Goal: Task Accomplishment & Management: Use online tool/utility

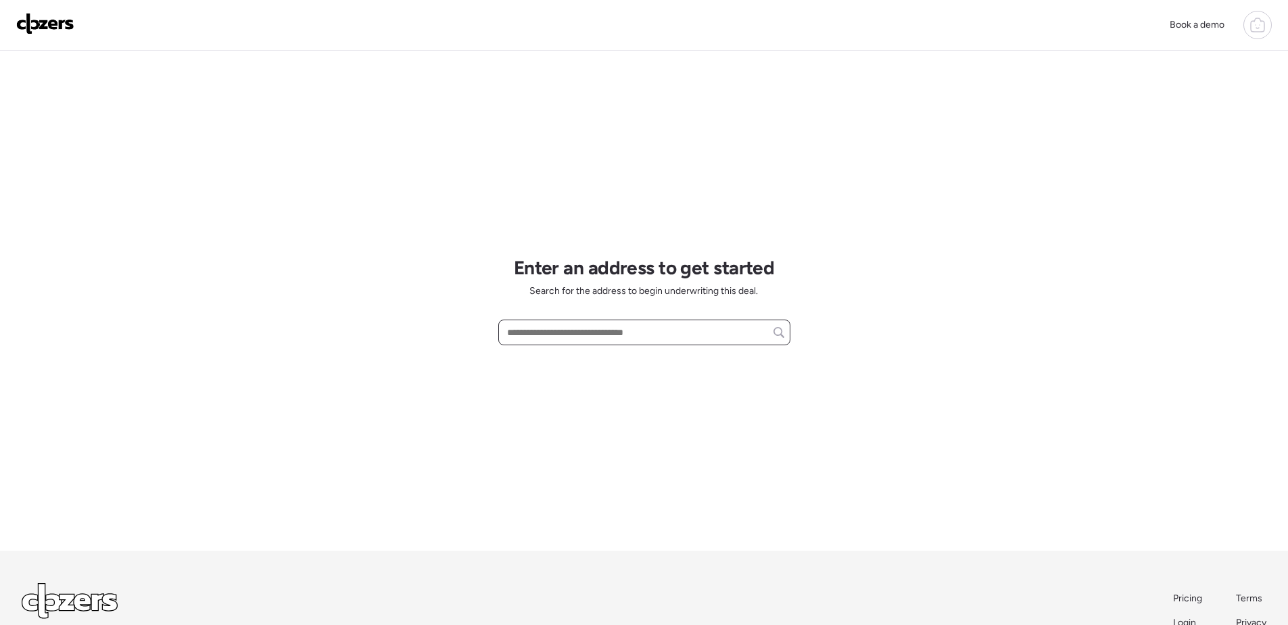
click at [583, 326] on input "text" at bounding box center [644, 332] width 280 height 19
paste input "**********"
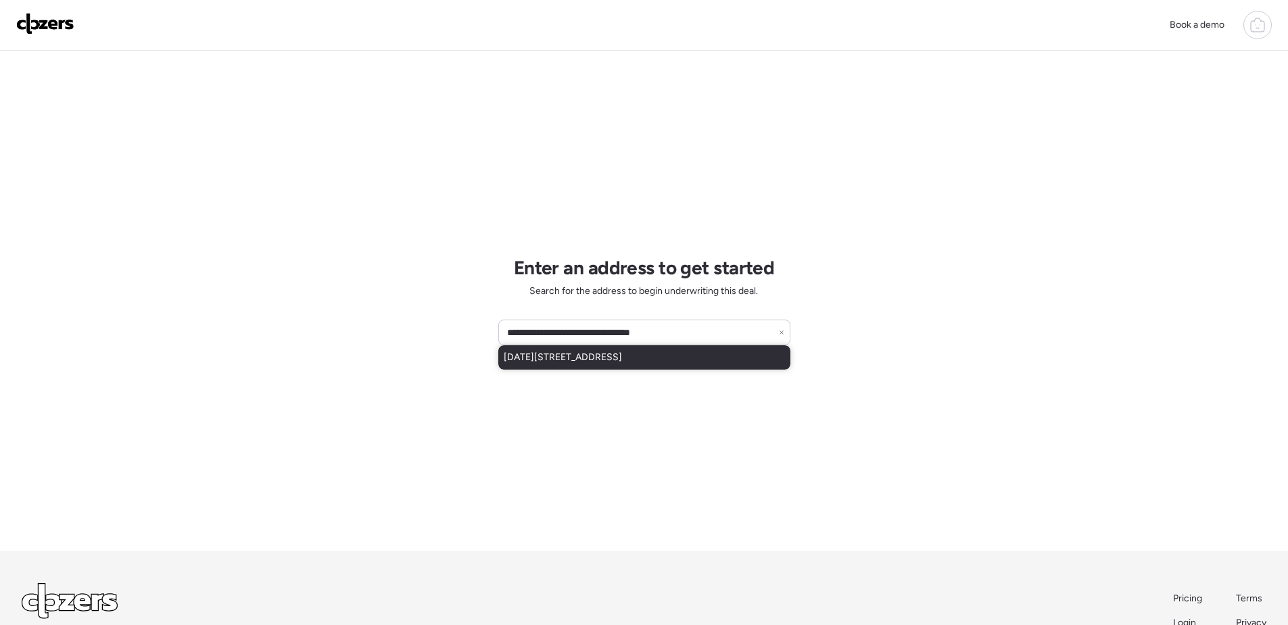
click at [601, 360] on span "[DATE][STREET_ADDRESS]" at bounding box center [563, 358] width 118 height 14
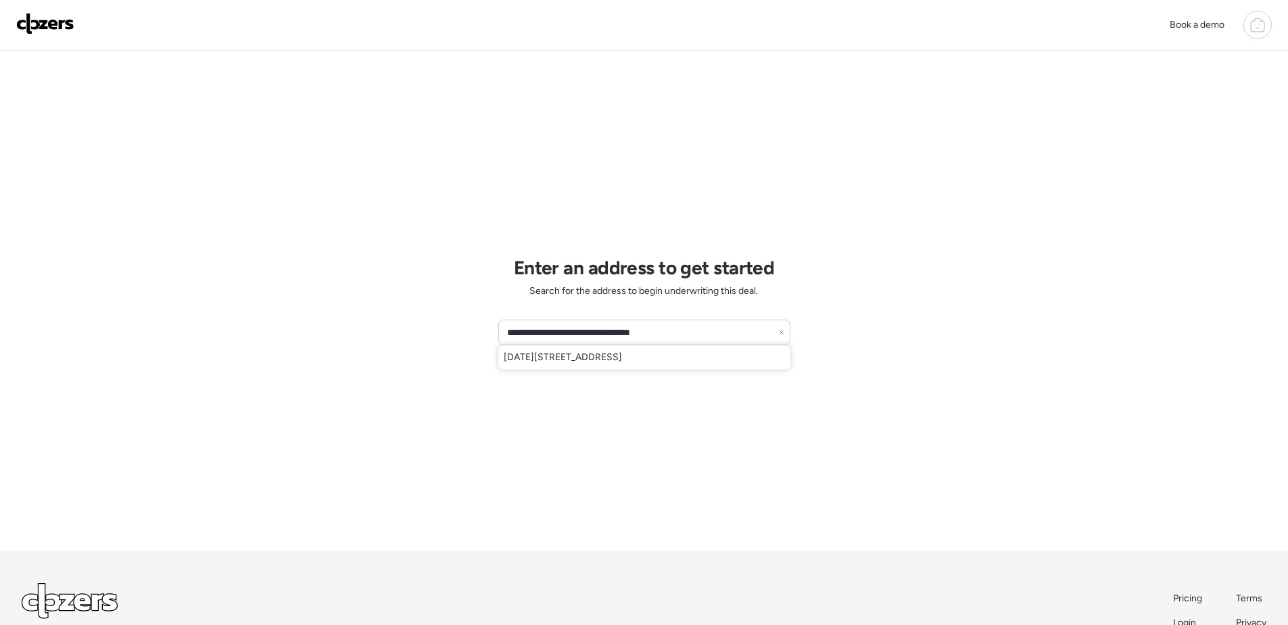
type input "**********"
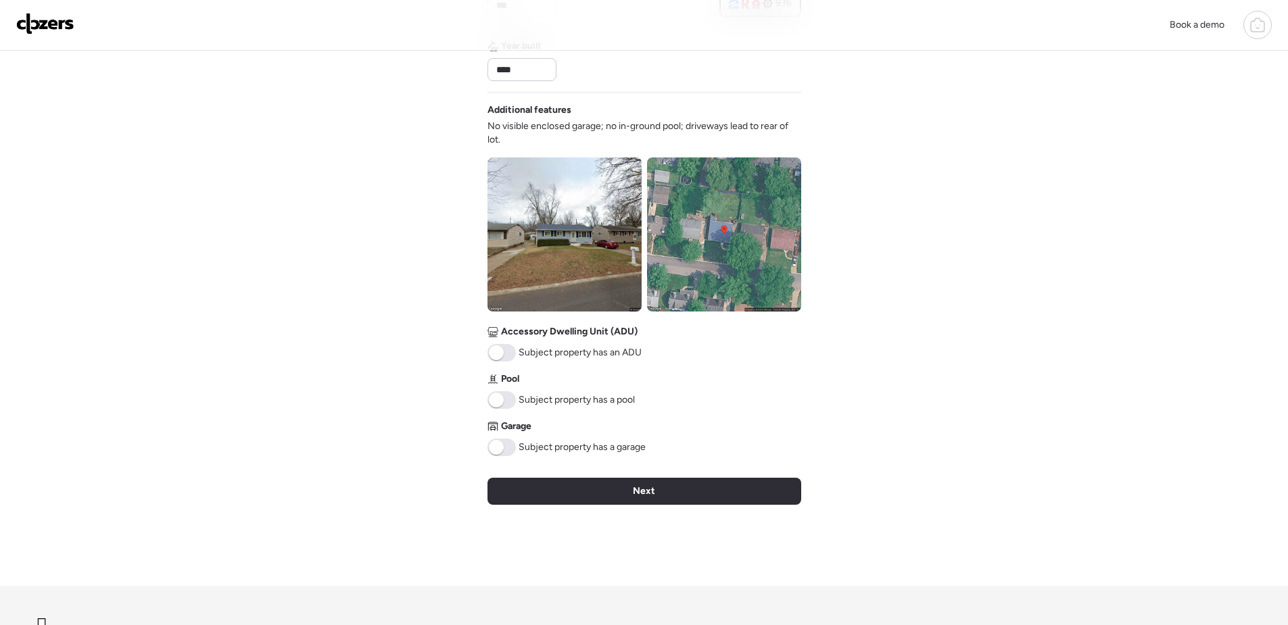
scroll to position [406, 0]
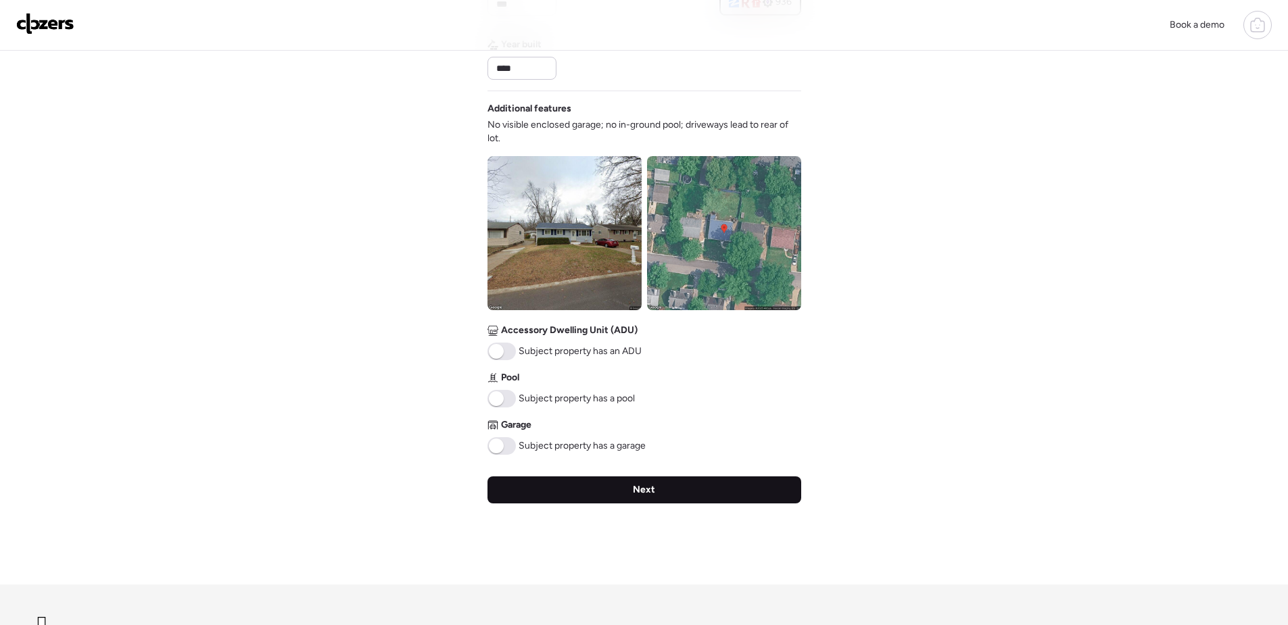
click at [715, 490] on div "Next" at bounding box center [644, 490] width 314 height 27
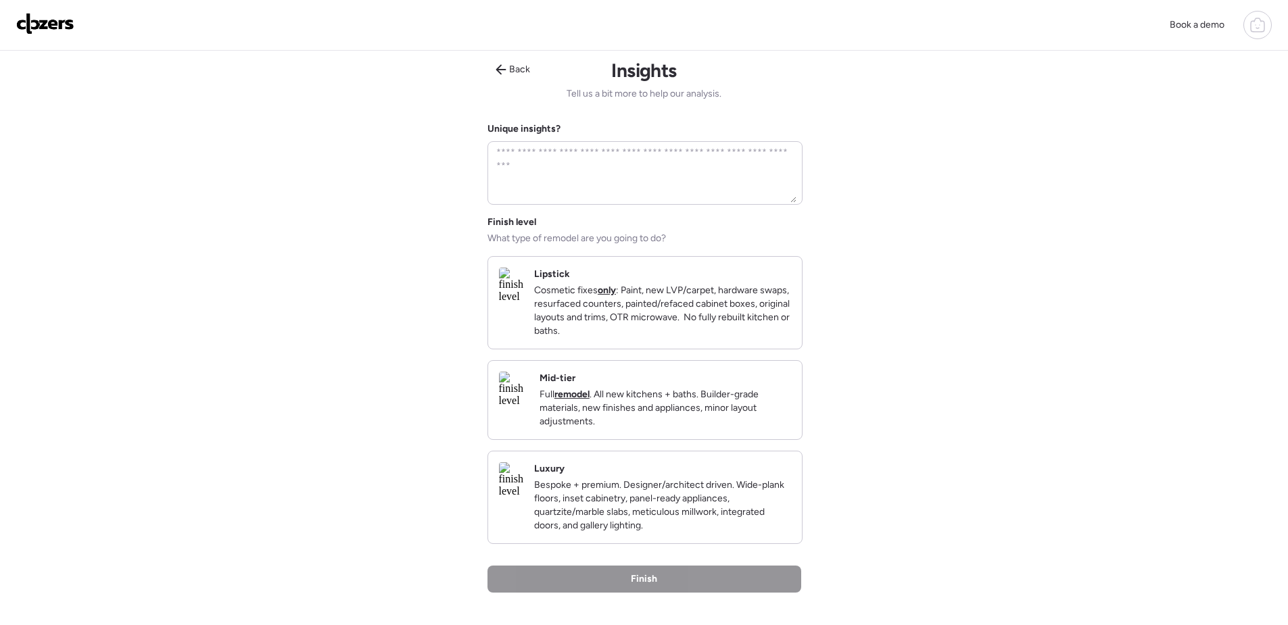
scroll to position [0, 0]
click at [529, 410] on img at bounding box center [514, 391] width 30 height 35
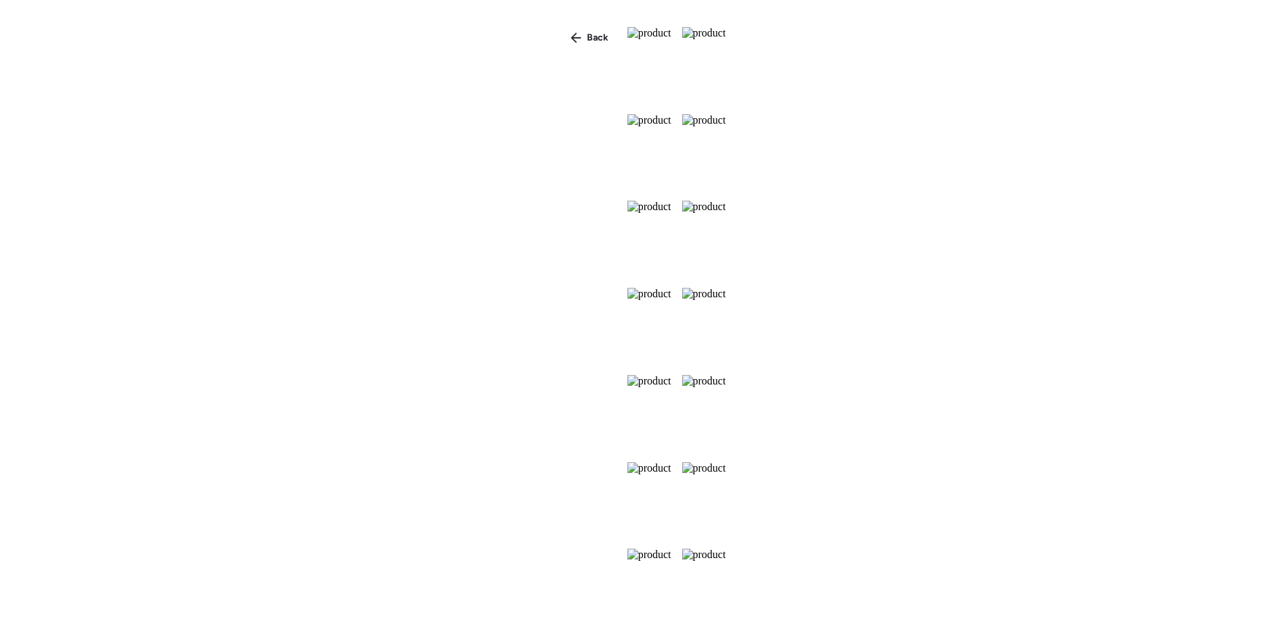
click at [383, 22] on div "Back" at bounding box center [644, 337] width 1288 height 674
click at [562, 34] on div "Back" at bounding box center [589, 38] width 54 height 22
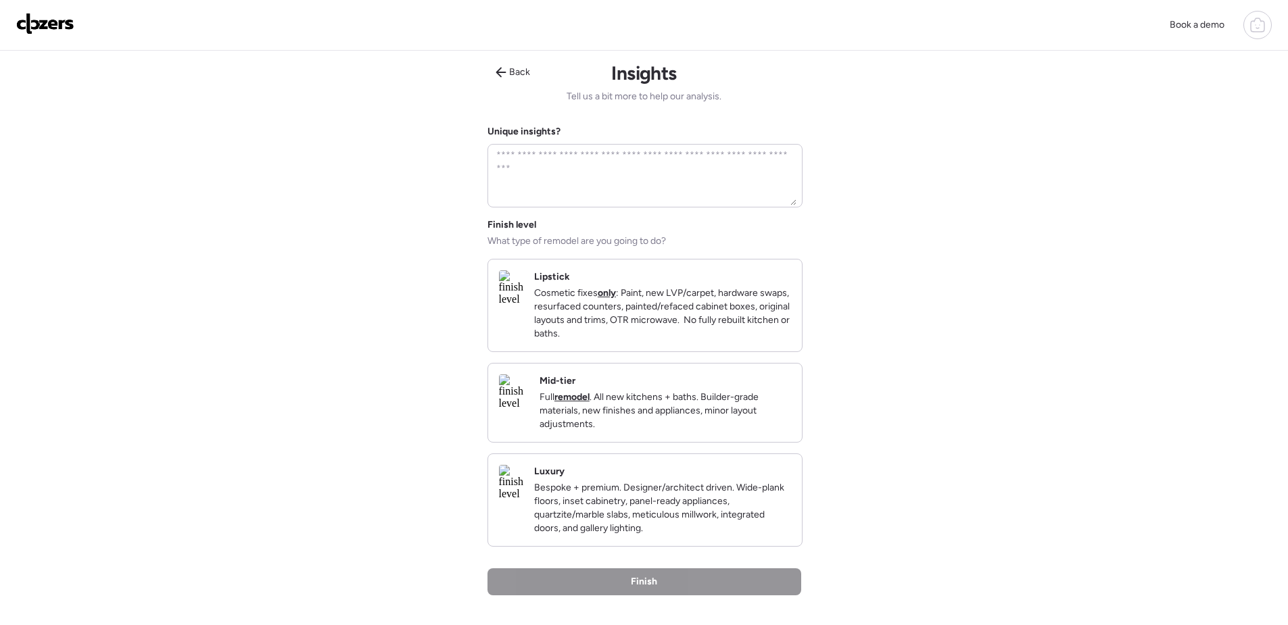
click at [529, 410] on img at bounding box center [514, 391] width 30 height 35
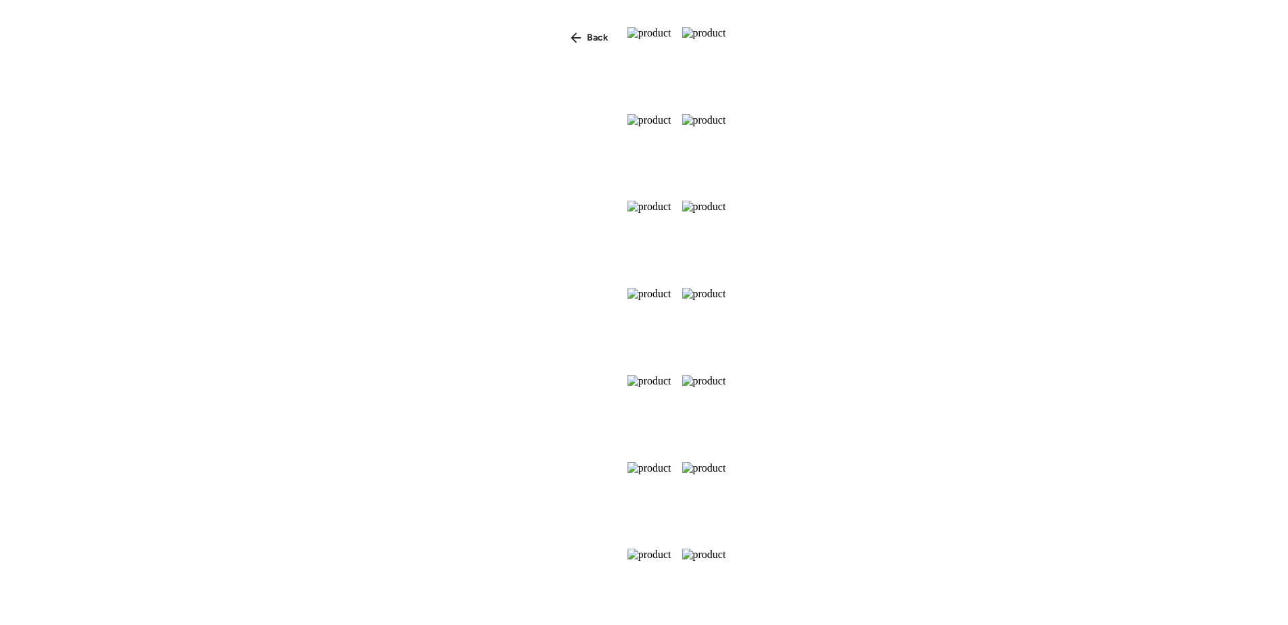
click at [562, 35] on div "Back" at bounding box center [589, 38] width 54 height 22
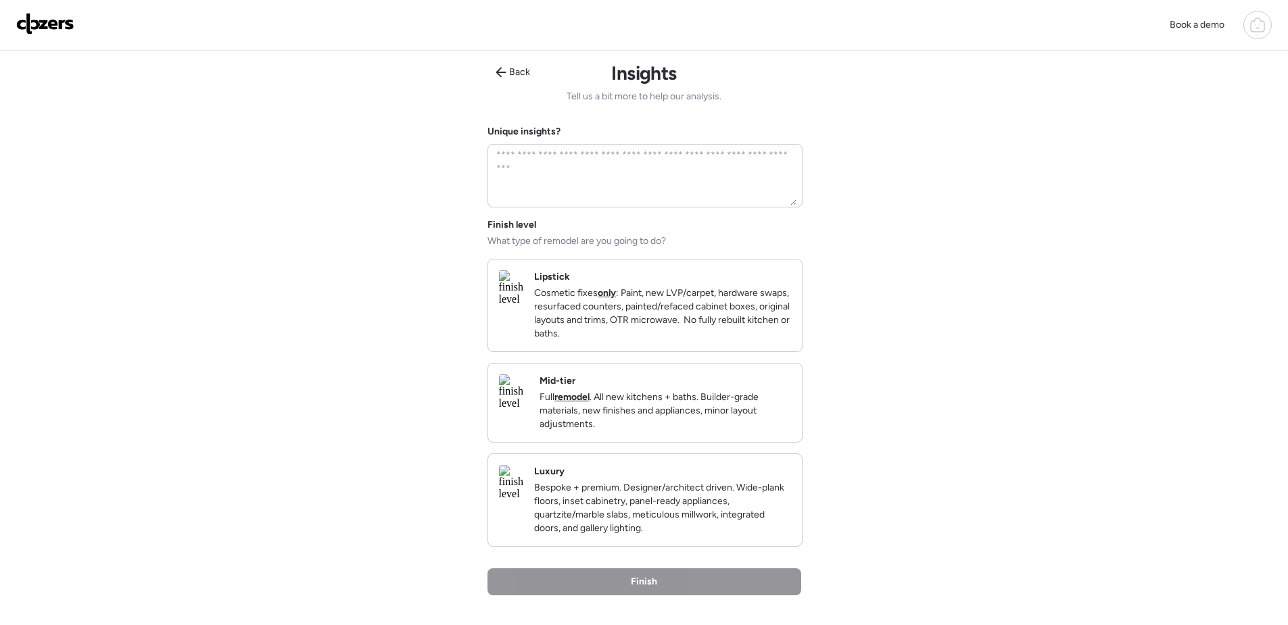
click at [783, 397] on div "Mid-tier Full remodel . All new kitchens + baths. Builder-grade materials, new …" at bounding box center [664, 402] width 251 height 57
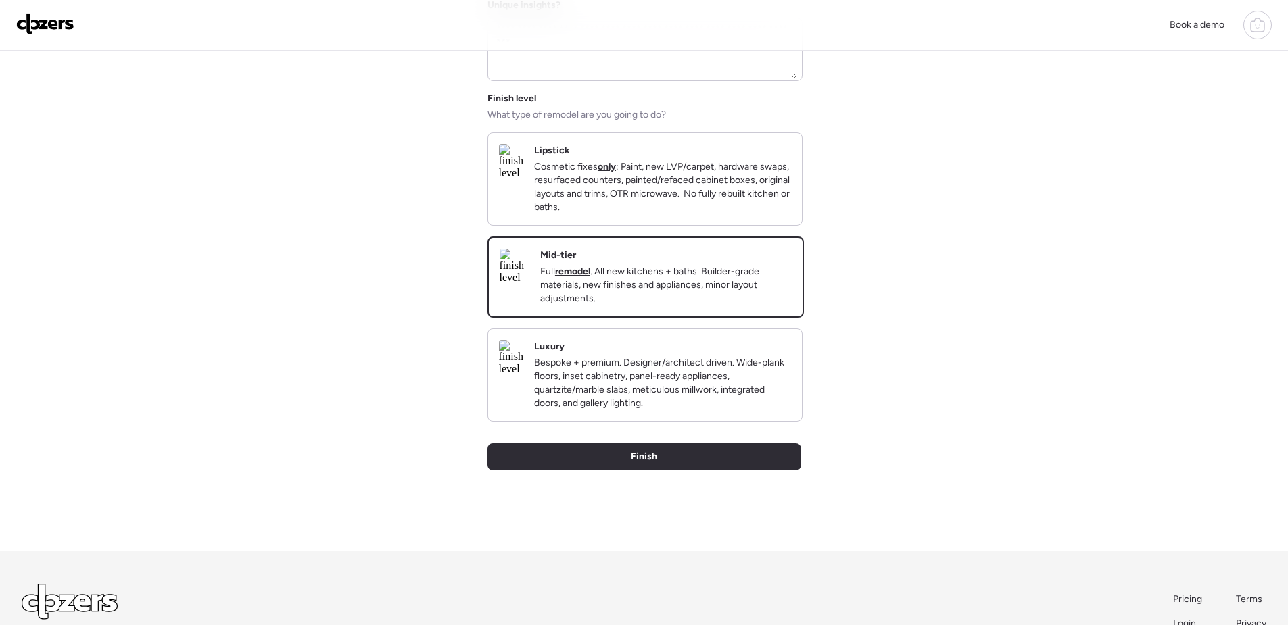
scroll to position [135, 0]
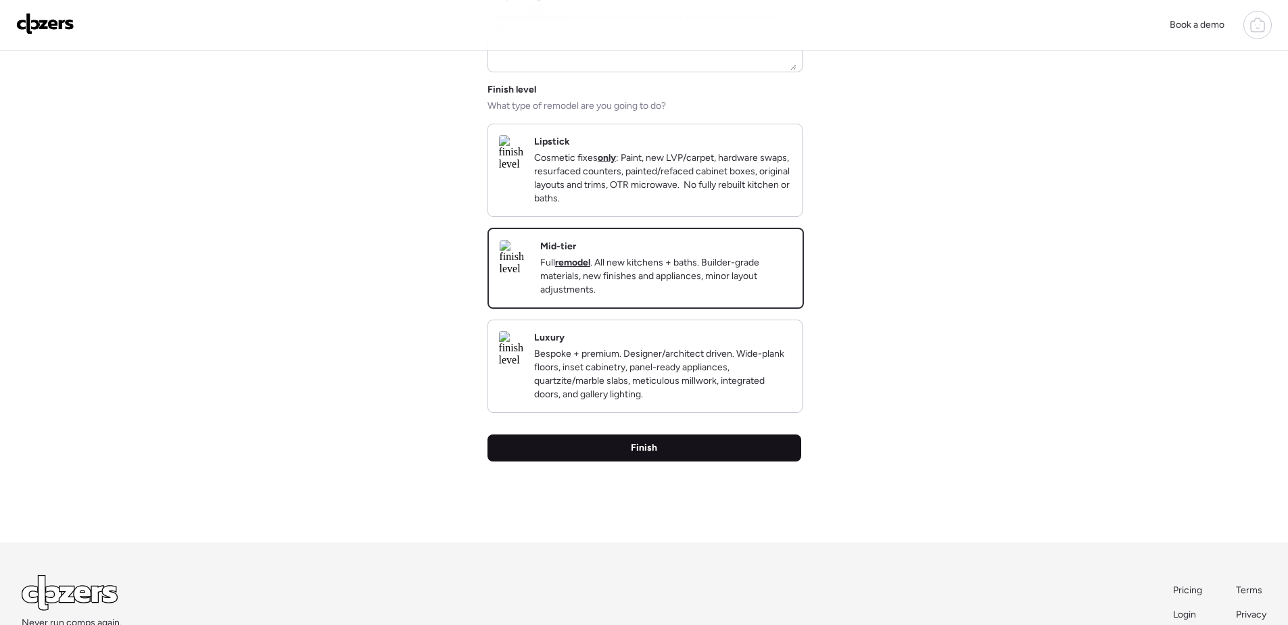
click at [724, 462] on div "Finish" at bounding box center [644, 448] width 314 height 27
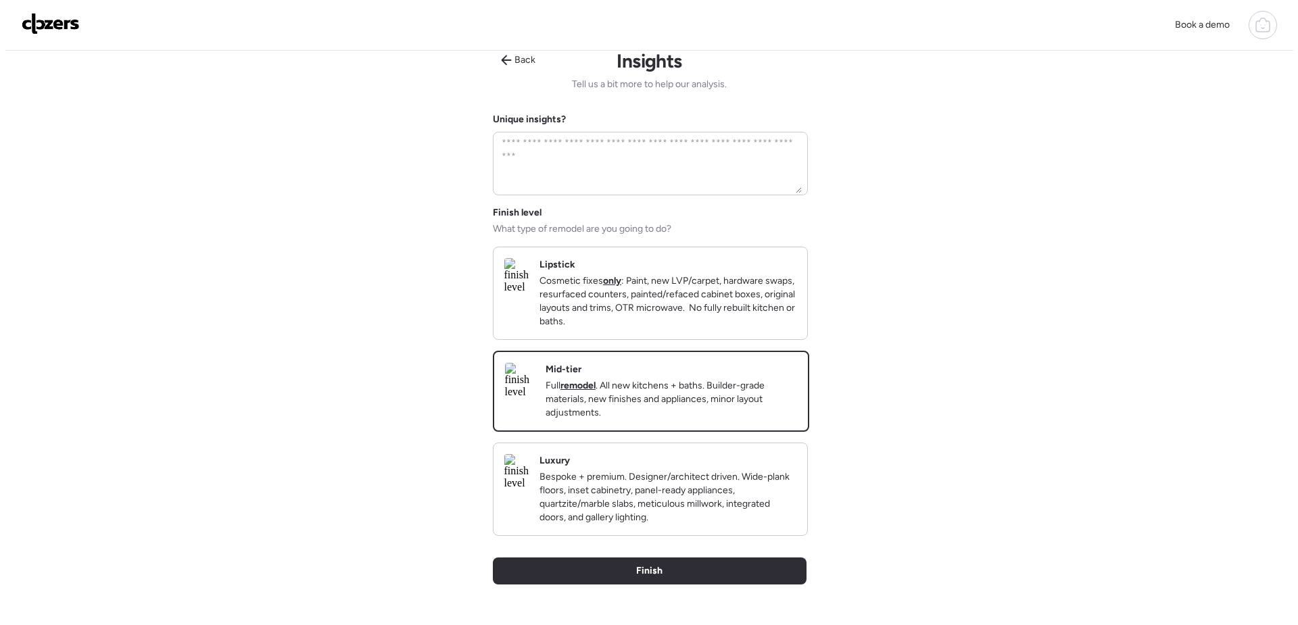
scroll to position [0, 0]
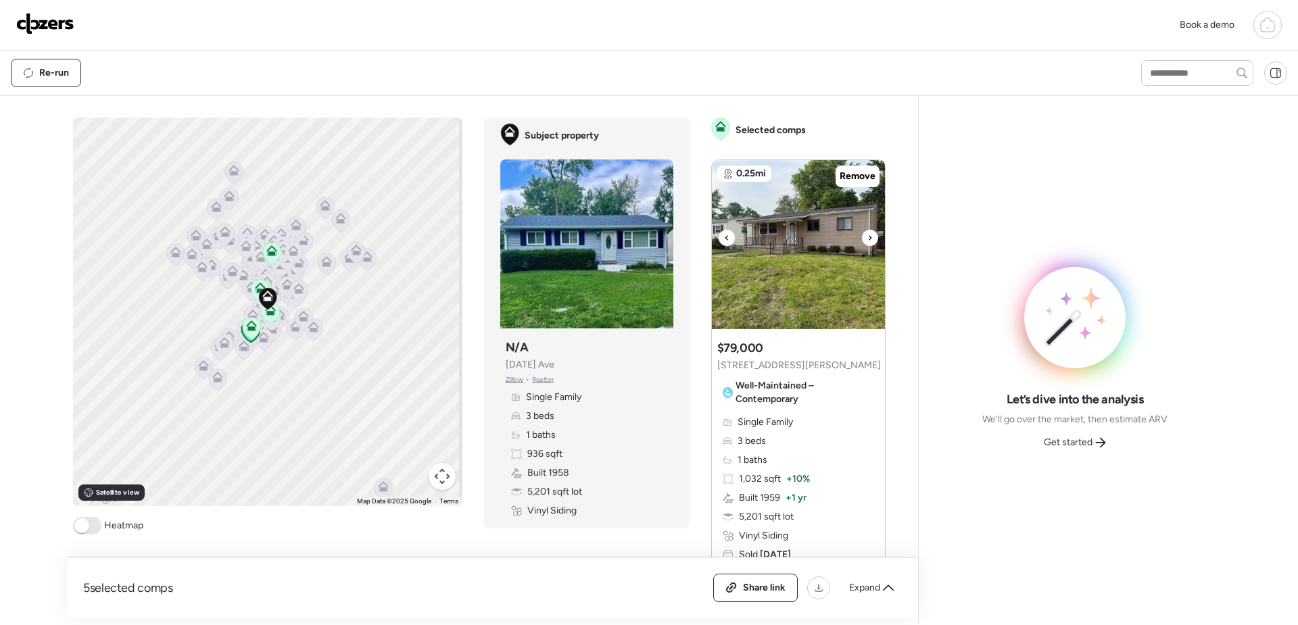
click at [867, 242] on icon at bounding box center [869, 238] width 5 height 16
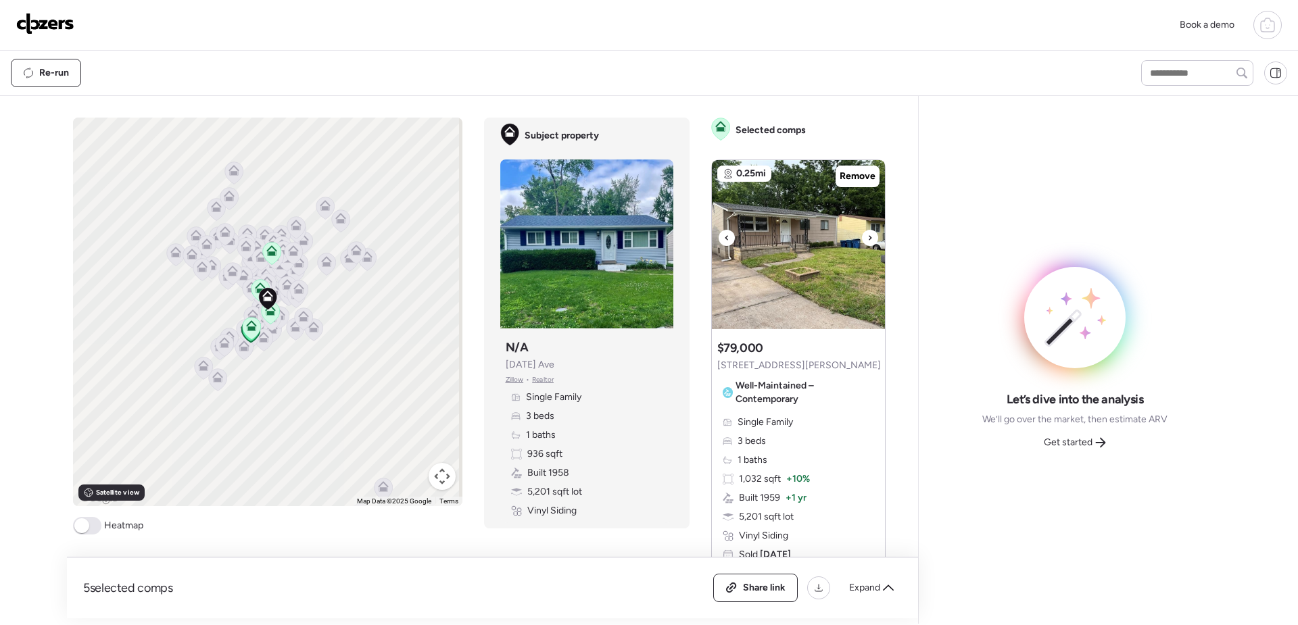
click at [867, 242] on icon at bounding box center [869, 238] width 5 height 16
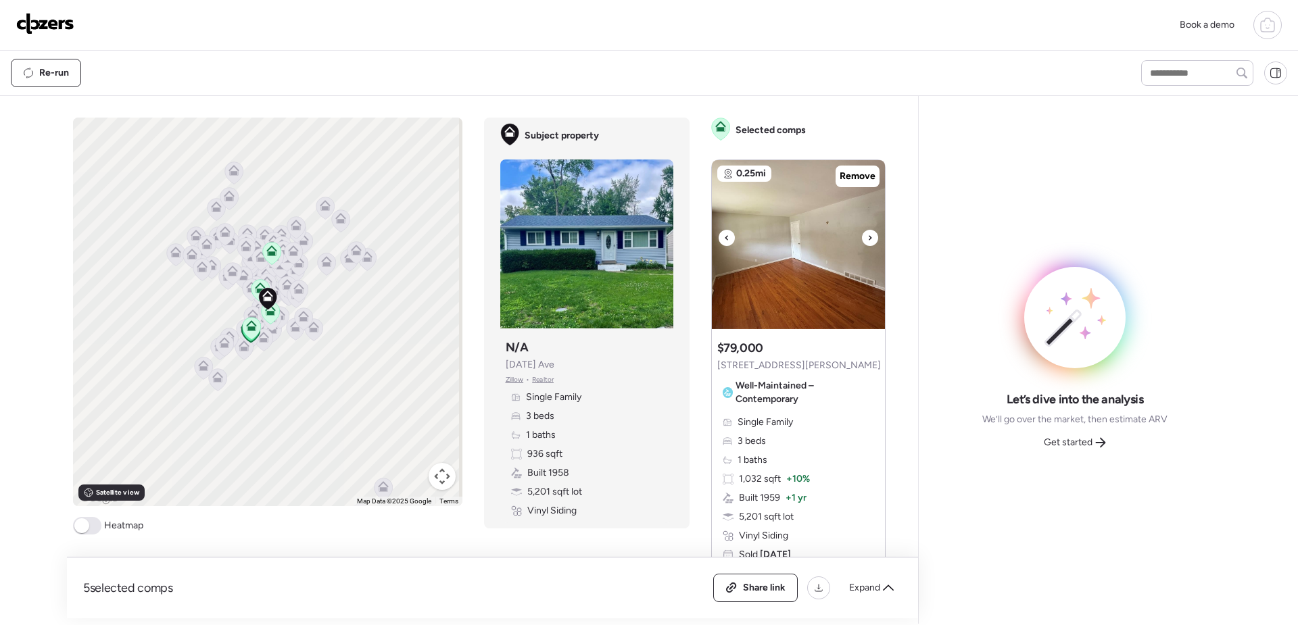
click at [867, 242] on icon at bounding box center [869, 238] width 5 height 16
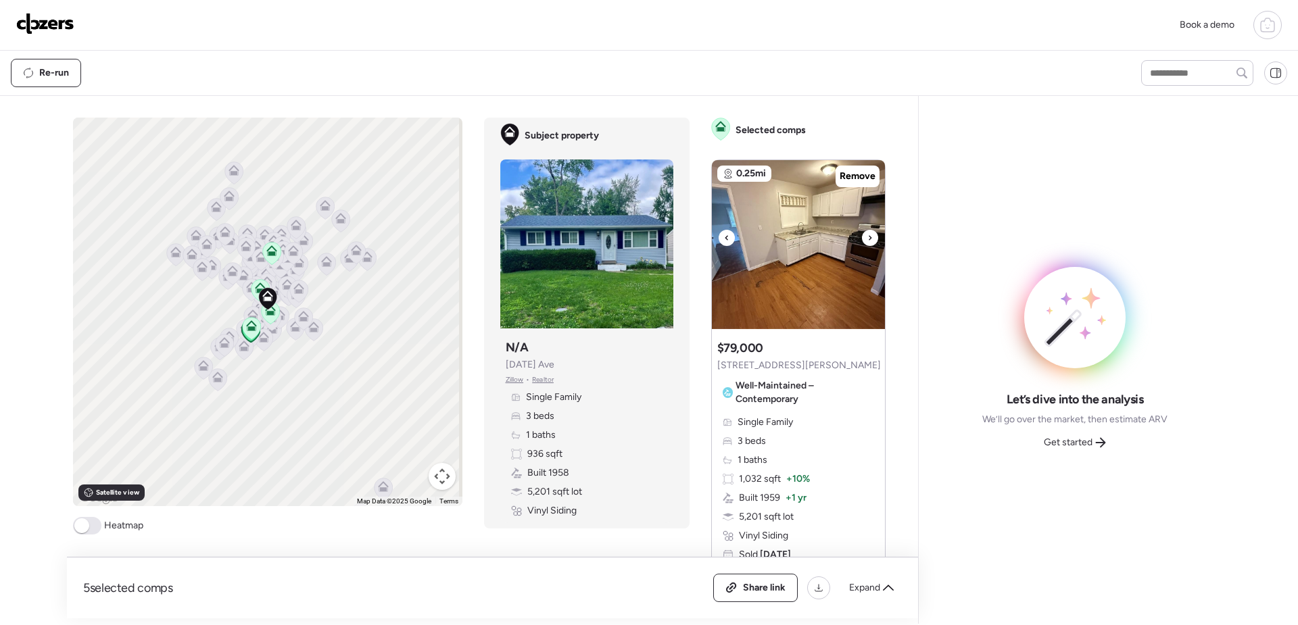
click at [867, 242] on icon at bounding box center [869, 238] width 5 height 16
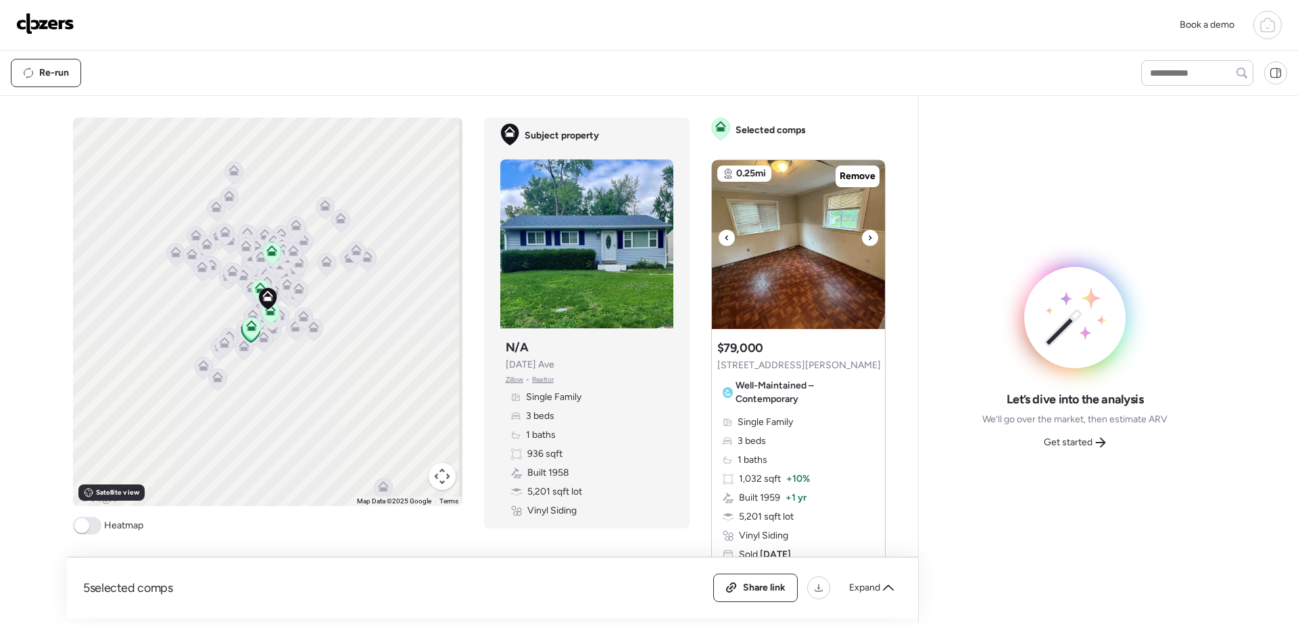
click at [867, 242] on icon at bounding box center [869, 238] width 5 height 16
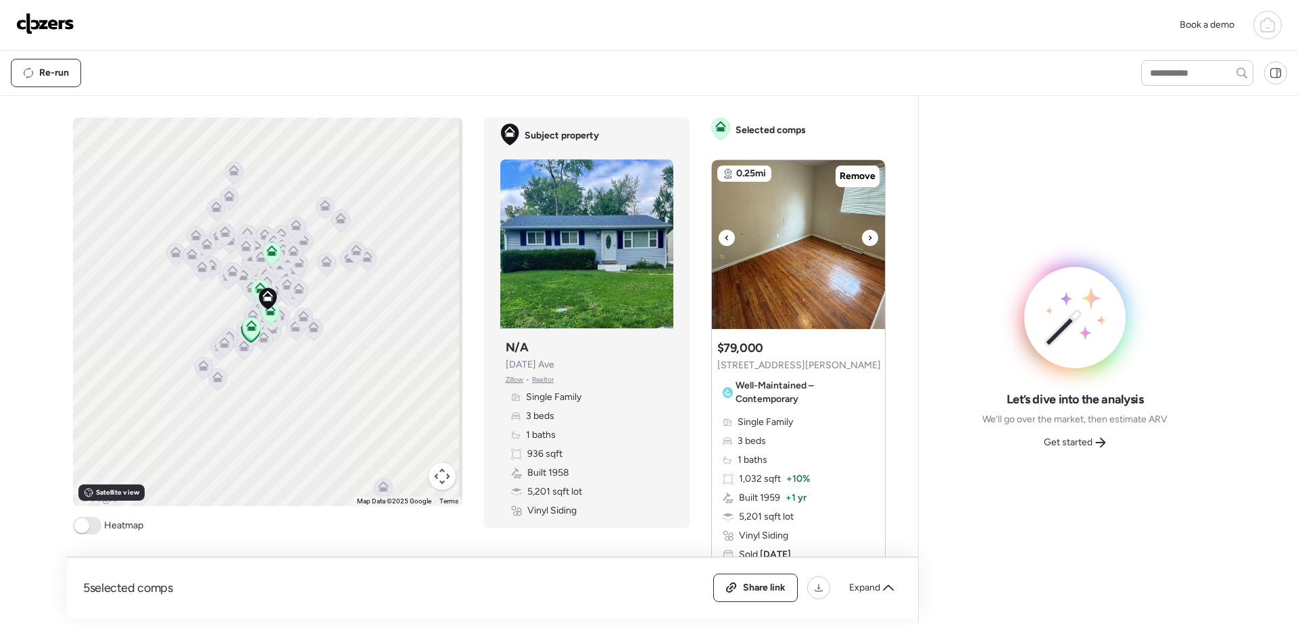
click at [867, 243] on icon at bounding box center [869, 238] width 5 height 16
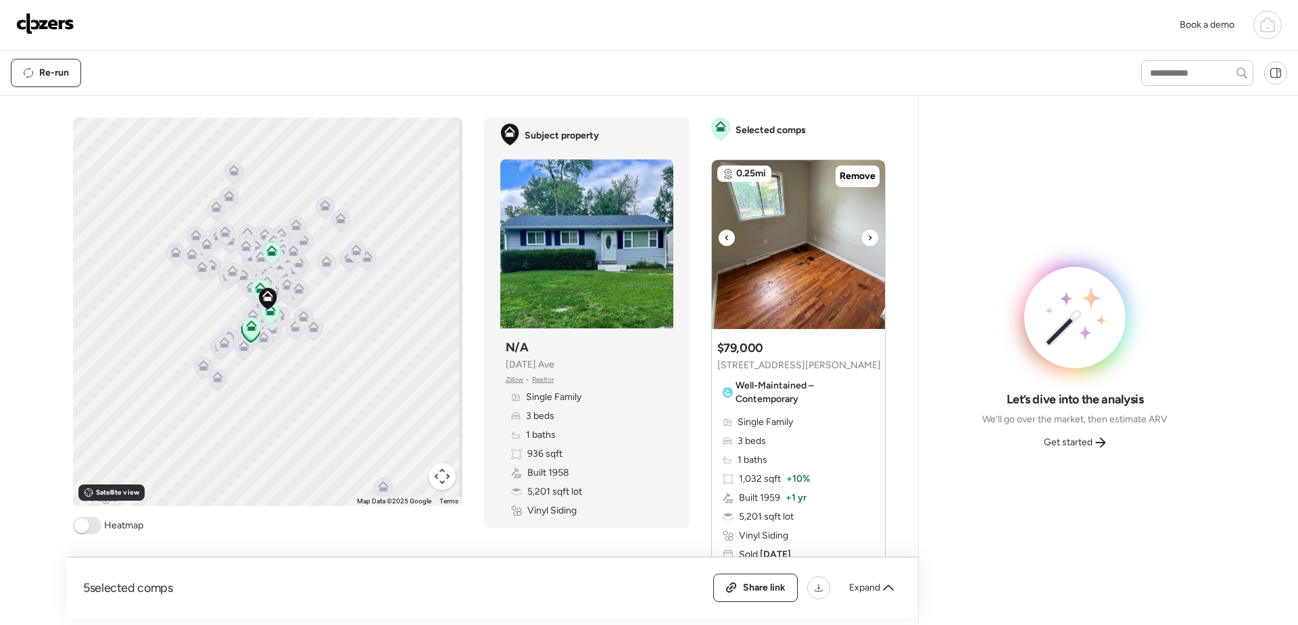
click at [867, 243] on icon at bounding box center [869, 238] width 5 height 16
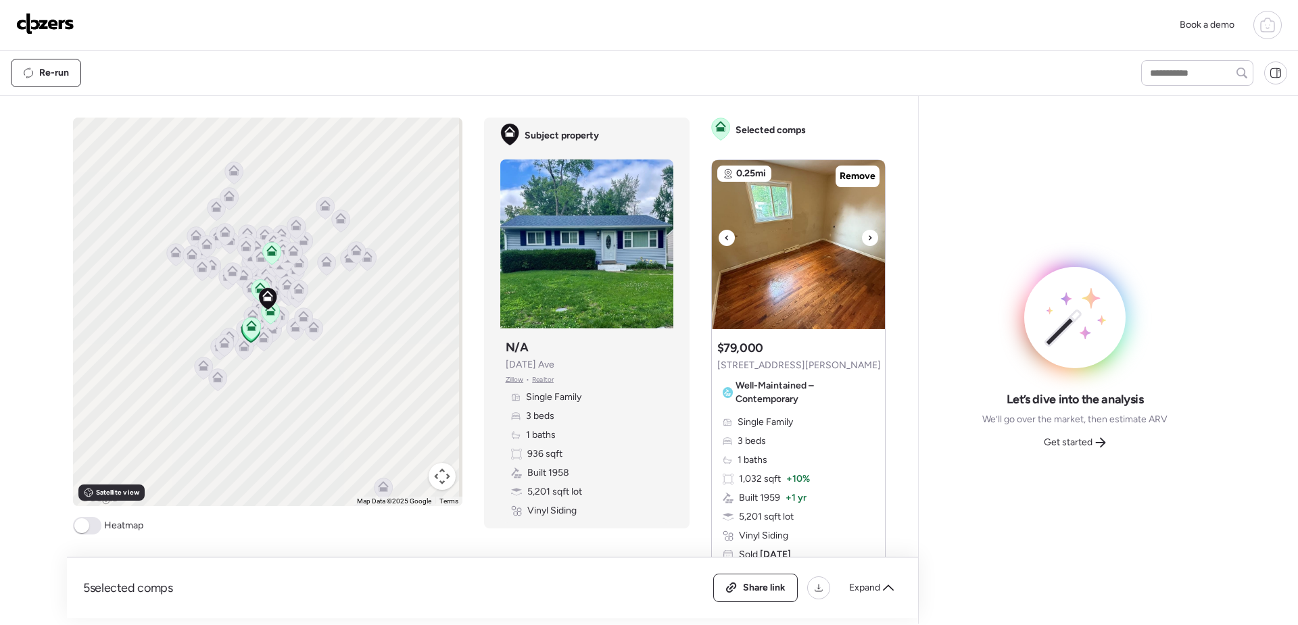
click at [867, 243] on icon at bounding box center [869, 238] width 5 height 16
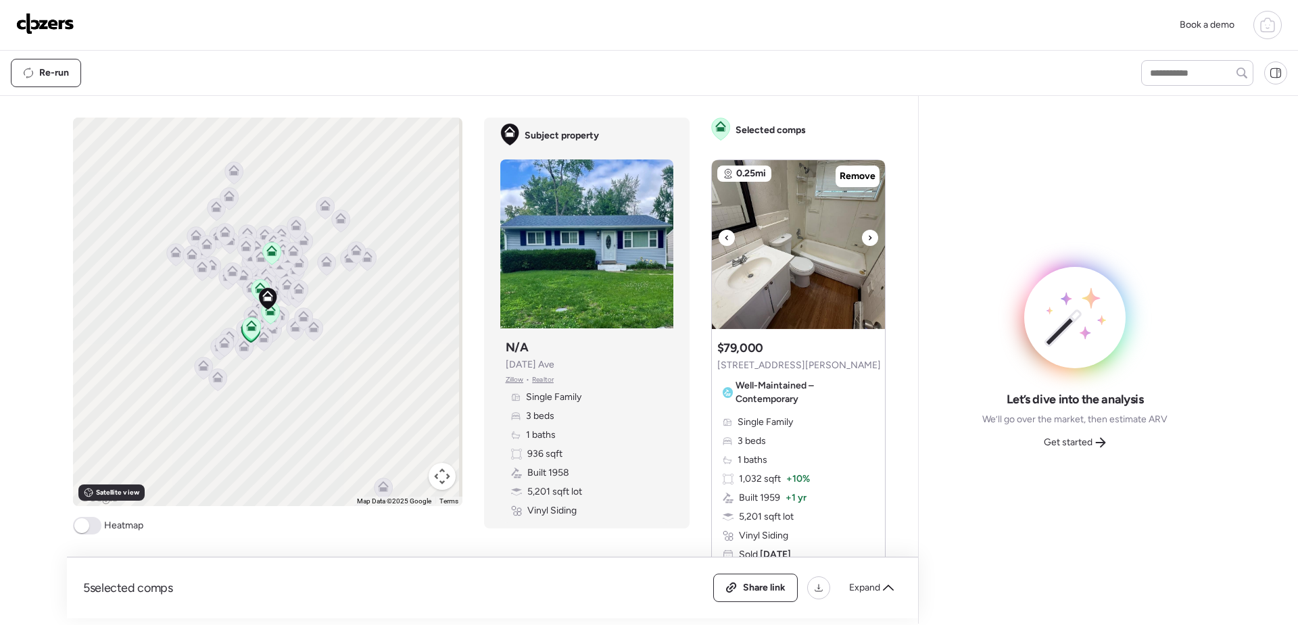
click at [867, 243] on icon at bounding box center [869, 238] width 5 height 16
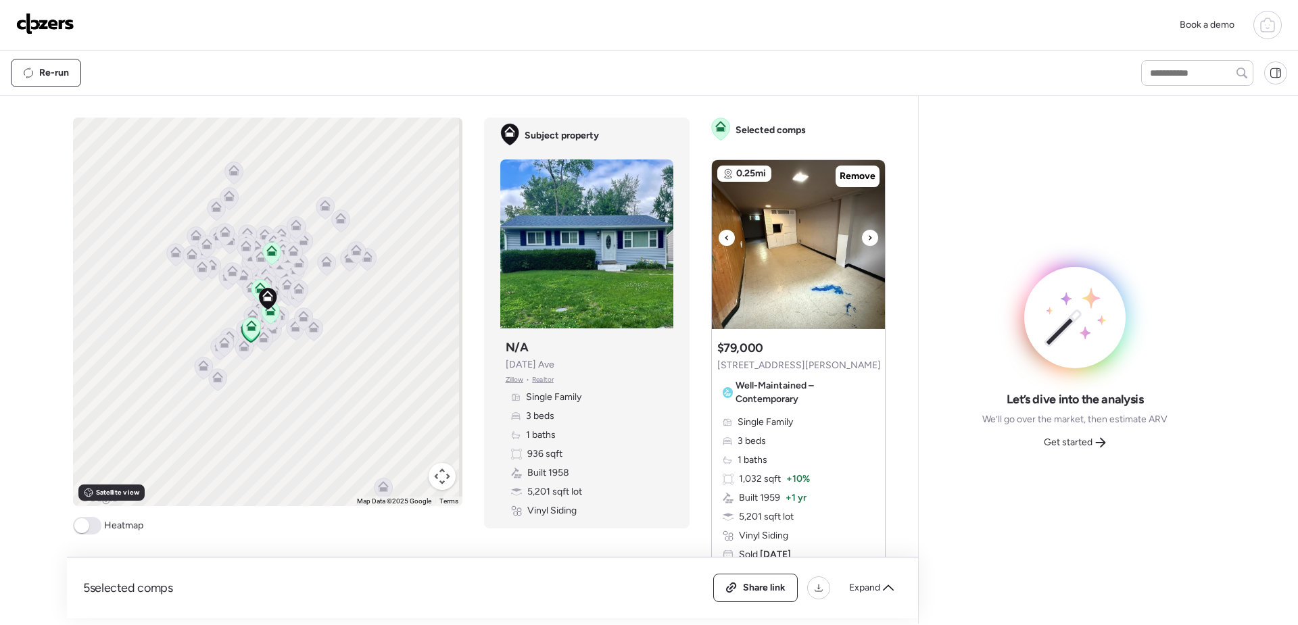
click at [867, 243] on icon at bounding box center [869, 238] width 5 height 16
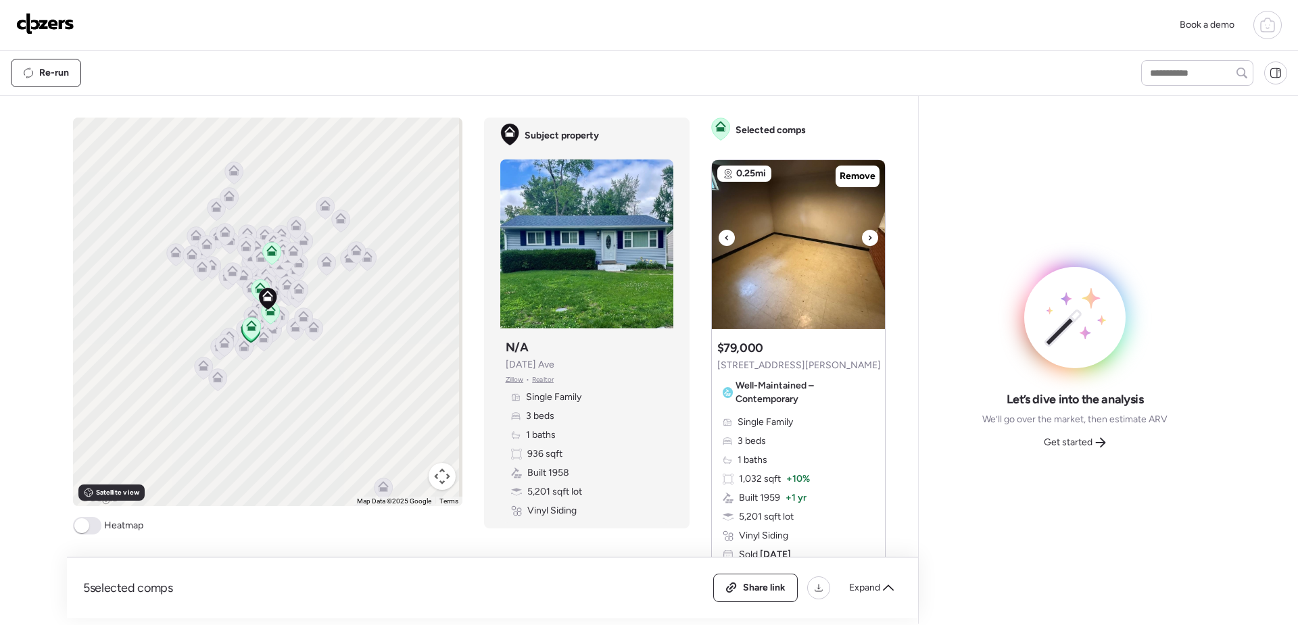
click at [867, 243] on icon at bounding box center [869, 238] width 5 height 16
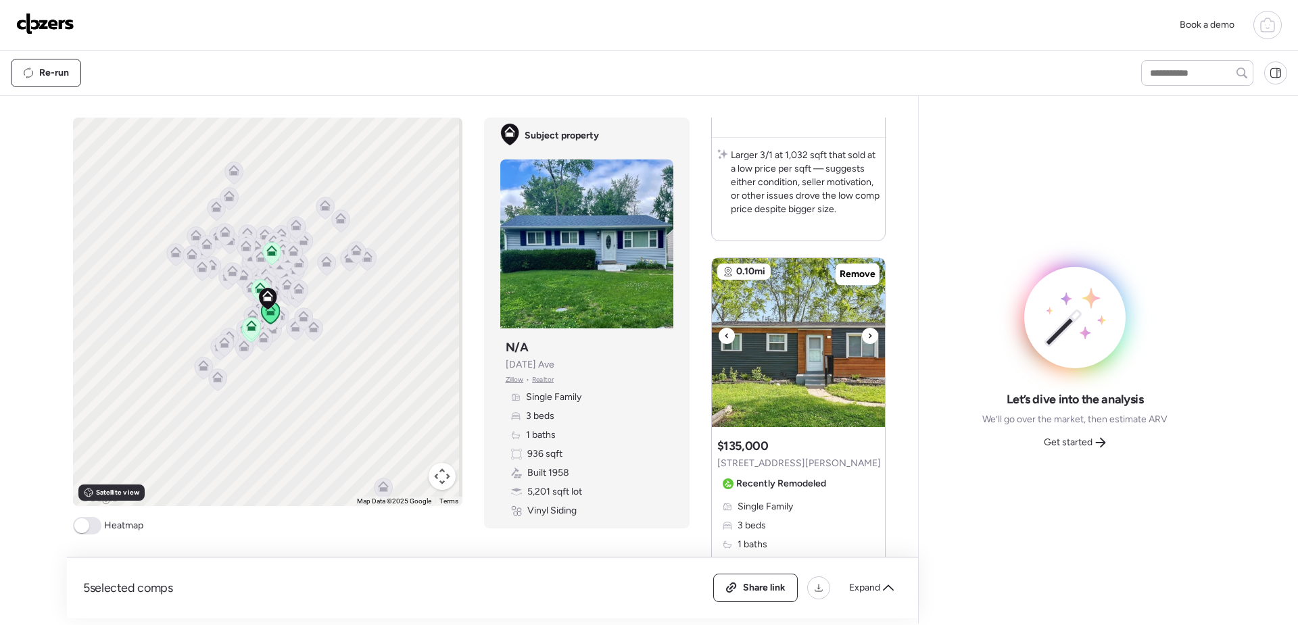
scroll to position [541, 0]
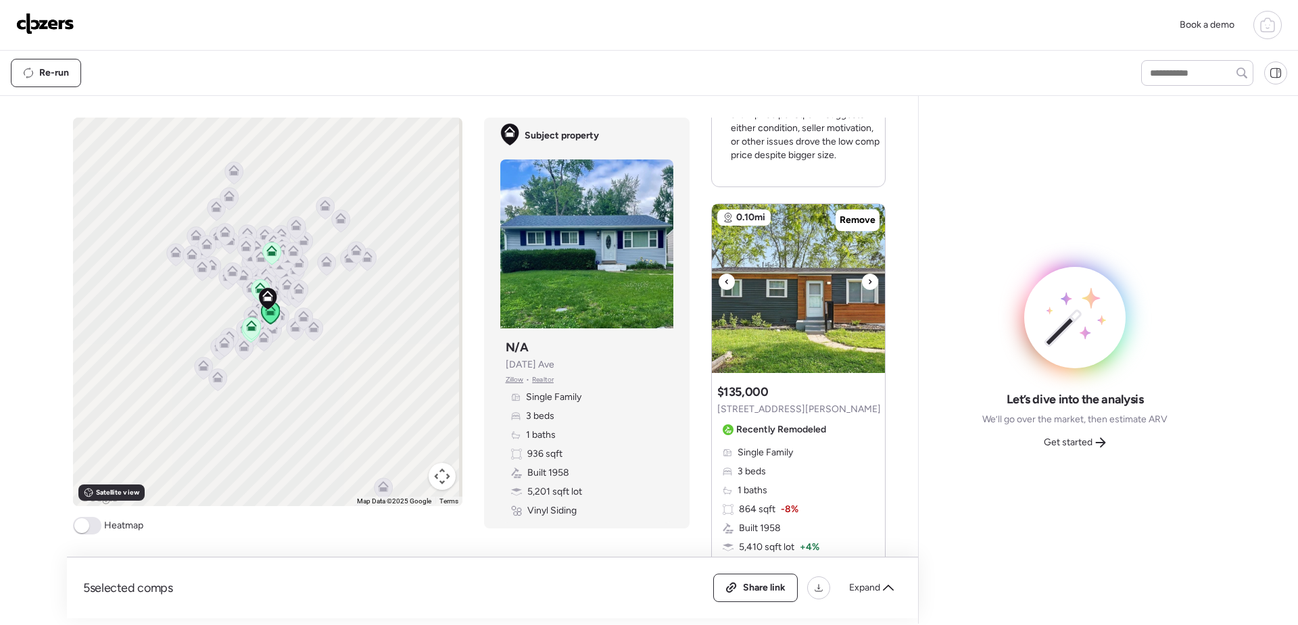
click at [867, 286] on icon at bounding box center [869, 282] width 5 height 16
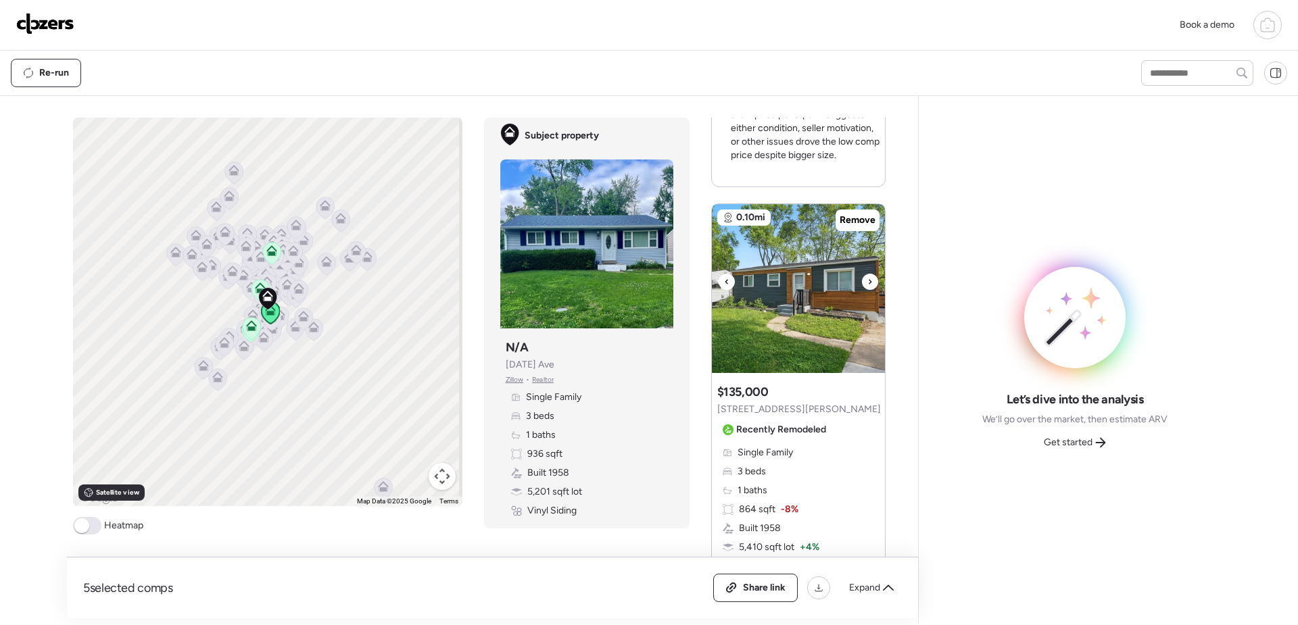
click at [867, 286] on icon at bounding box center [869, 282] width 5 height 16
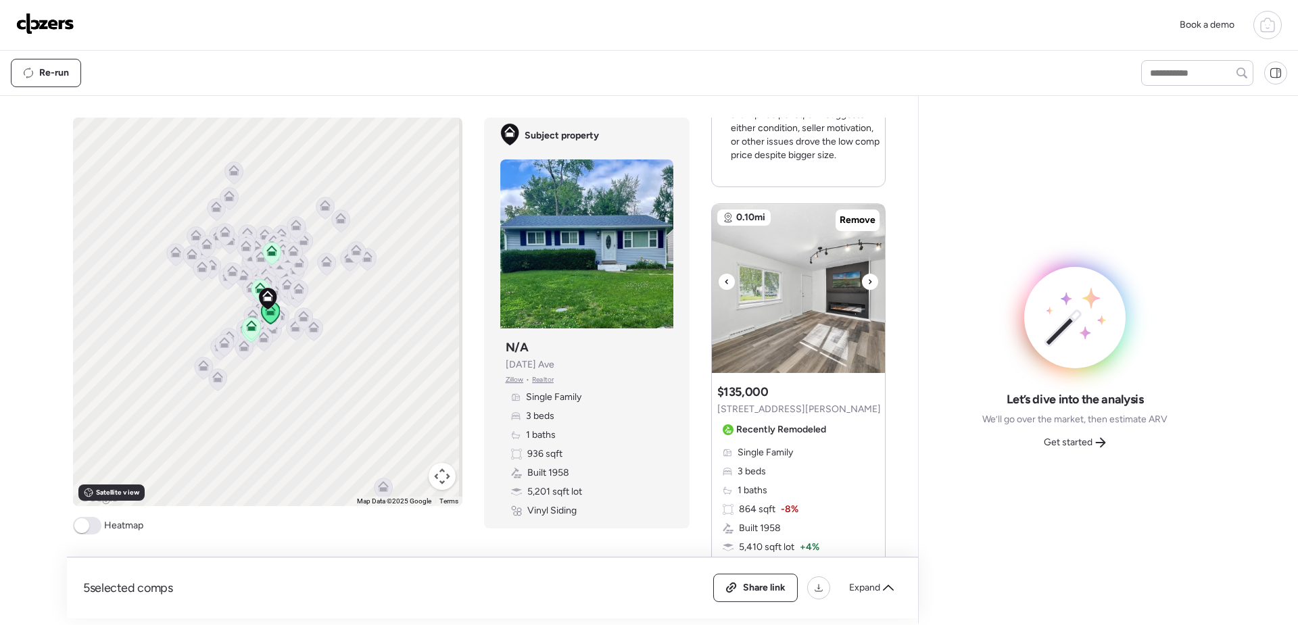
click at [867, 286] on icon at bounding box center [869, 282] width 5 height 16
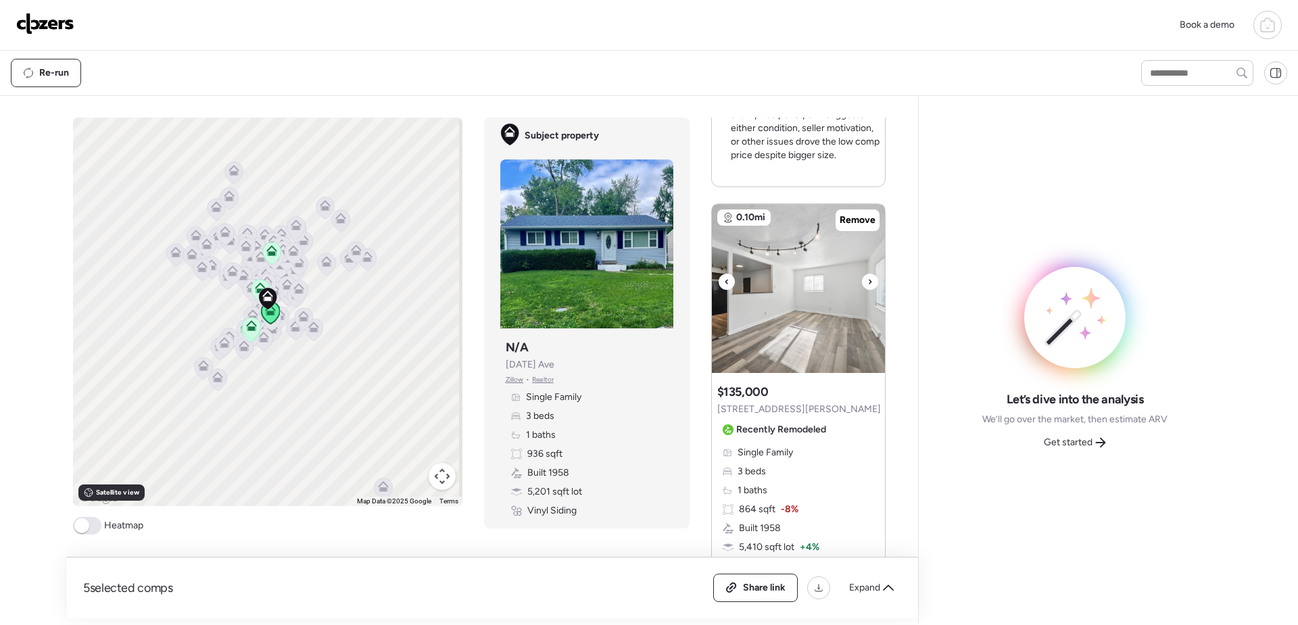
click at [799, 290] on img at bounding box center [798, 288] width 173 height 169
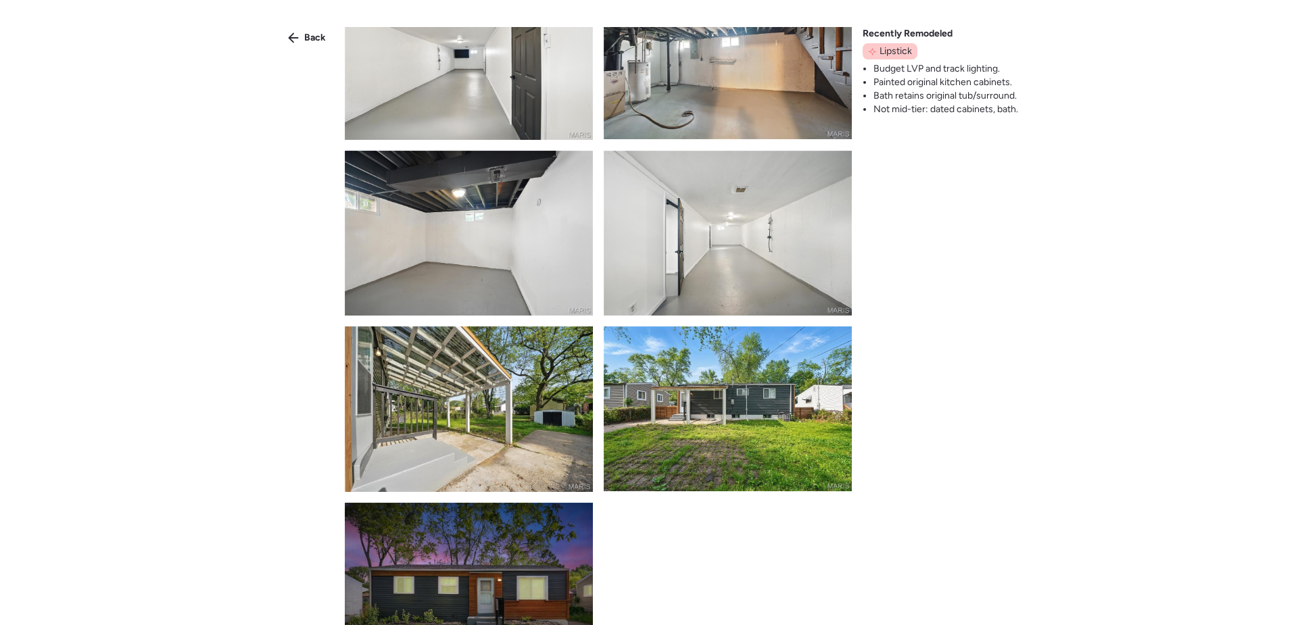
scroll to position [1463, 0]
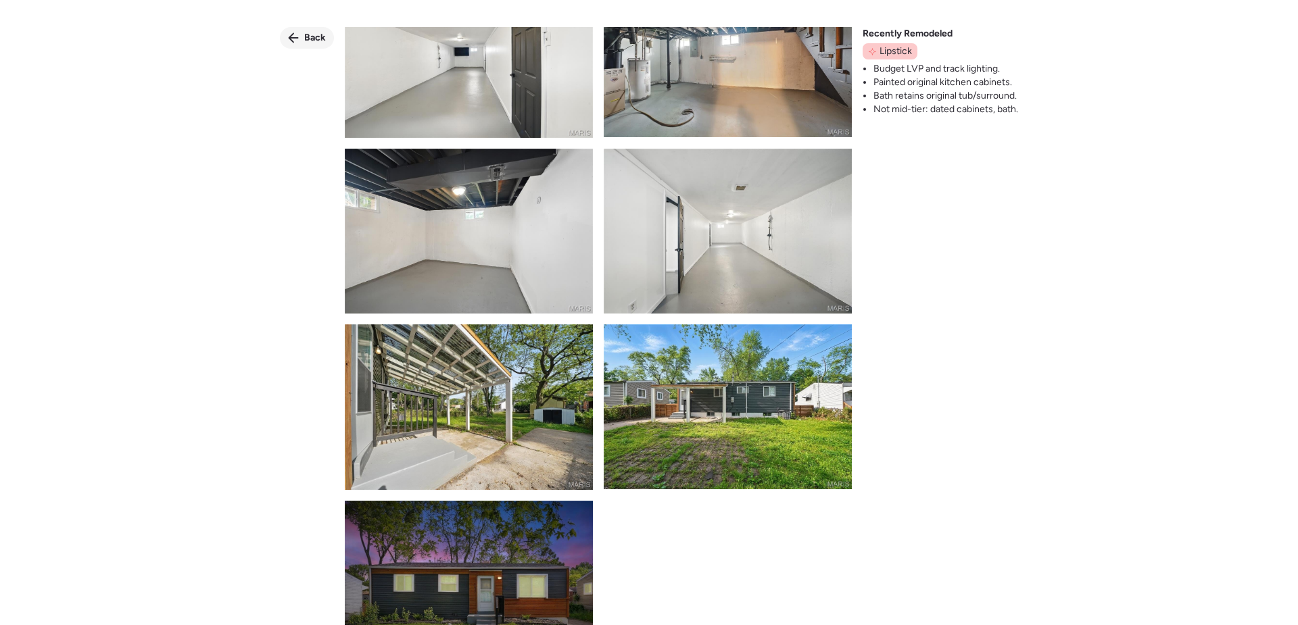
click at [312, 43] on span "Back" at bounding box center [315, 38] width 22 height 14
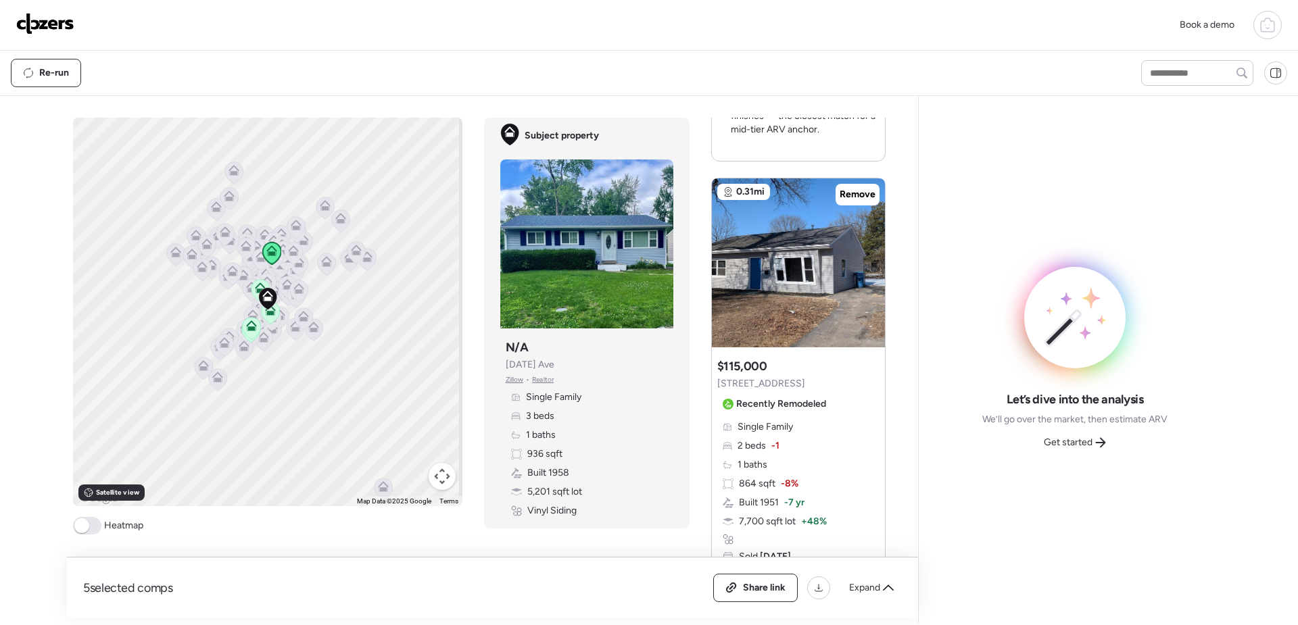
scroll to position [2292, 0]
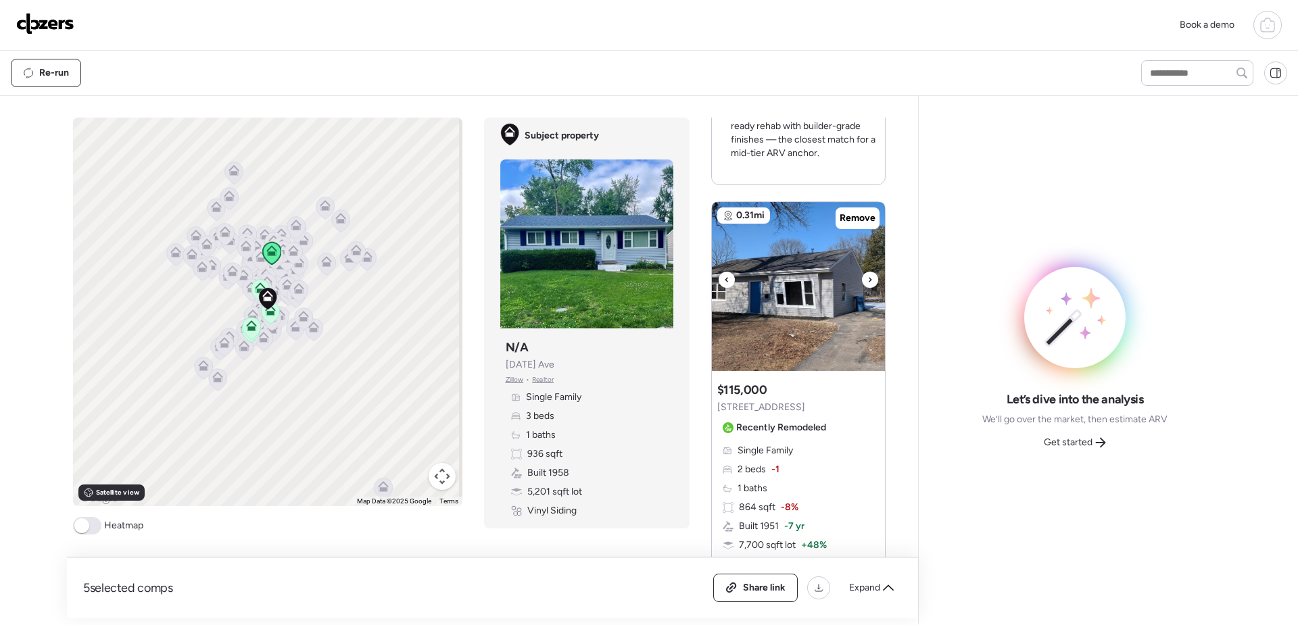
click at [869, 282] on icon at bounding box center [870, 279] width 3 height 5
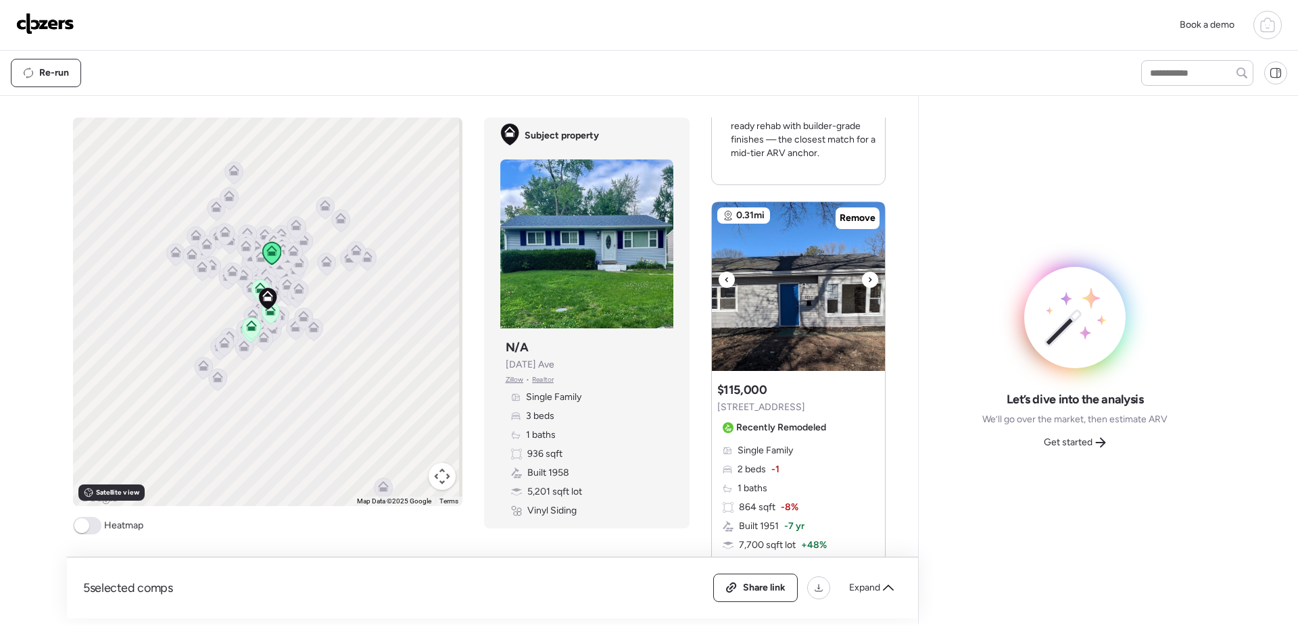
click at [869, 282] on icon at bounding box center [870, 279] width 3 height 5
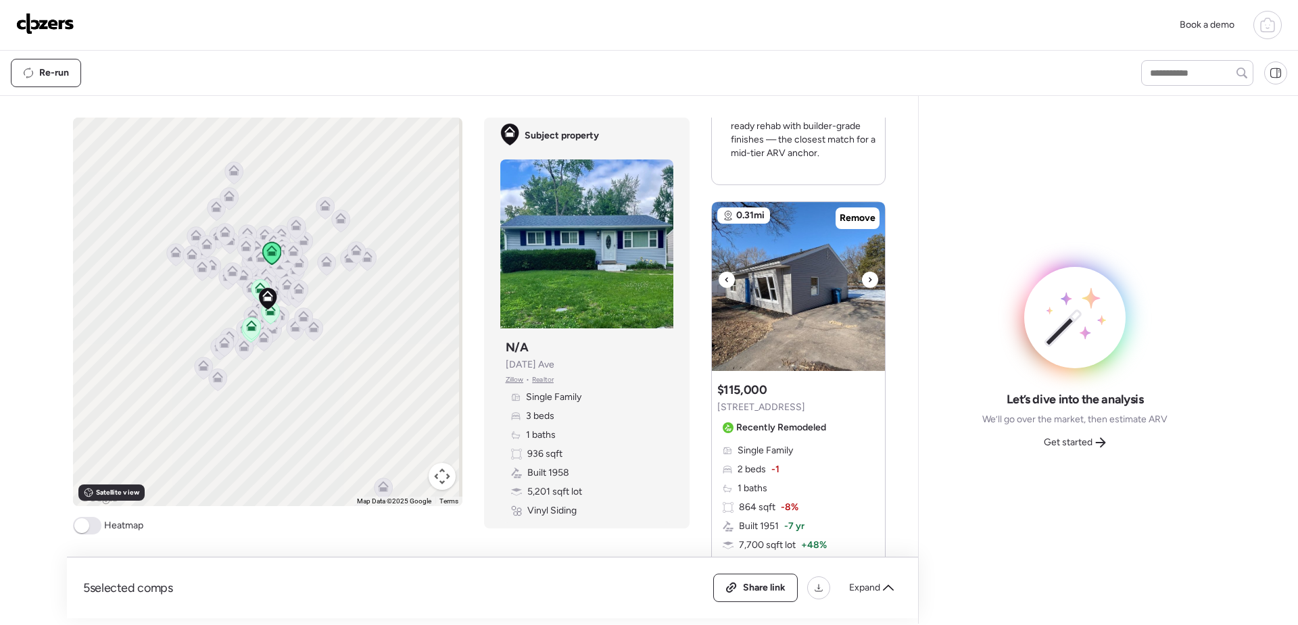
click at [869, 282] on icon at bounding box center [870, 279] width 3 height 5
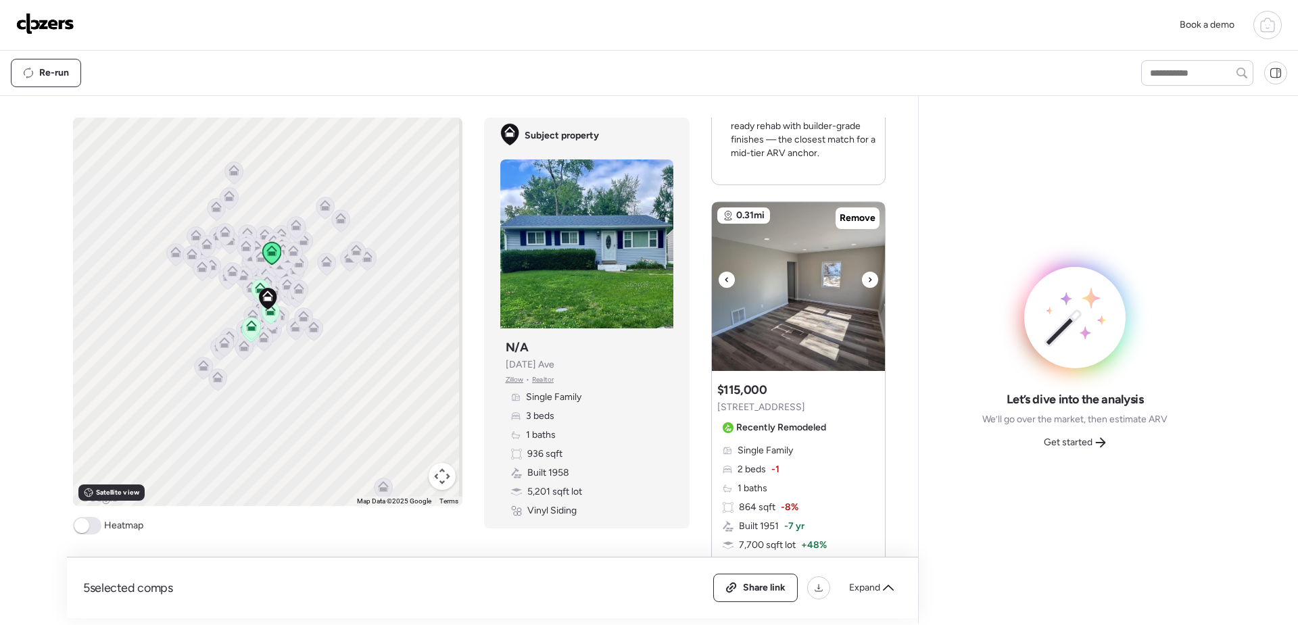
click at [869, 282] on icon at bounding box center [870, 279] width 3 height 5
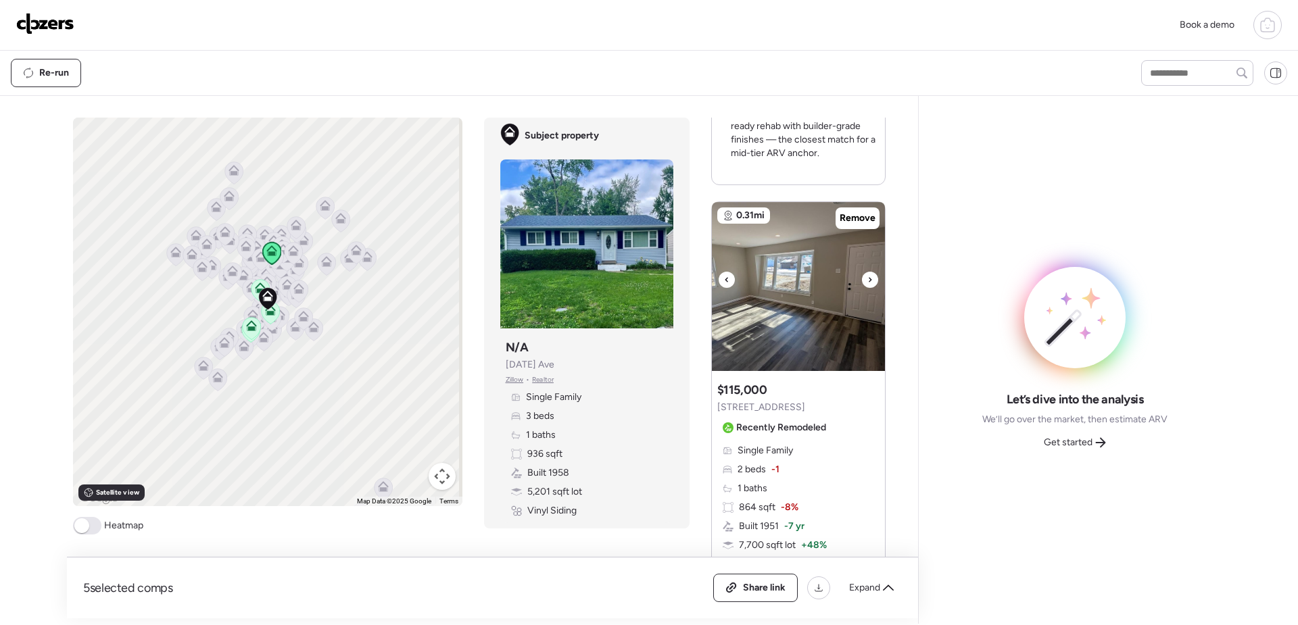
click at [869, 282] on icon at bounding box center [870, 279] width 3 height 5
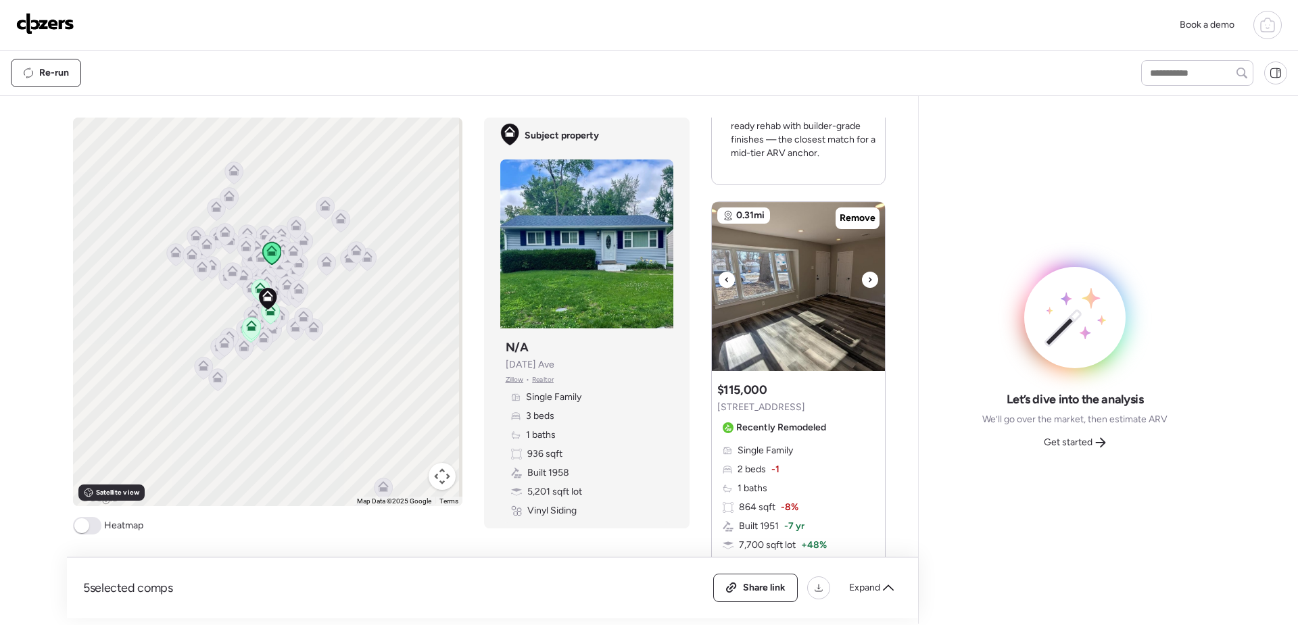
click at [869, 282] on icon at bounding box center [870, 279] width 3 height 5
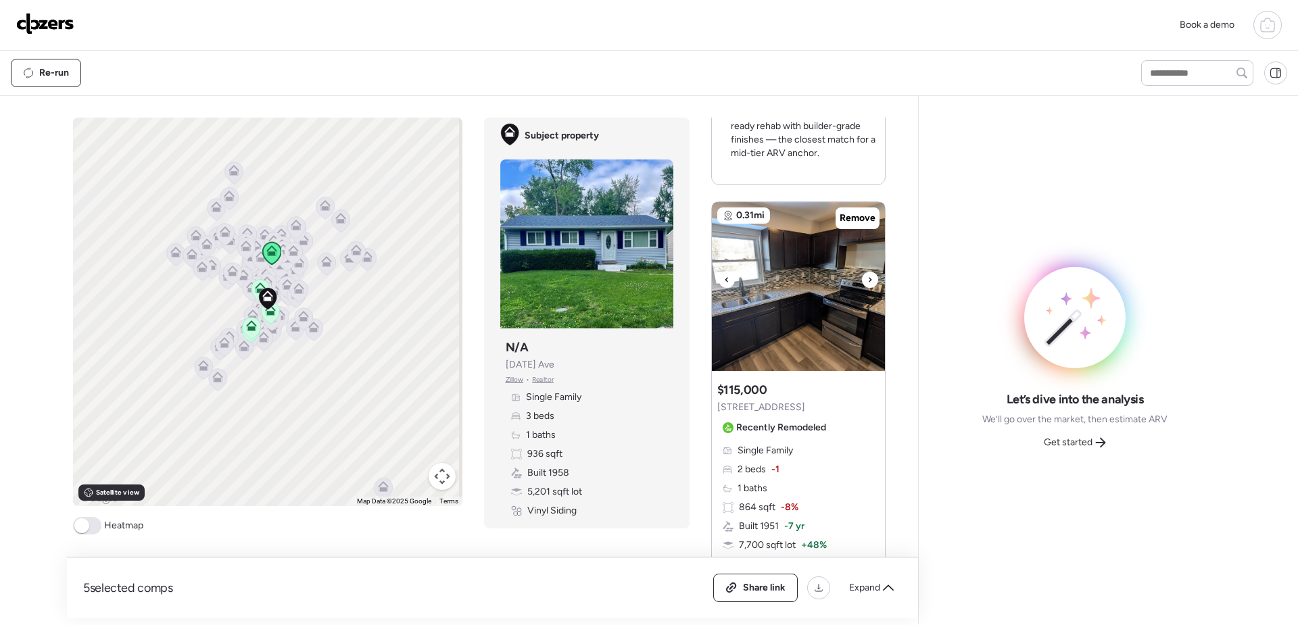
click at [869, 282] on icon at bounding box center [870, 279] width 3 height 5
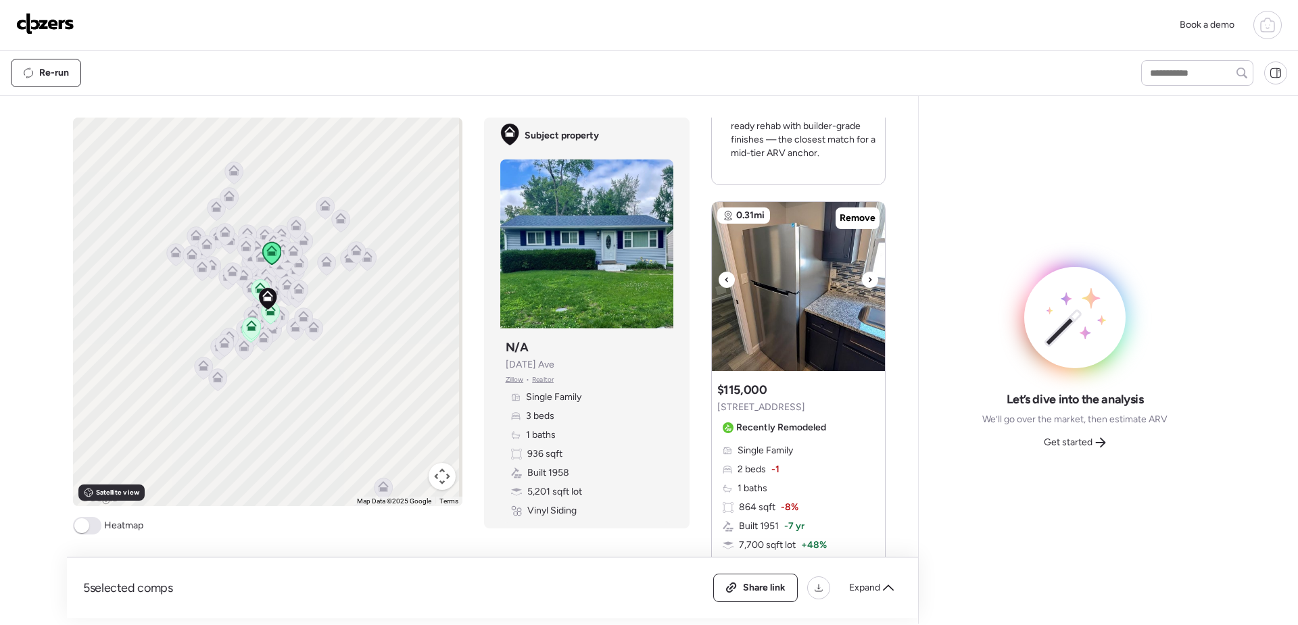
click at [869, 282] on icon at bounding box center [870, 279] width 3 height 5
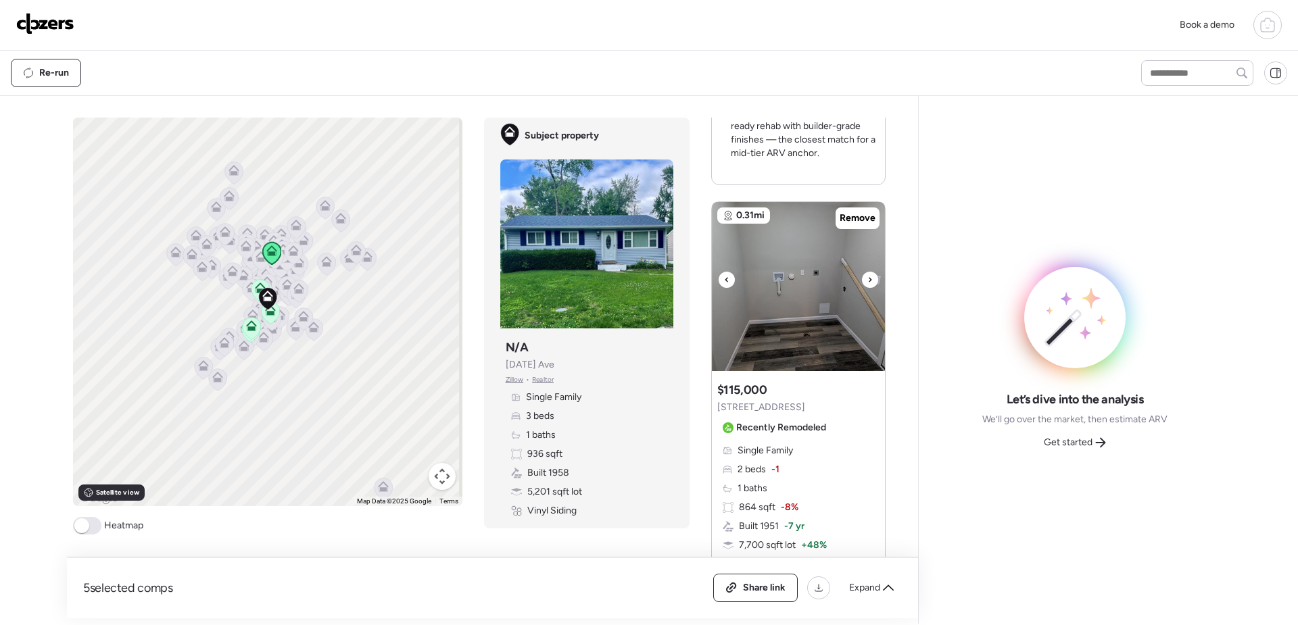
click at [869, 282] on icon at bounding box center [870, 279] width 3 height 5
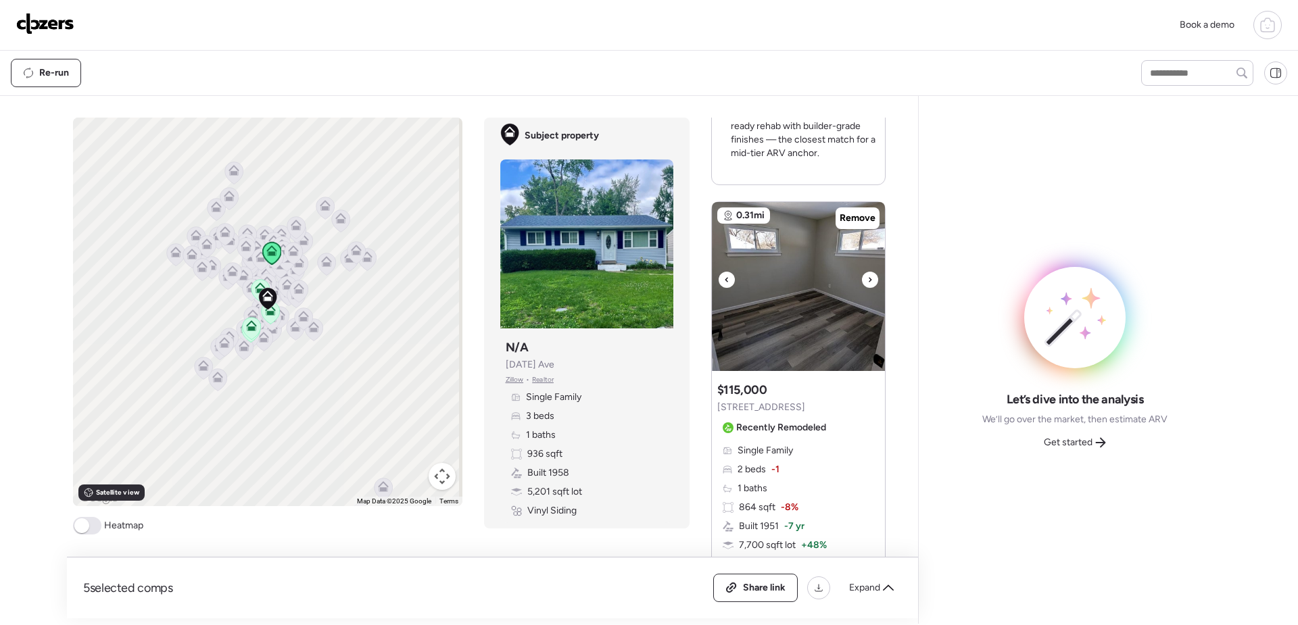
click at [869, 282] on icon at bounding box center [870, 279] width 3 height 5
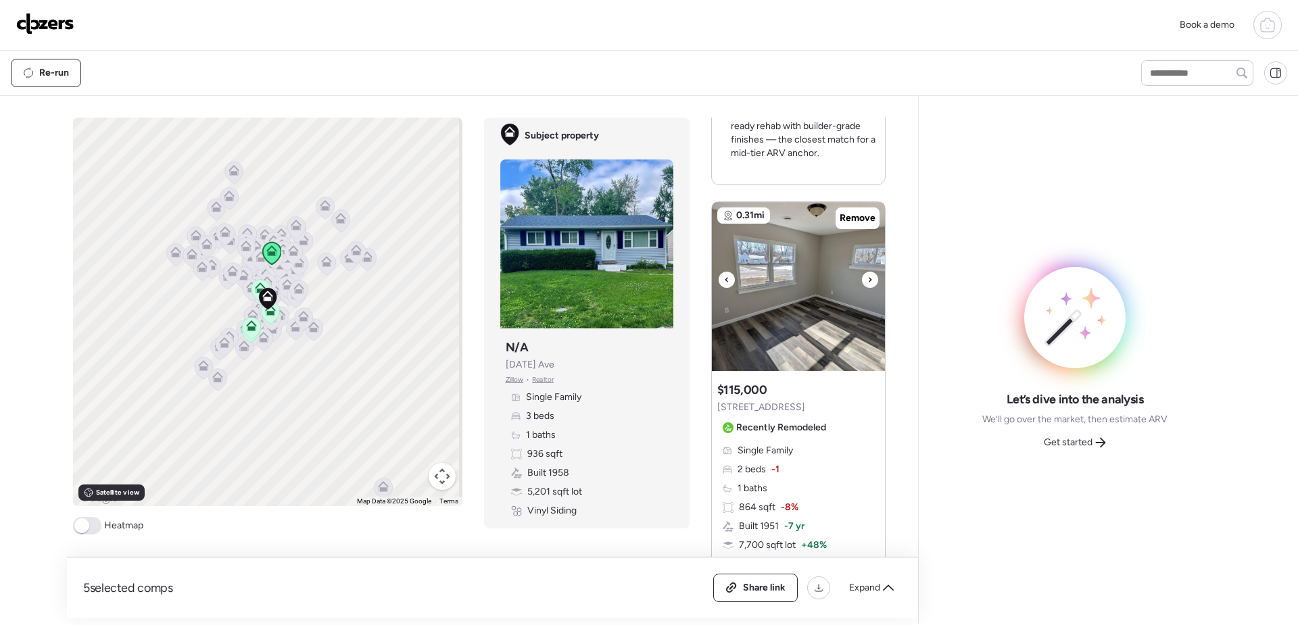
click at [869, 282] on icon at bounding box center [870, 279] width 3 height 5
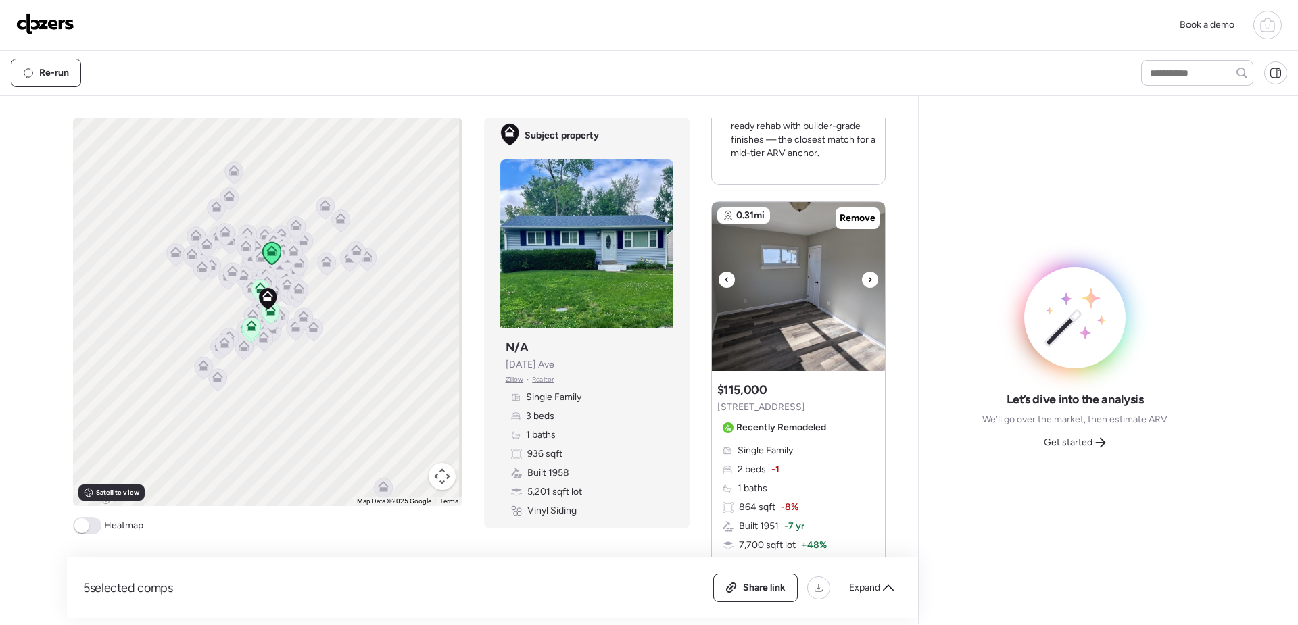
click at [869, 282] on icon at bounding box center [870, 279] width 3 height 5
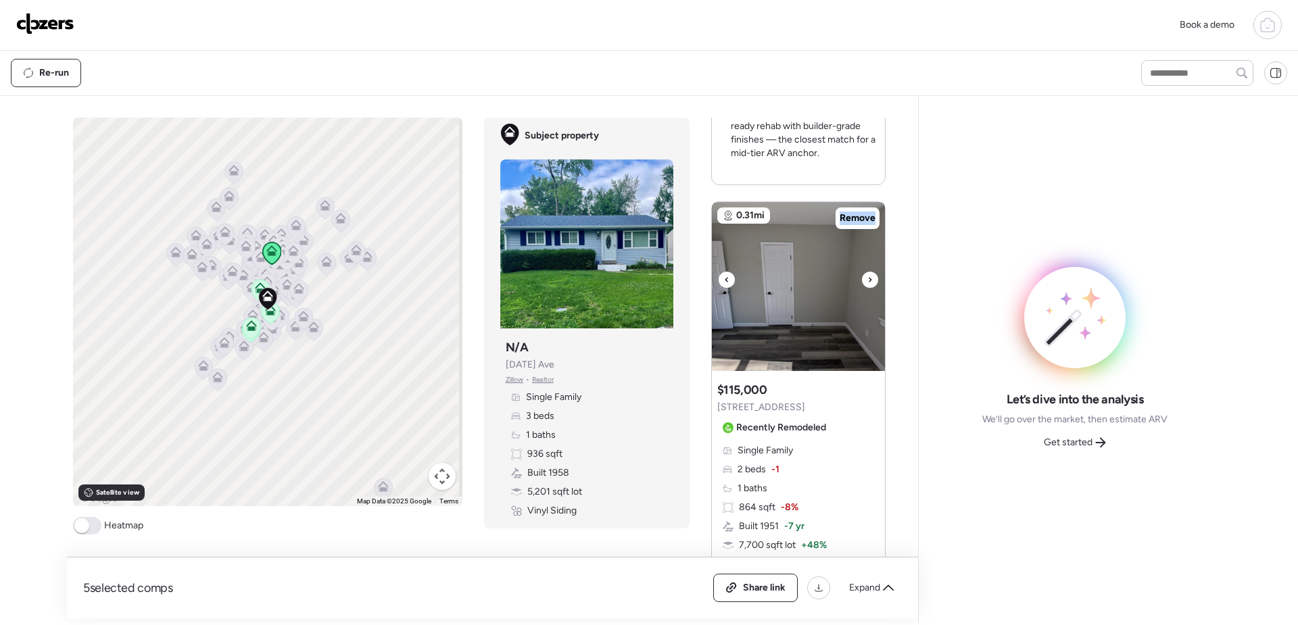
click at [869, 282] on icon at bounding box center [870, 279] width 3 height 5
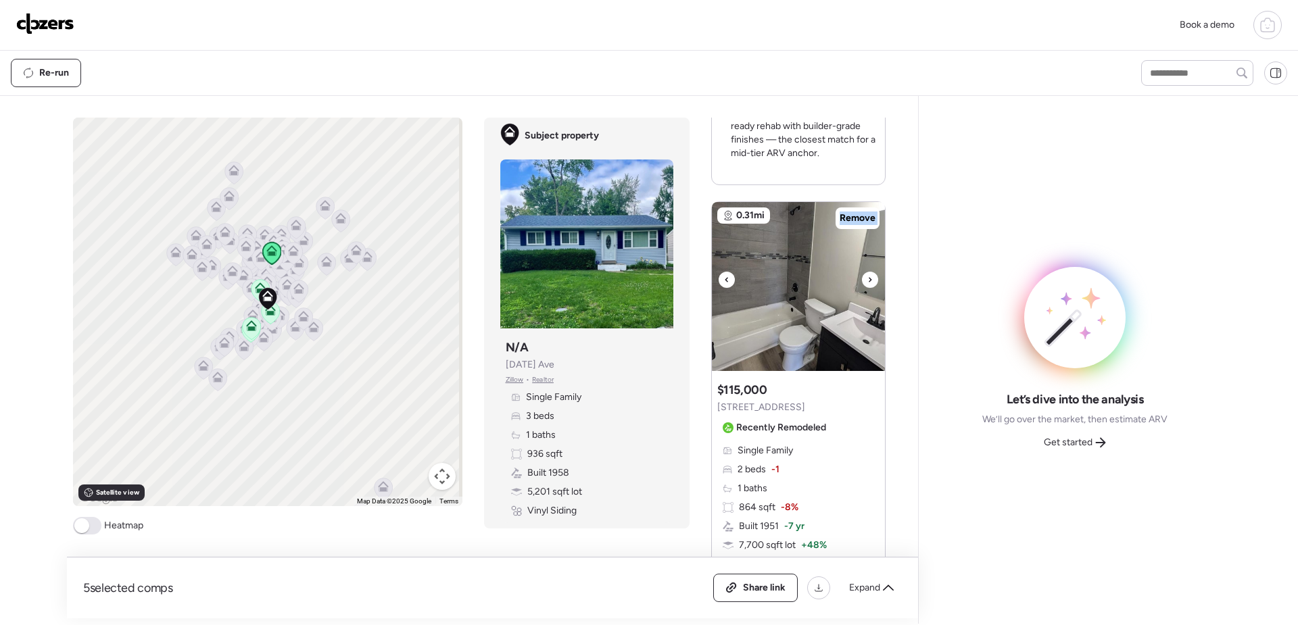
click at [869, 282] on icon at bounding box center [870, 279] width 3 height 5
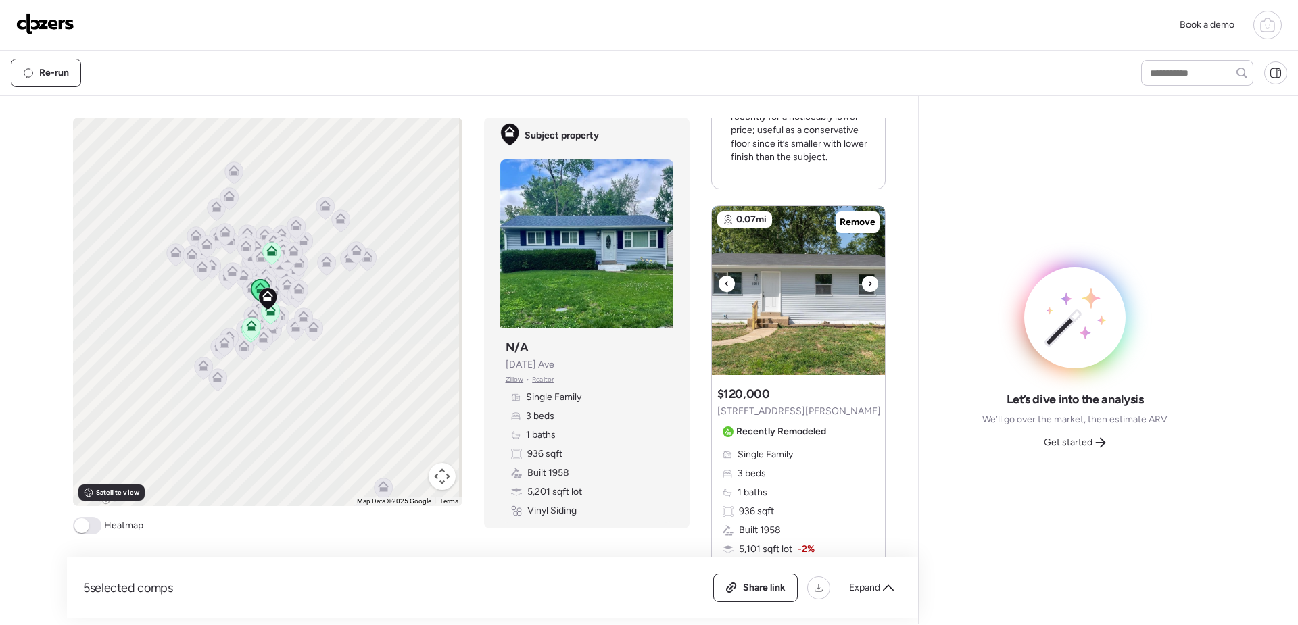
scroll to position [1683, 0]
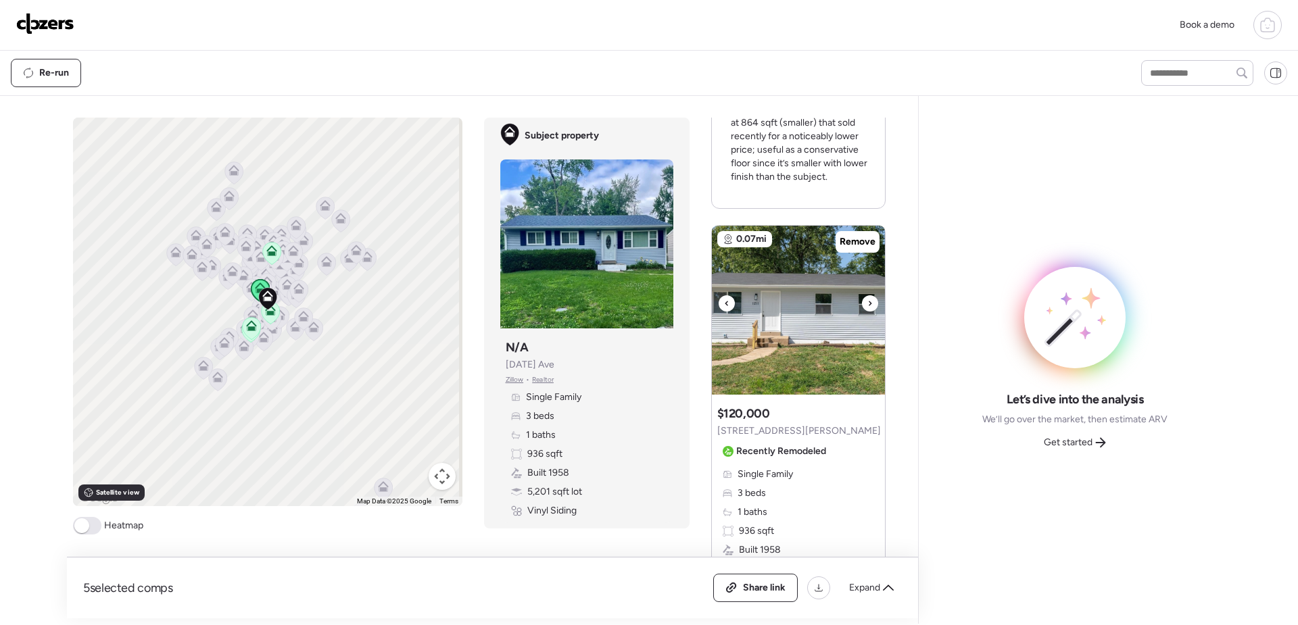
click at [867, 304] on div at bounding box center [870, 303] width 16 height 16
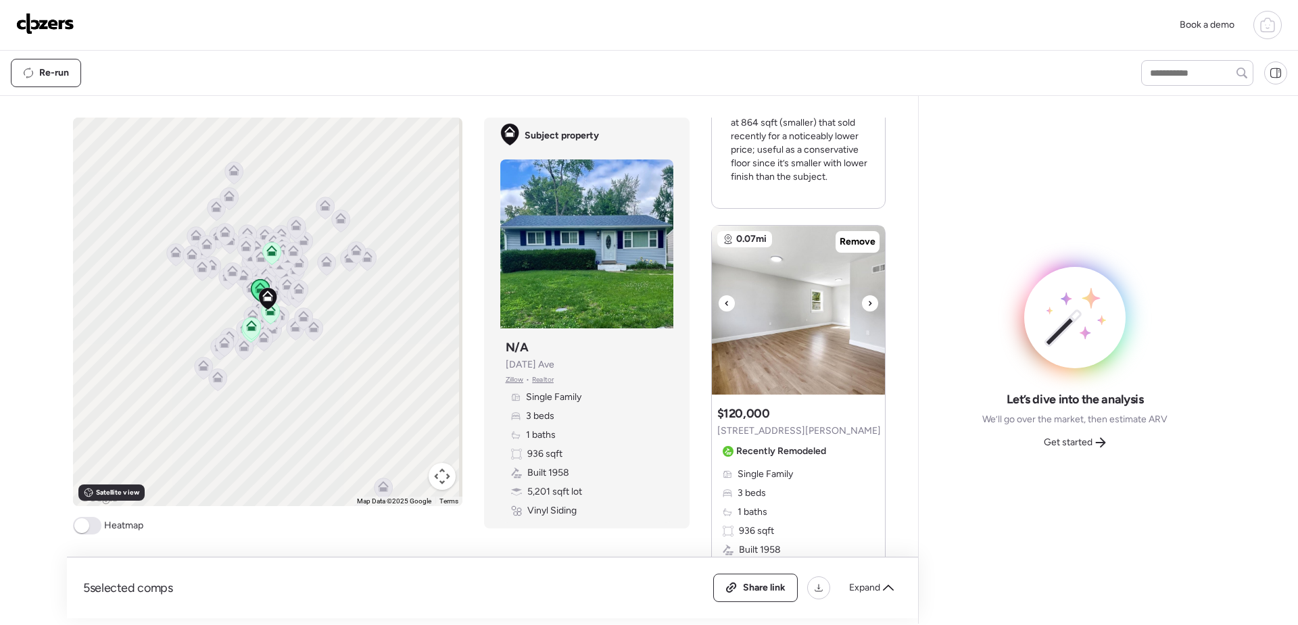
click at [867, 304] on div at bounding box center [870, 303] width 16 height 16
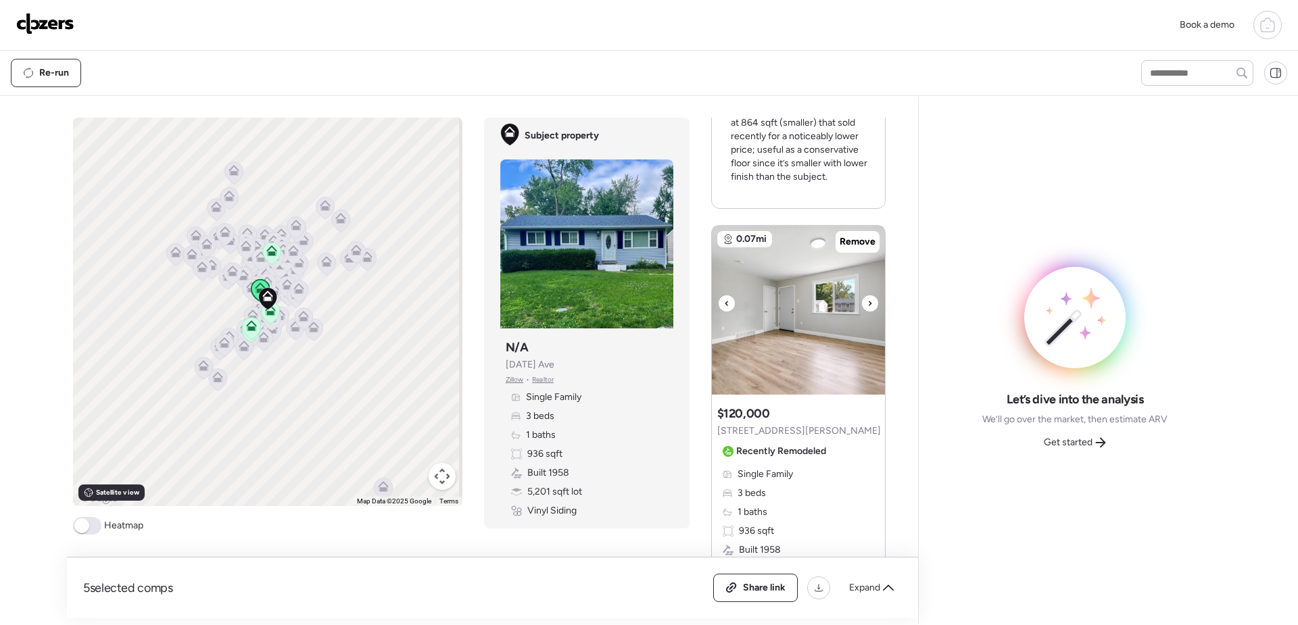
click at [867, 304] on div at bounding box center [870, 303] width 16 height 16
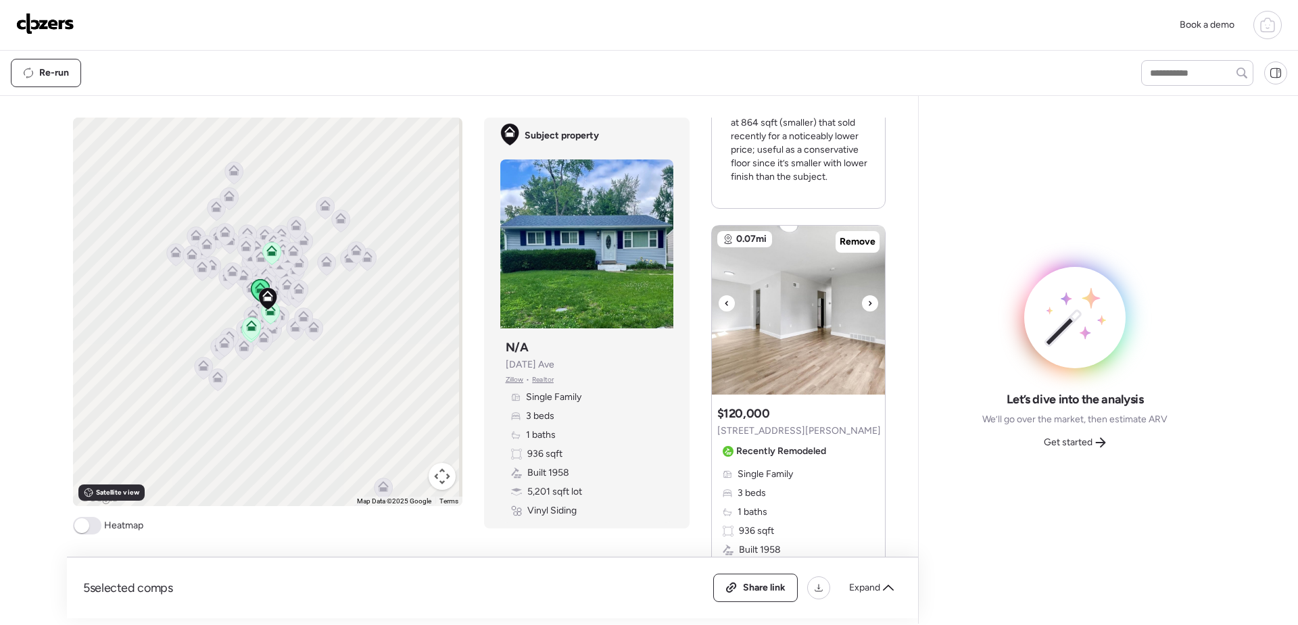
click at [867, 304] on div at bounding box center [870, 303] width 16 height 16
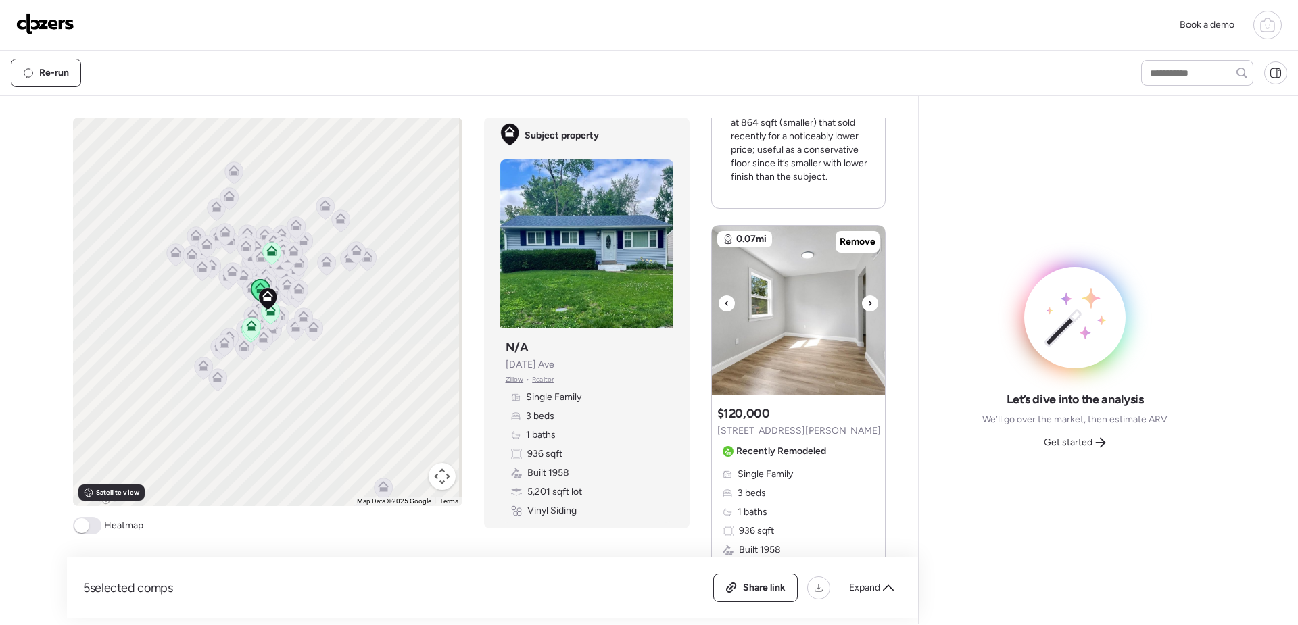
click at [867, 304] on div at bounding box center [870, 303] width 16 height 16
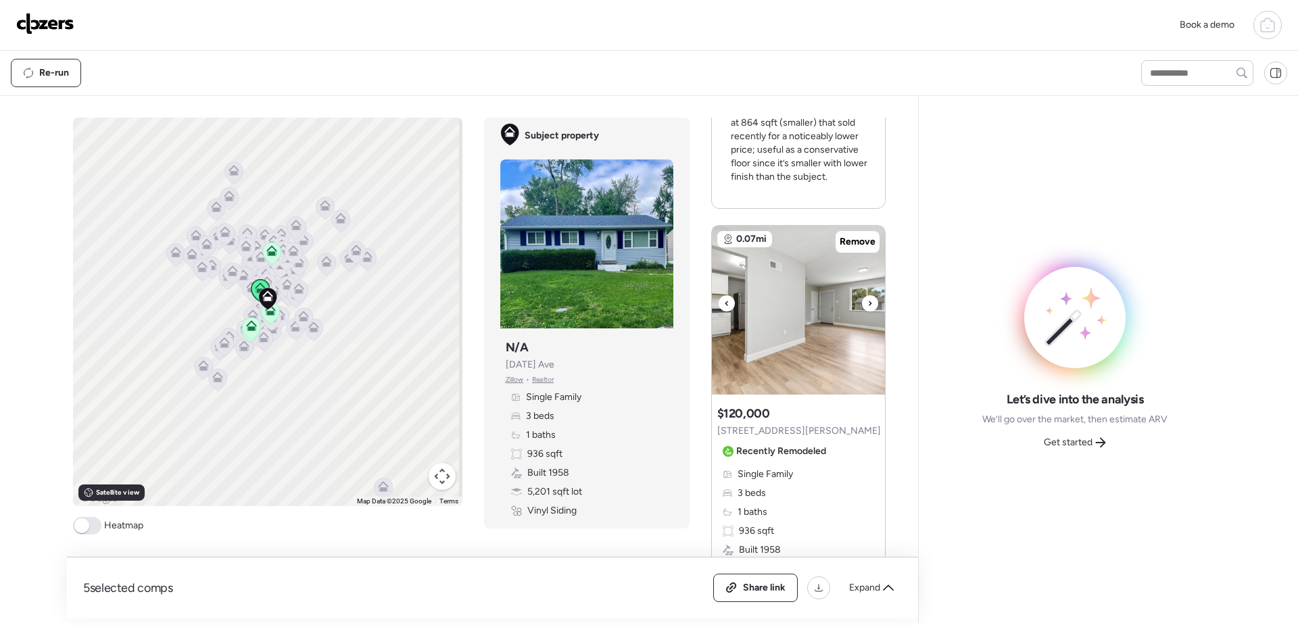
click at [867, 304] on div at bounding box center [870, 303] width 16 height 16
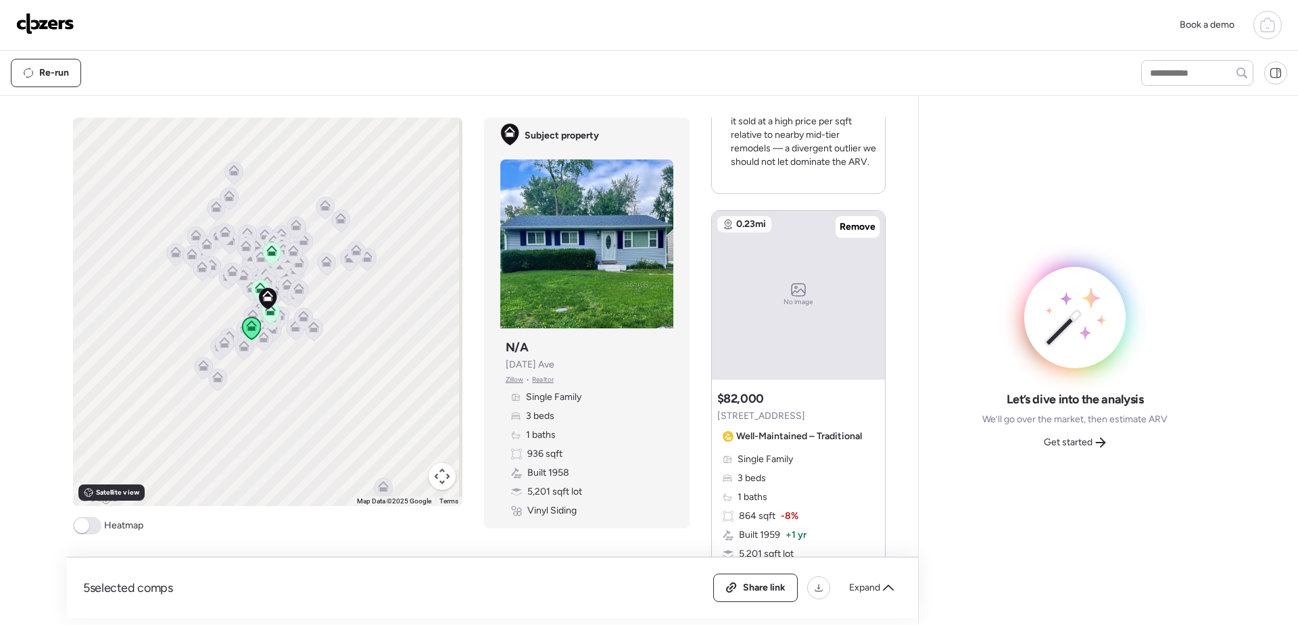
scroll to position [1075, 0]
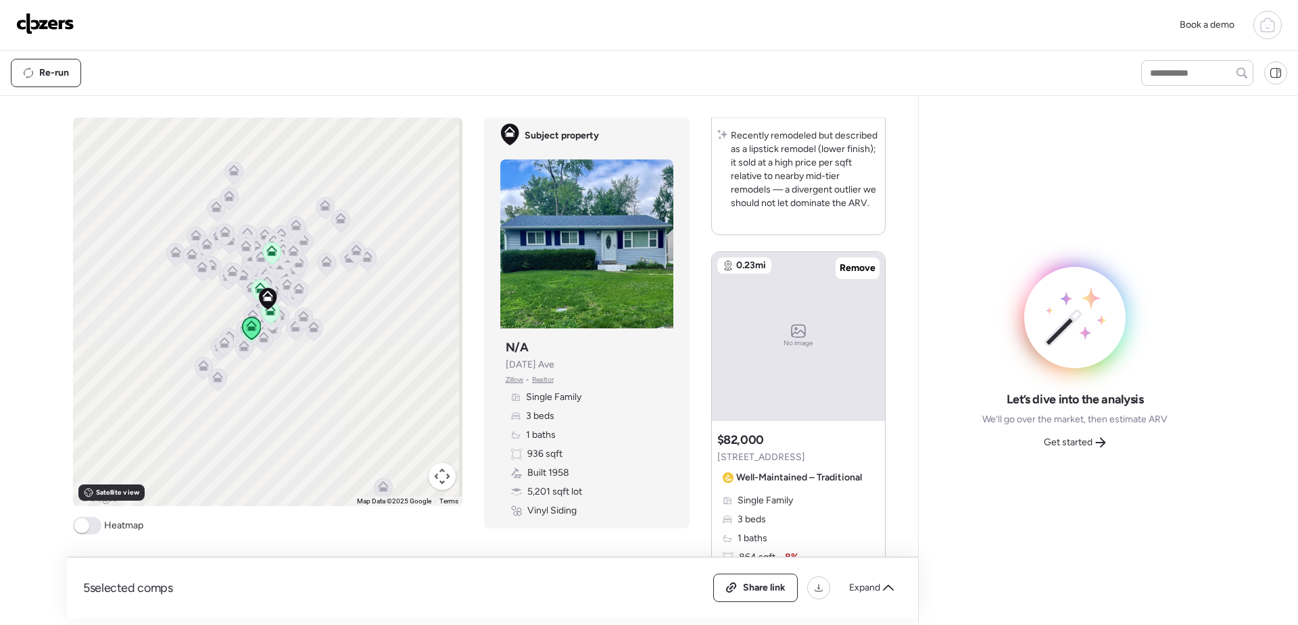
click at [779, 334] on icon at bounding box center [798, 331] width 173 height 14
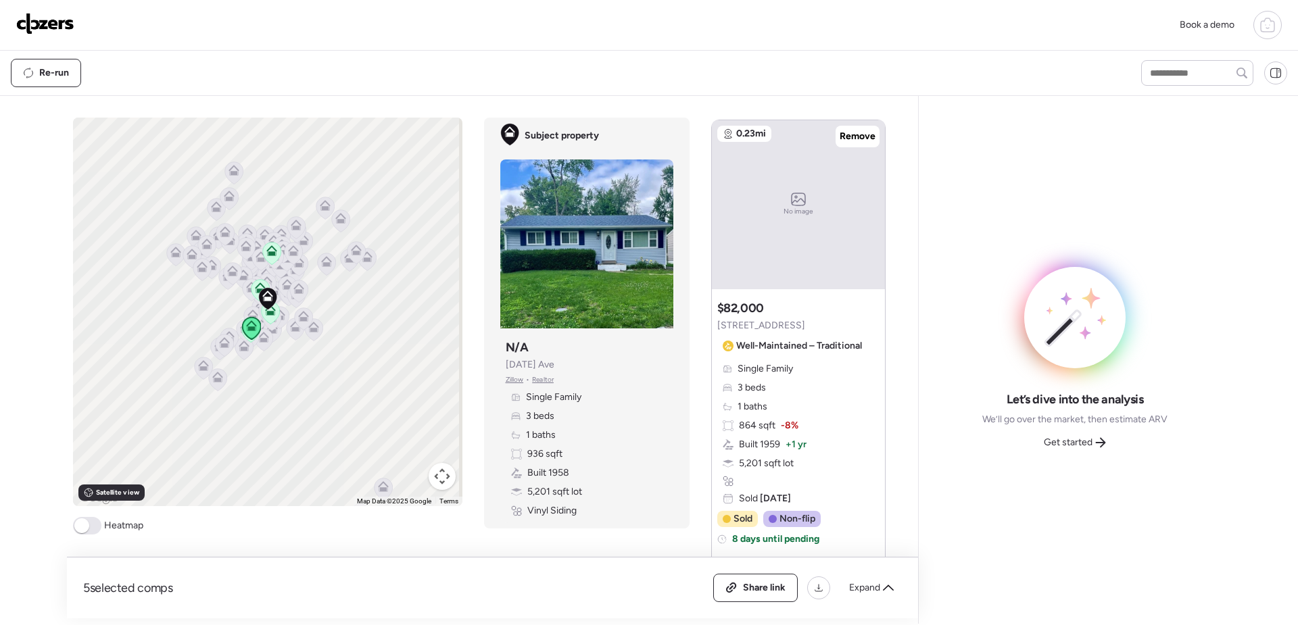
scroll to position [1210, 0]
click at [853, 129] on span "Remove" at bounding box center [858, 133] width 36 height 14
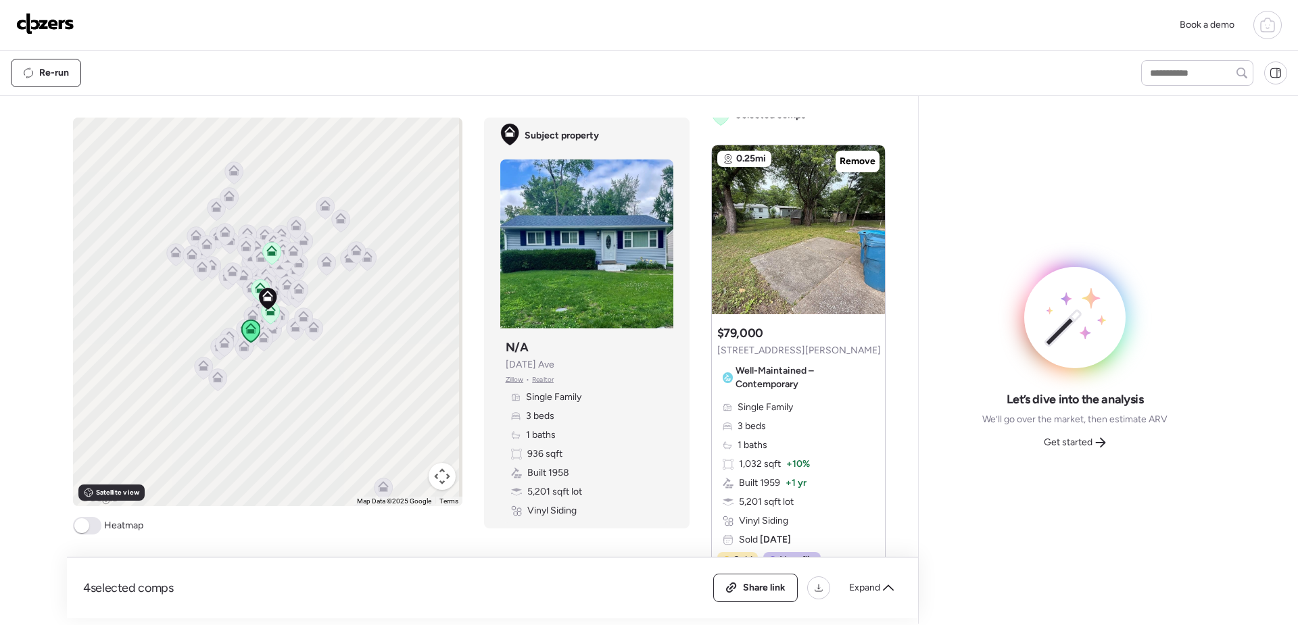
scroll to position [0, 0]
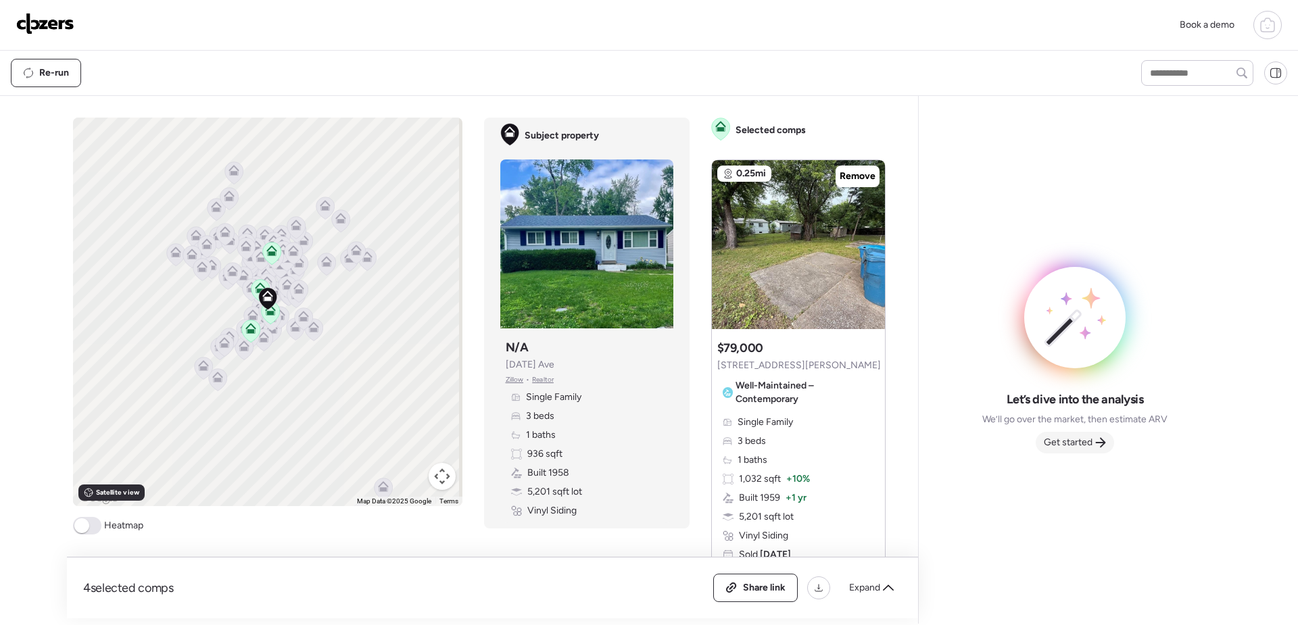
click at [1094, 439] on div "Get started" at bounding box center [1075, 443] width 78 height 22
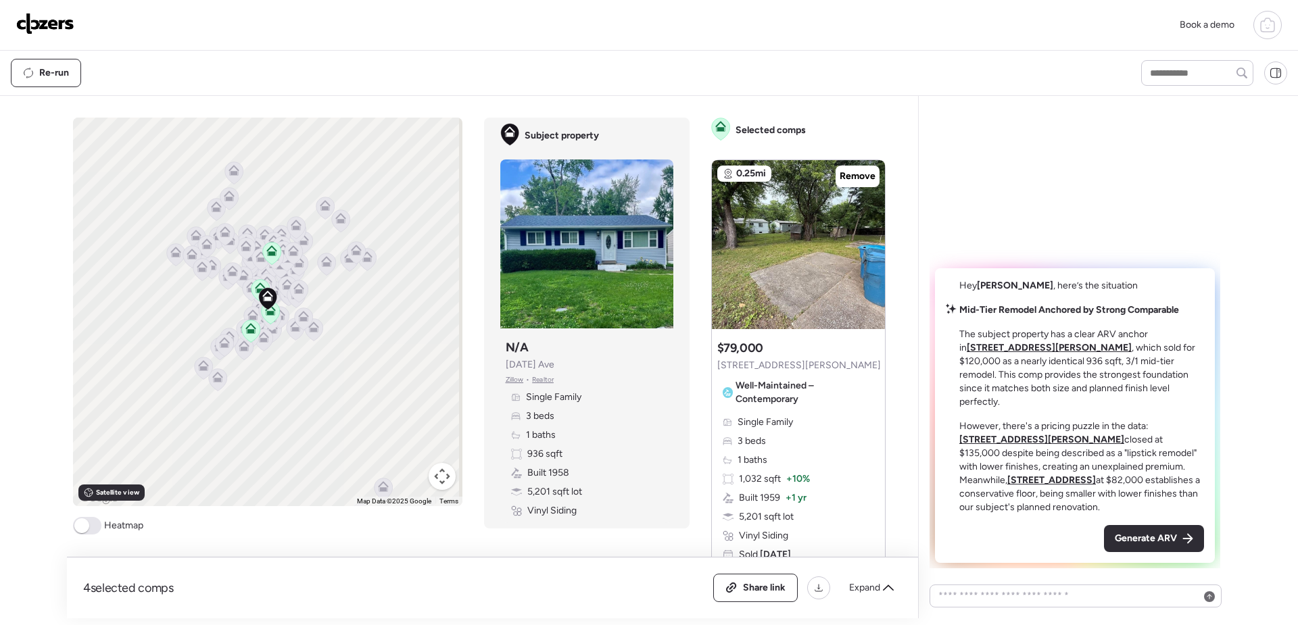
click at [299, 317] on icon at bounding box center [303, 316] width 11 height 11
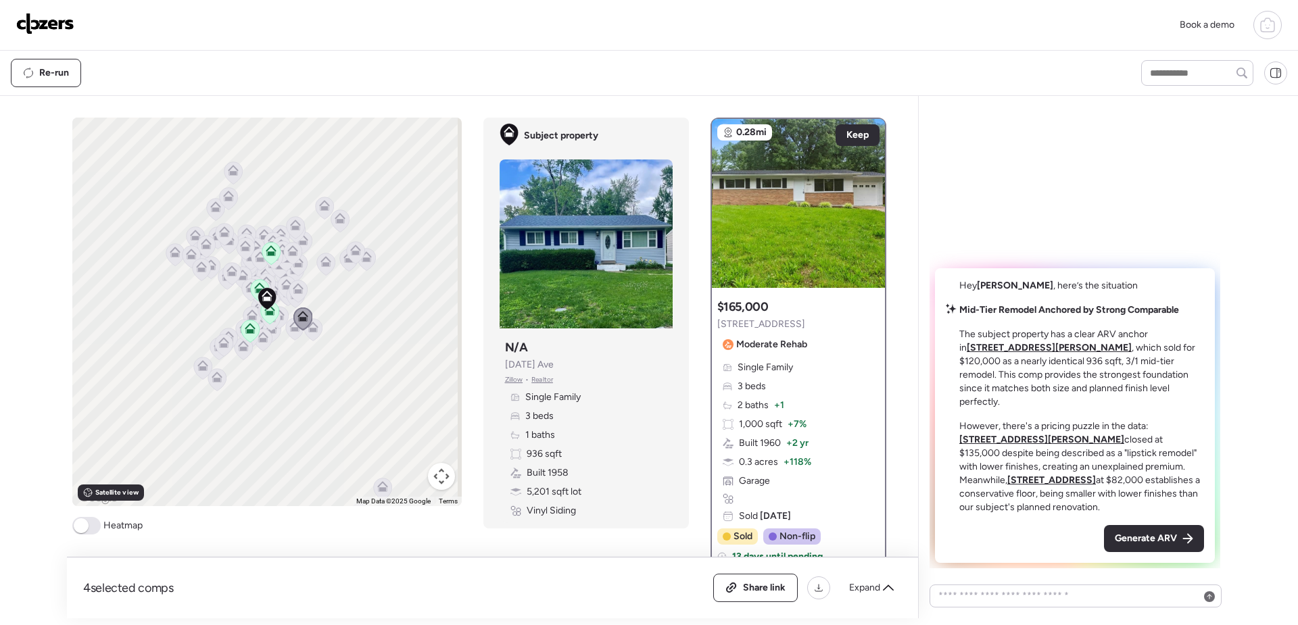
click at [293, 289] on icon at bounding box center [298, 288] width 11 height 11
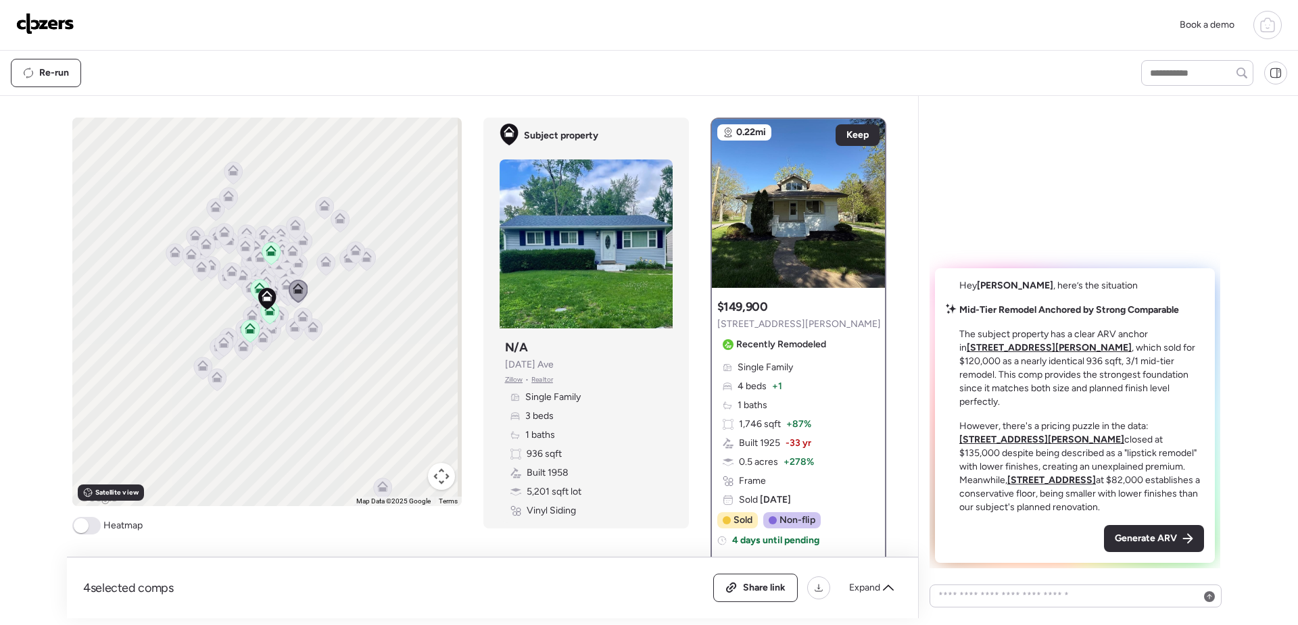
click at [289, 329] on icon at bounding box center [294, 326] width 11 height 11
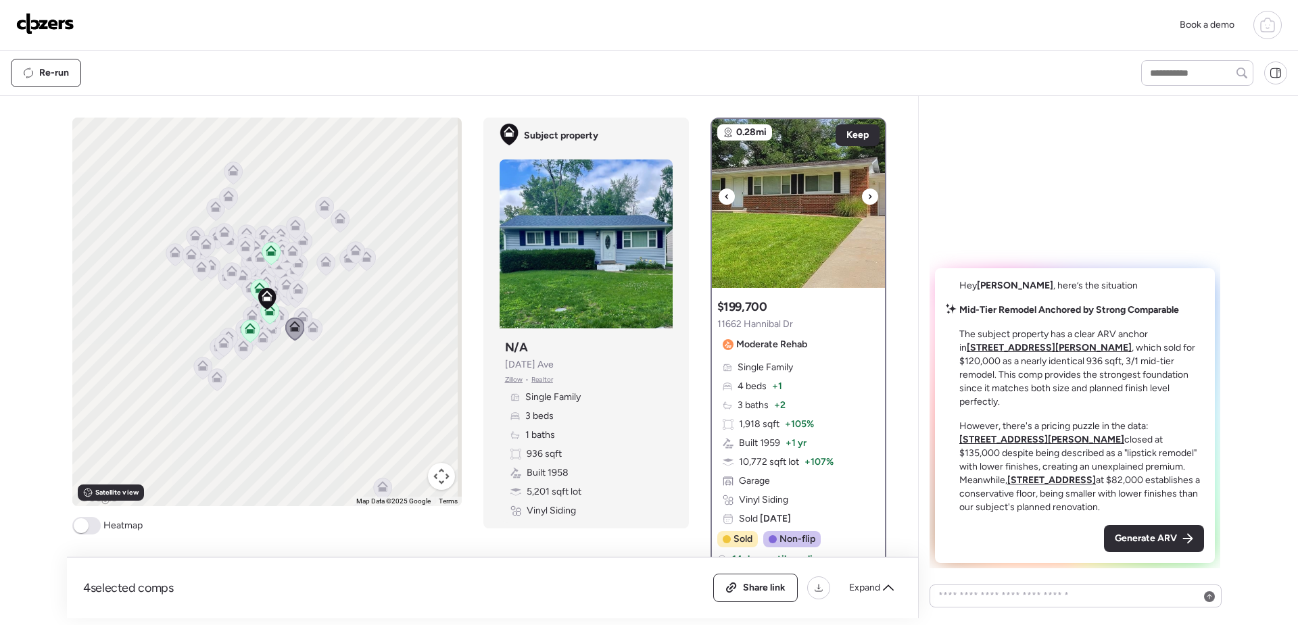
click at [867, 197] on icon at bounding box center [869, 197] width 5 height 16
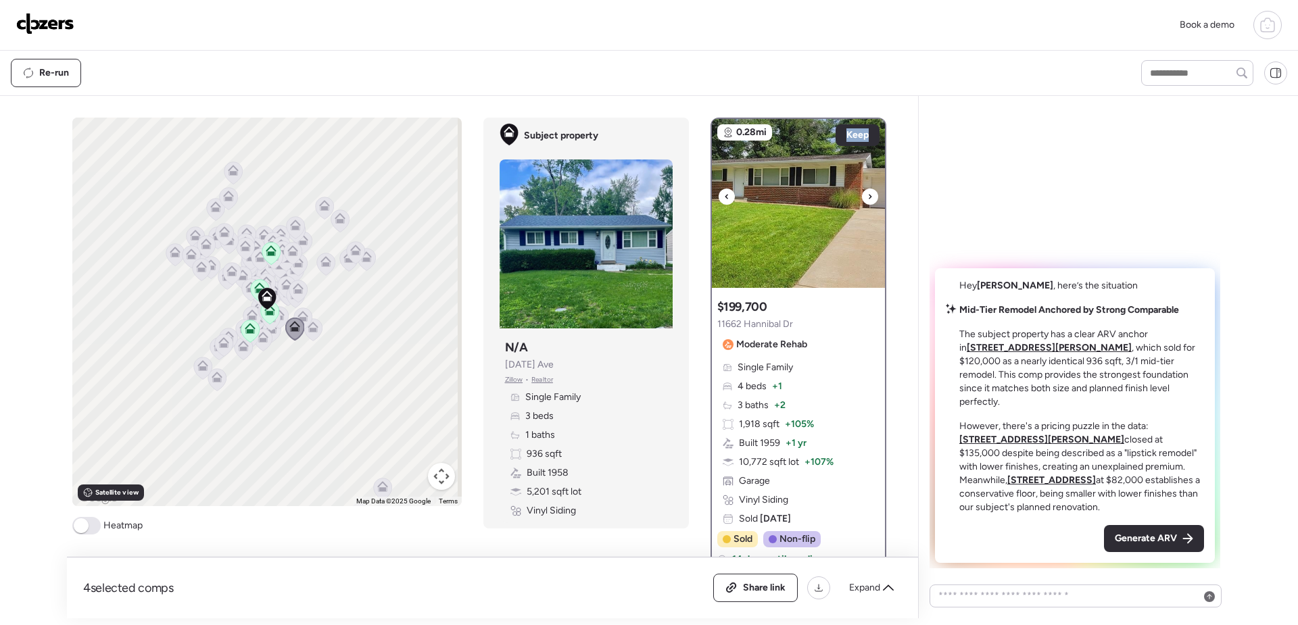
click at [867, 197] on icon at bounding box center [869, 197] width 5 height 16
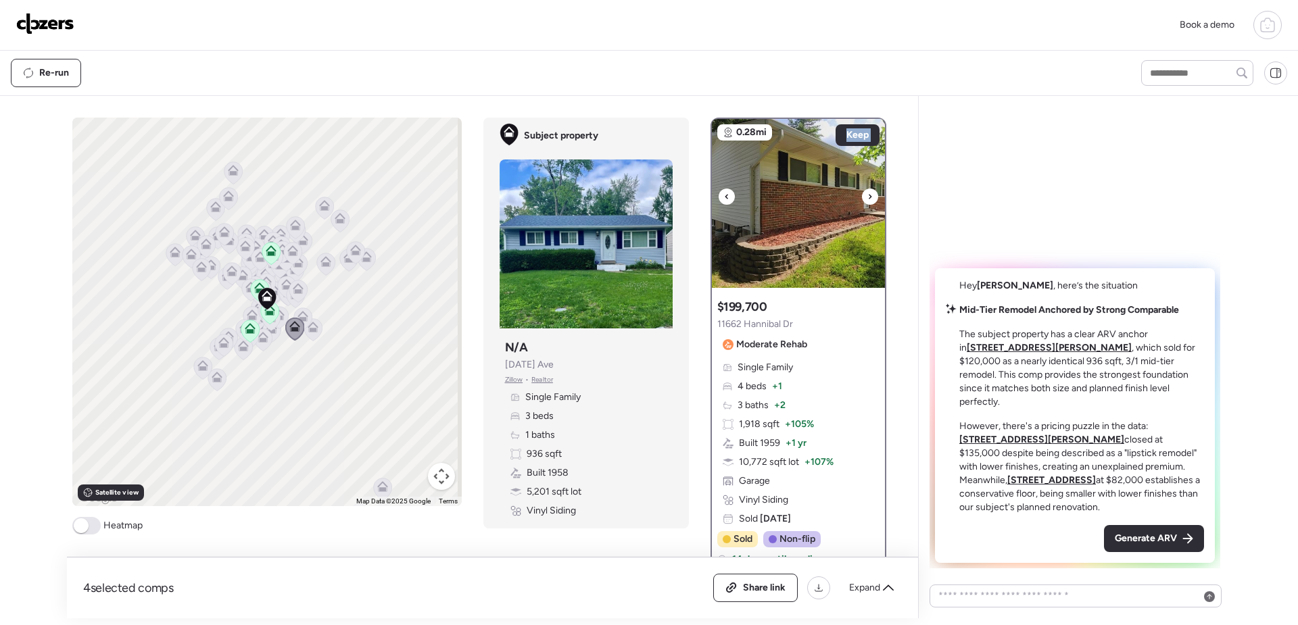
click at [867, 197] on icon at bounding box center [869, 197] width 5 height 16
click at [867, 200] on icon at bounding box center [869, 197] width 5 height 16
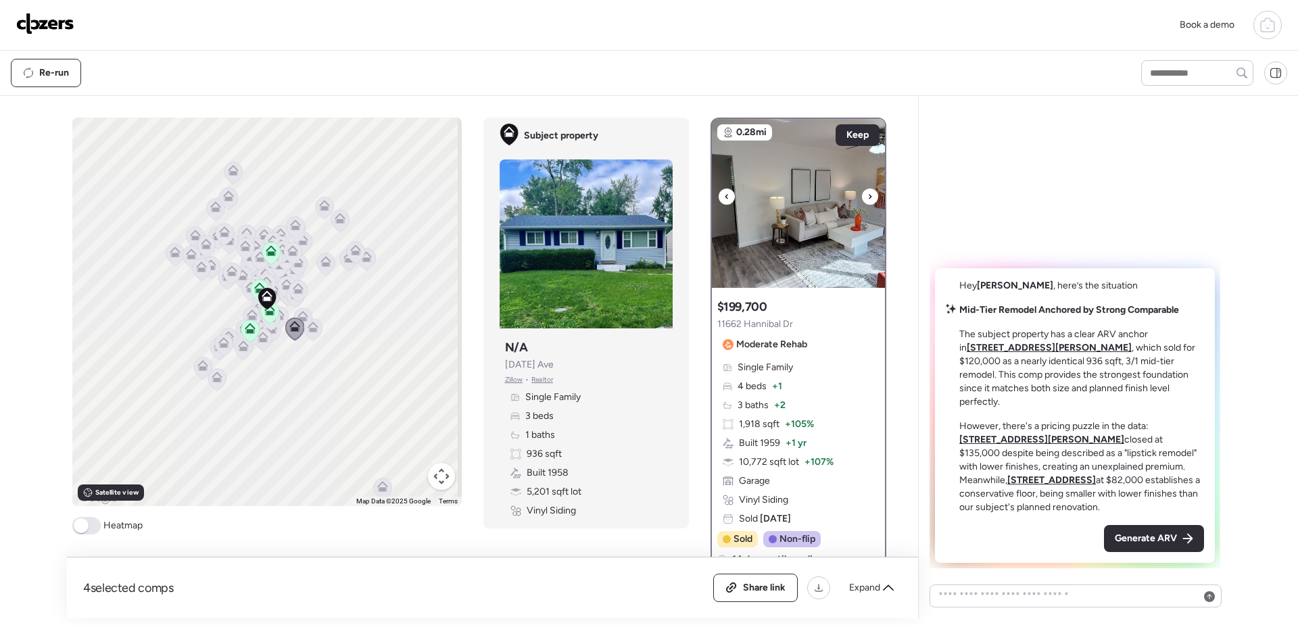
click at [867, 198] on div at bounding box center [870, 197] width 16 height 16
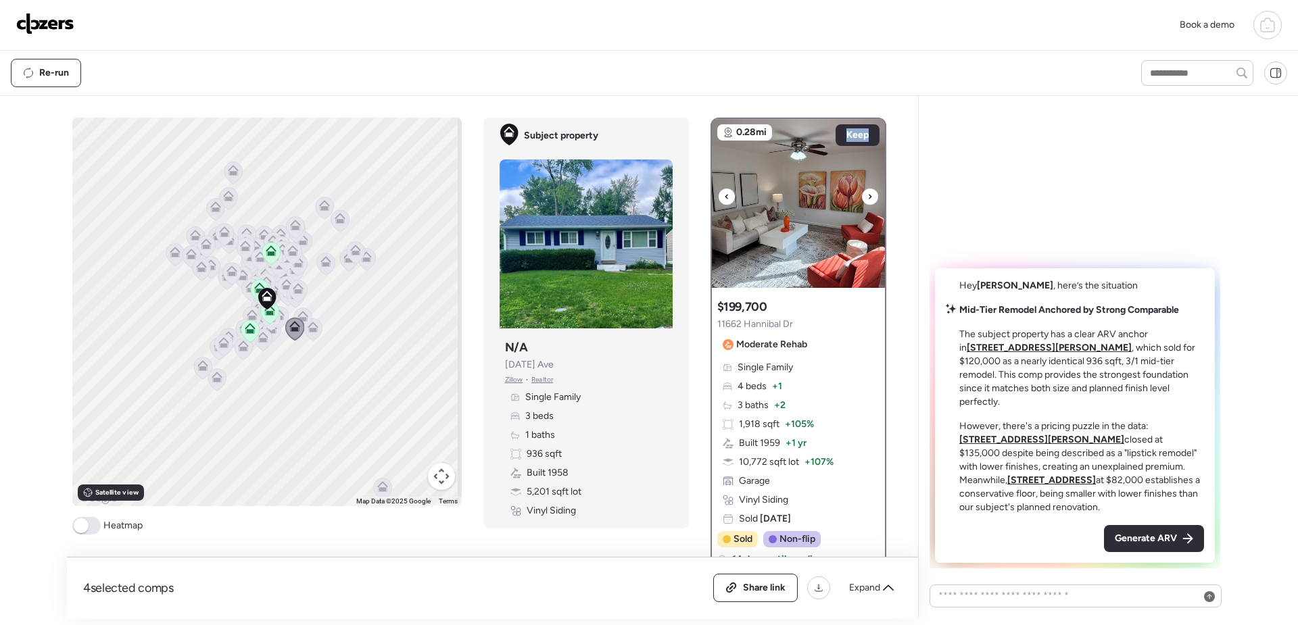
click at [867, 198] on div at bounding box center [870, 197] width 16 height 16
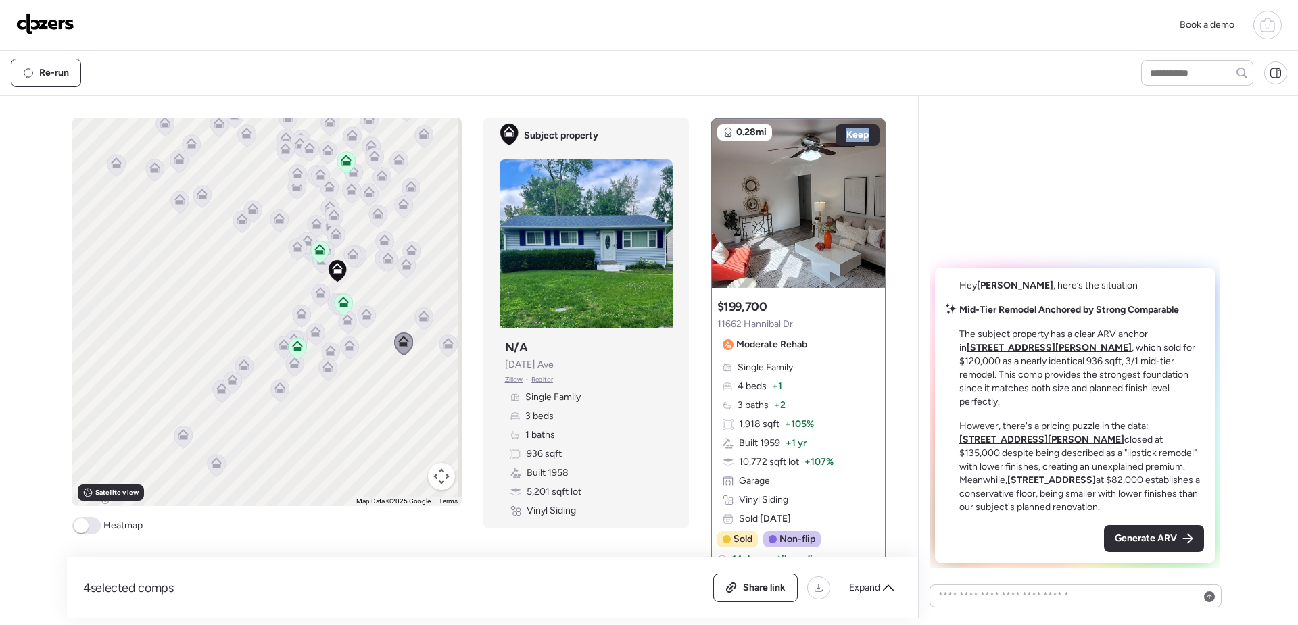
drag, startPoint x: 390, startPoint y: 291, endPoint x: 458, endPoint y: 281, distance: 68.5
click at [458, 281] on div "To navigate the map with touch gestures double-tap and hold your finger on the …" at bounding box center [484, 368] width 825 height 501
click at [297, 318] on icon at bounding box center [301, 316] width 9 height 4
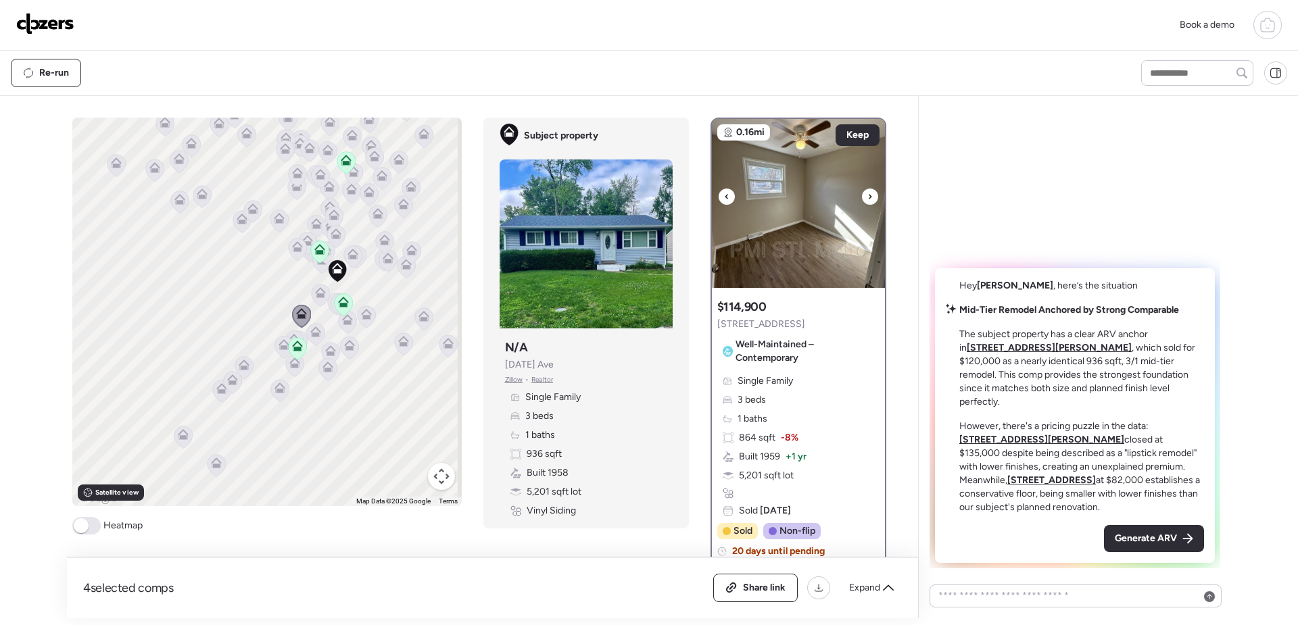
click at [867, 199] on icon at bounding box center [869, 197] width 5 height 16
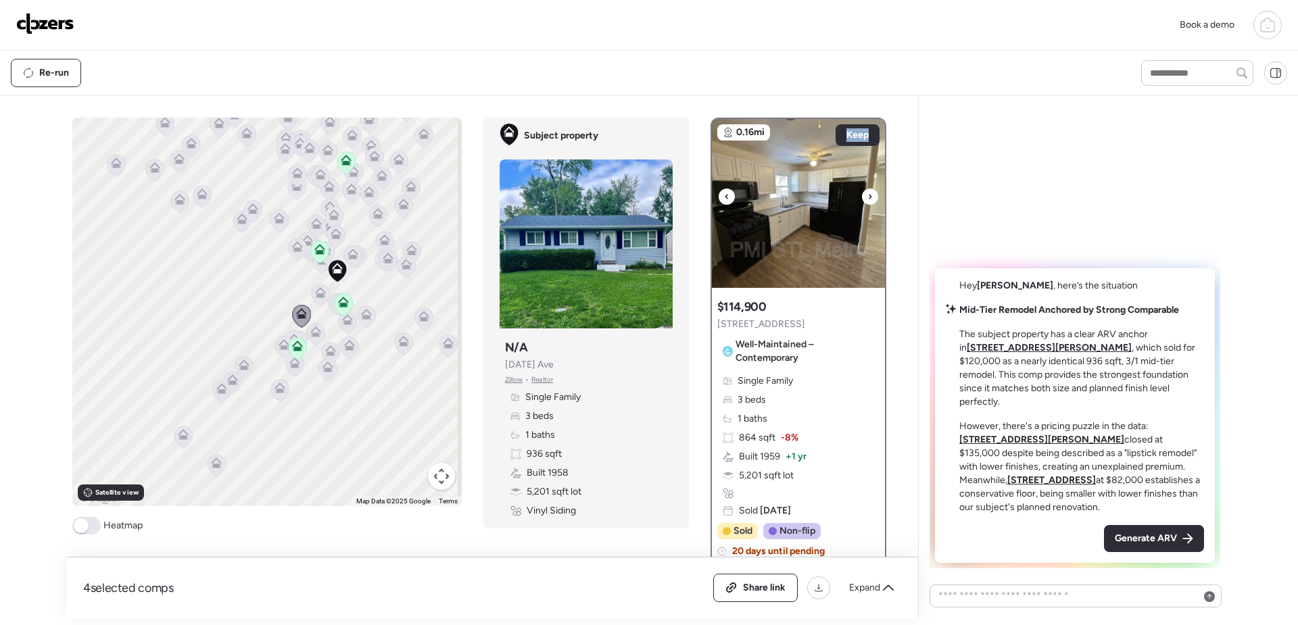
click at [867, 199] on icon at bounding box center [869, 197] width 5 height 16
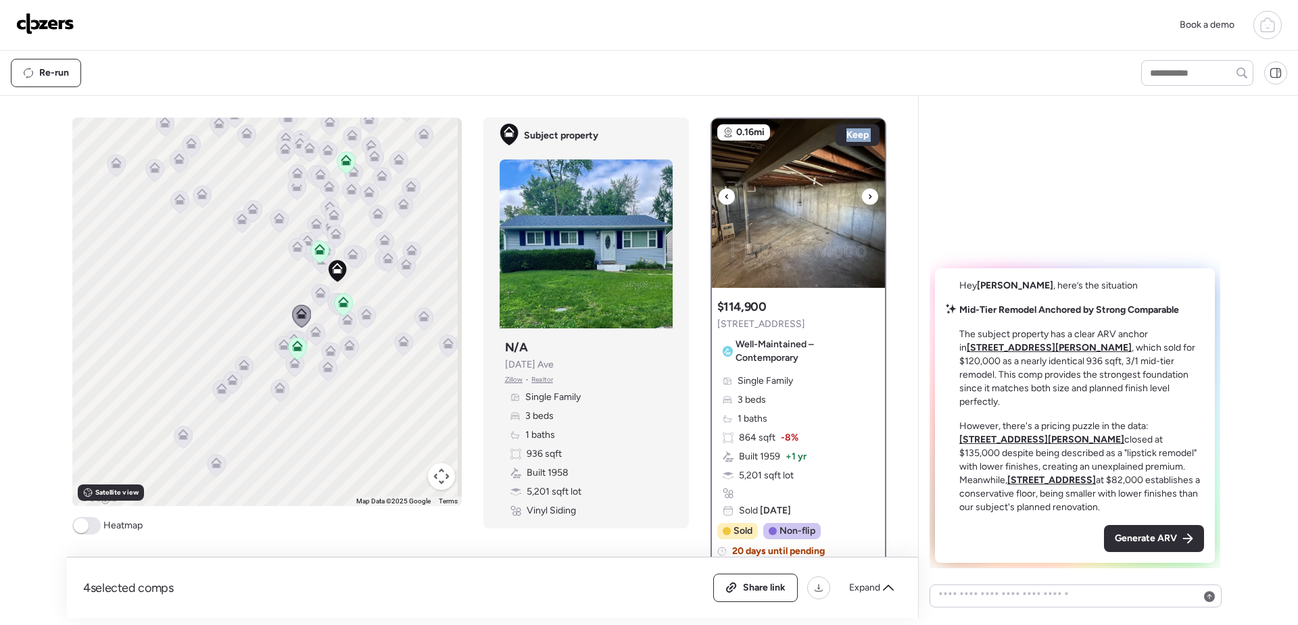
click at [867, 199] on icon at bounding box center [869, 197] width 5 height 16
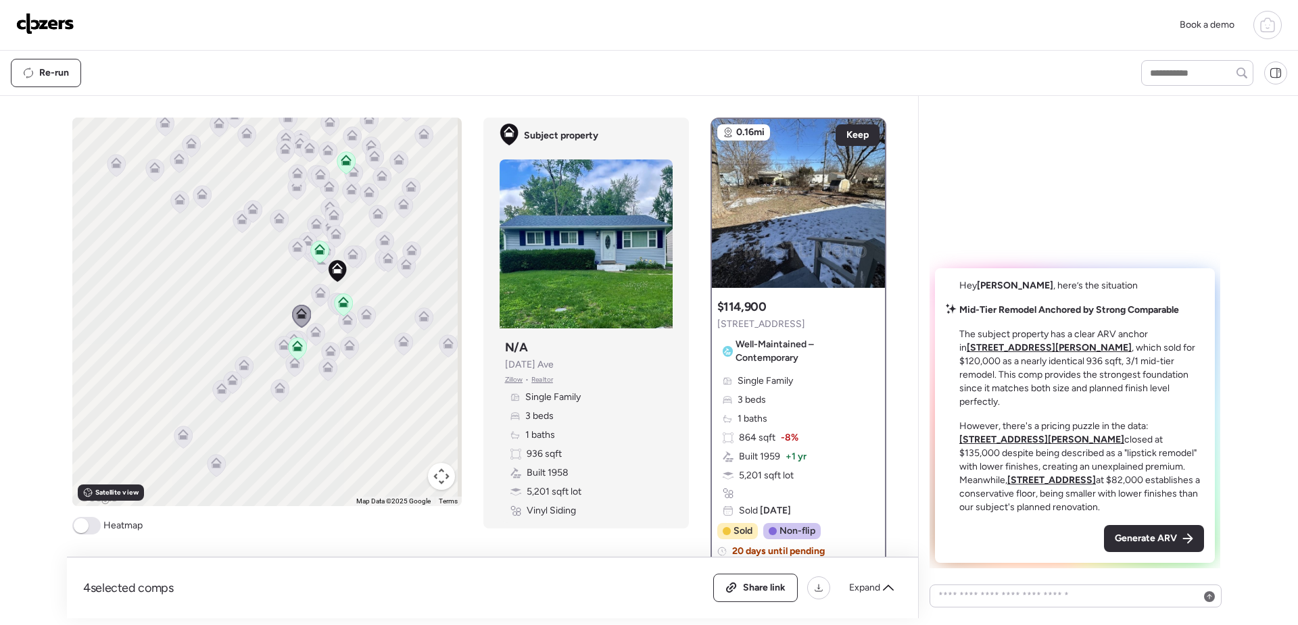
click at [867, 199] on icon at bounding box center [869, 197] width 5 height 16
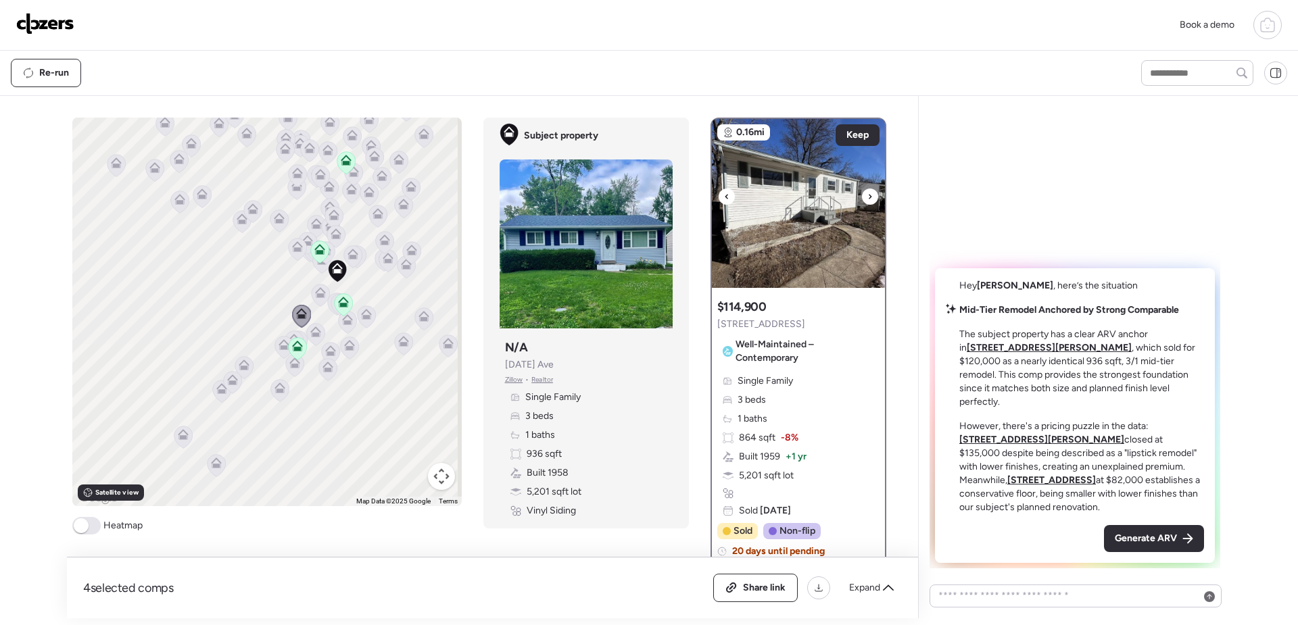
click at [867, 199] on icon at bounding box center [869, 197] width 5 height 16
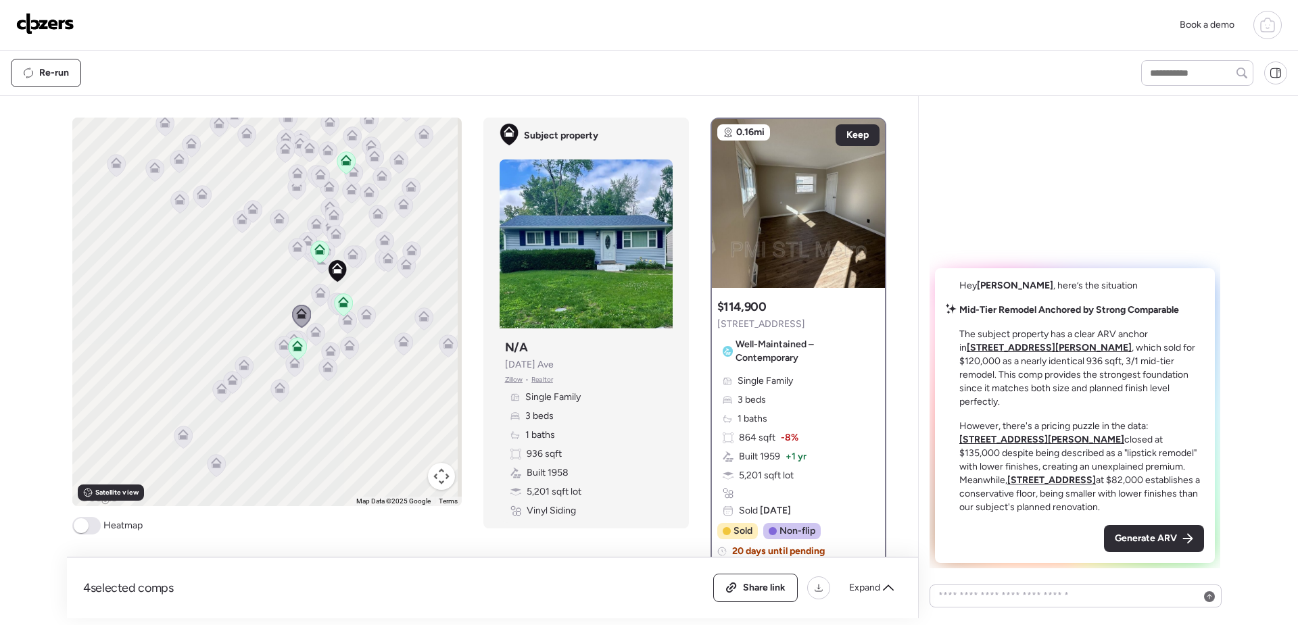
click at [344, 324] on icon at bounding box center [347, 322] width 9 height 4
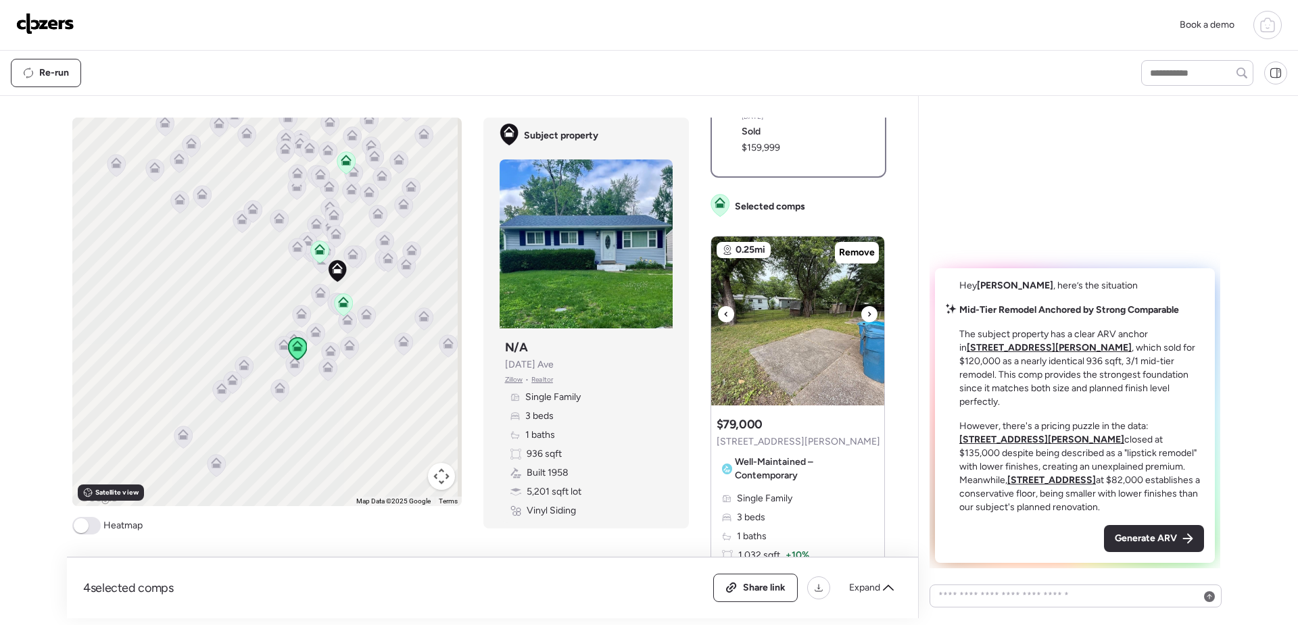
scroll to position [608, 0]
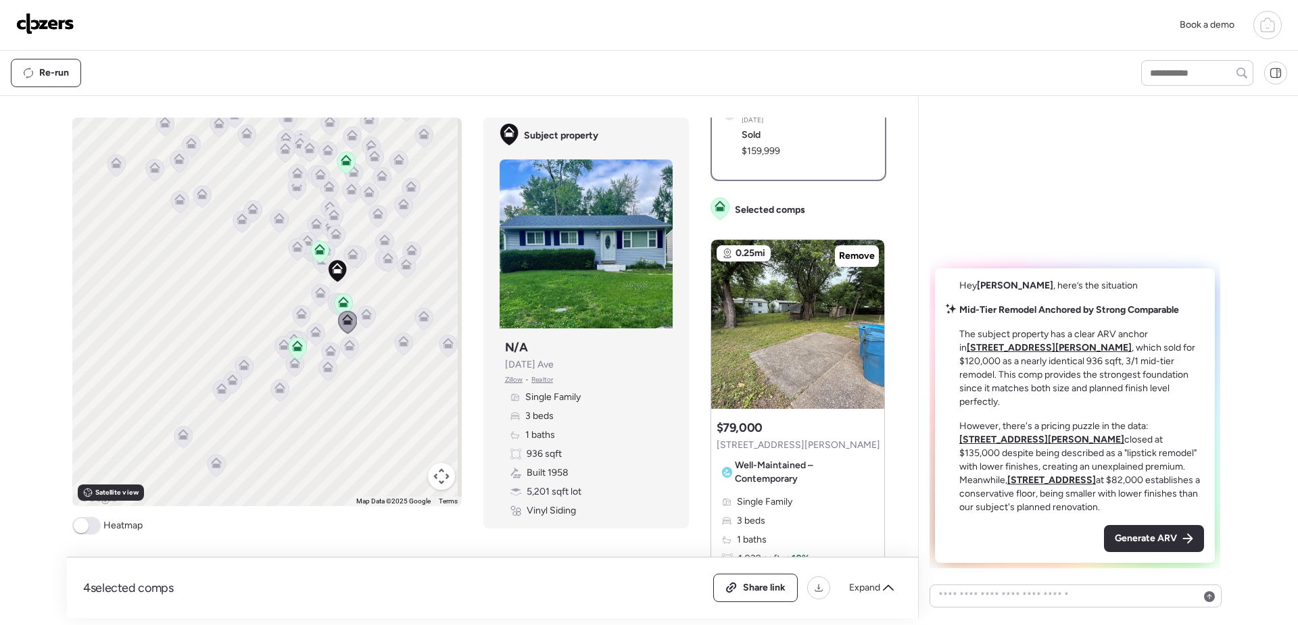
click at [340, 302] on icon at bounding box center [343, 302] width 11 height 11
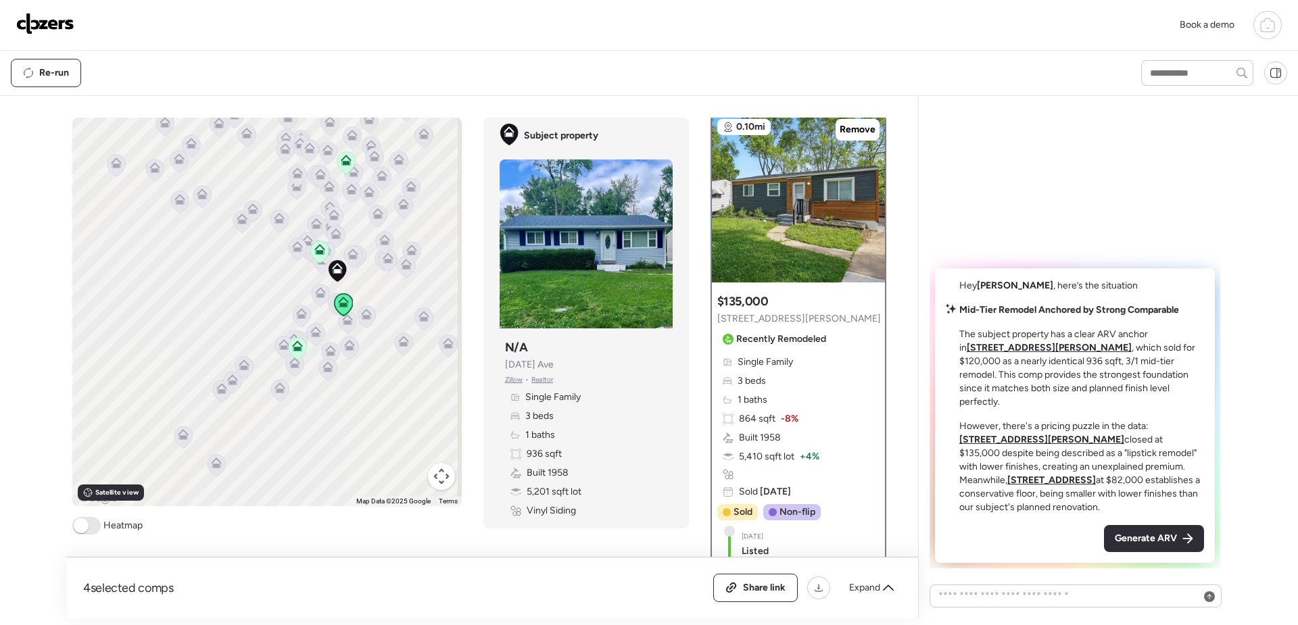
scroll to position [0, 0]
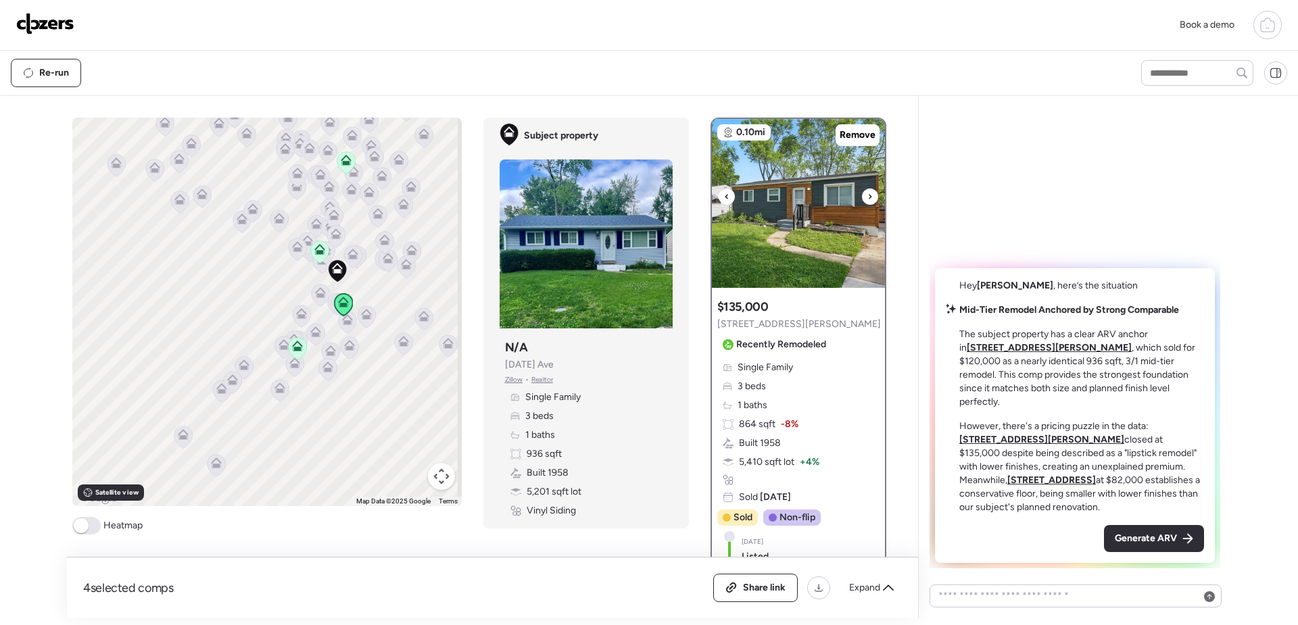
click at [867, 198] on icon at bounding box center [869, 197] width 5 height 16
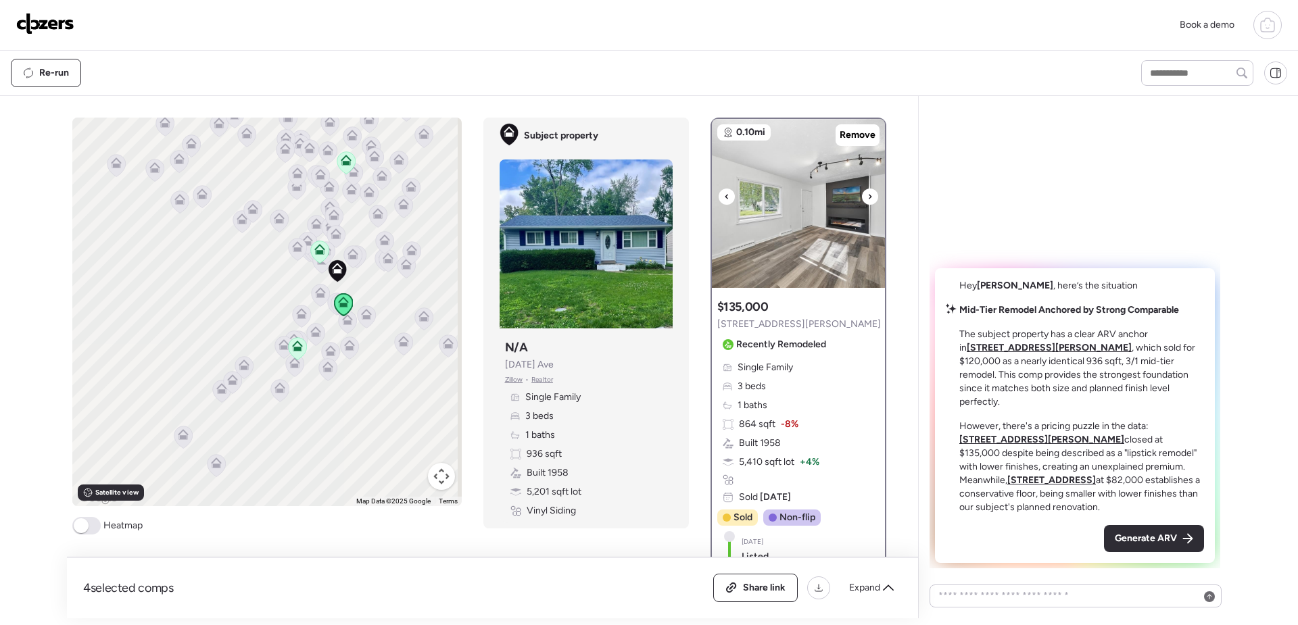
click at [867, 193] on icon at bounding box center [869, 197] width 5 height 16
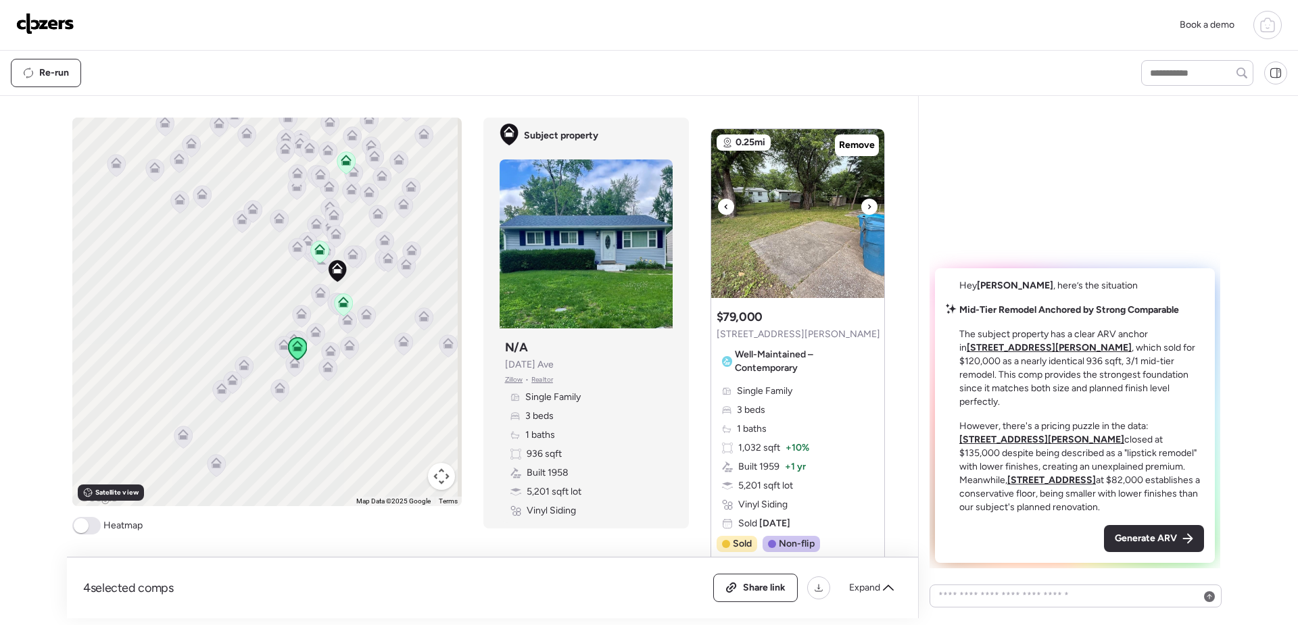
scroll to position [587, 0]
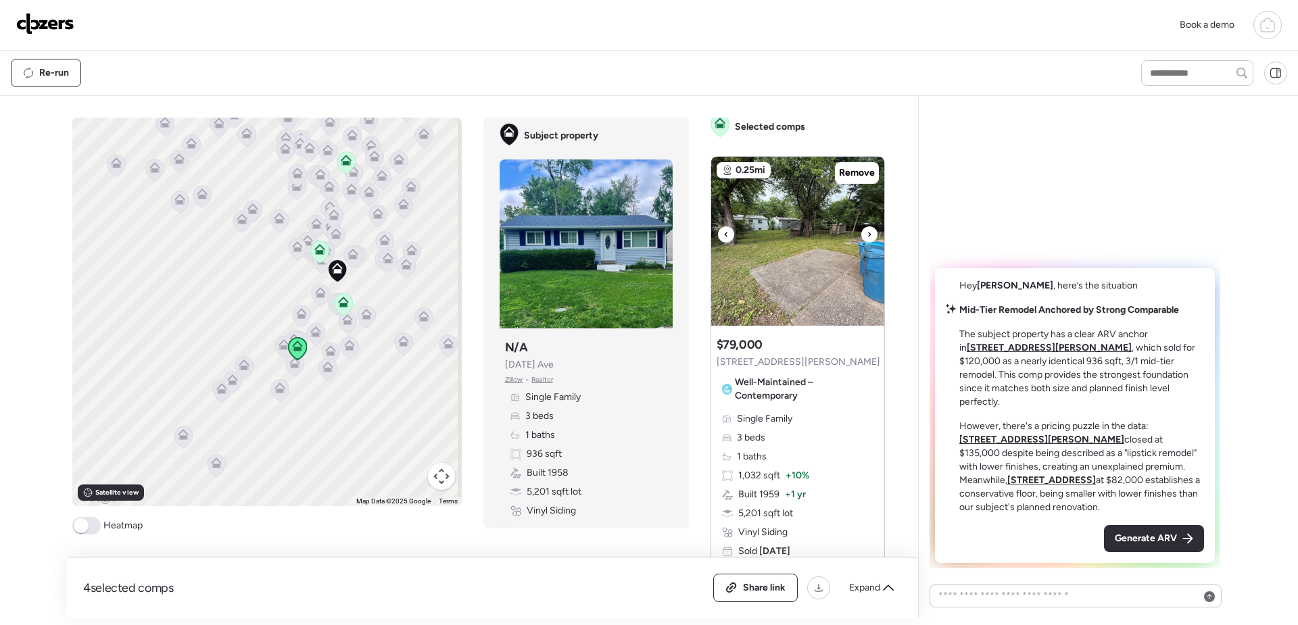
click at [867, 233] on div at bounding box center [869, 234] width 16 height 16
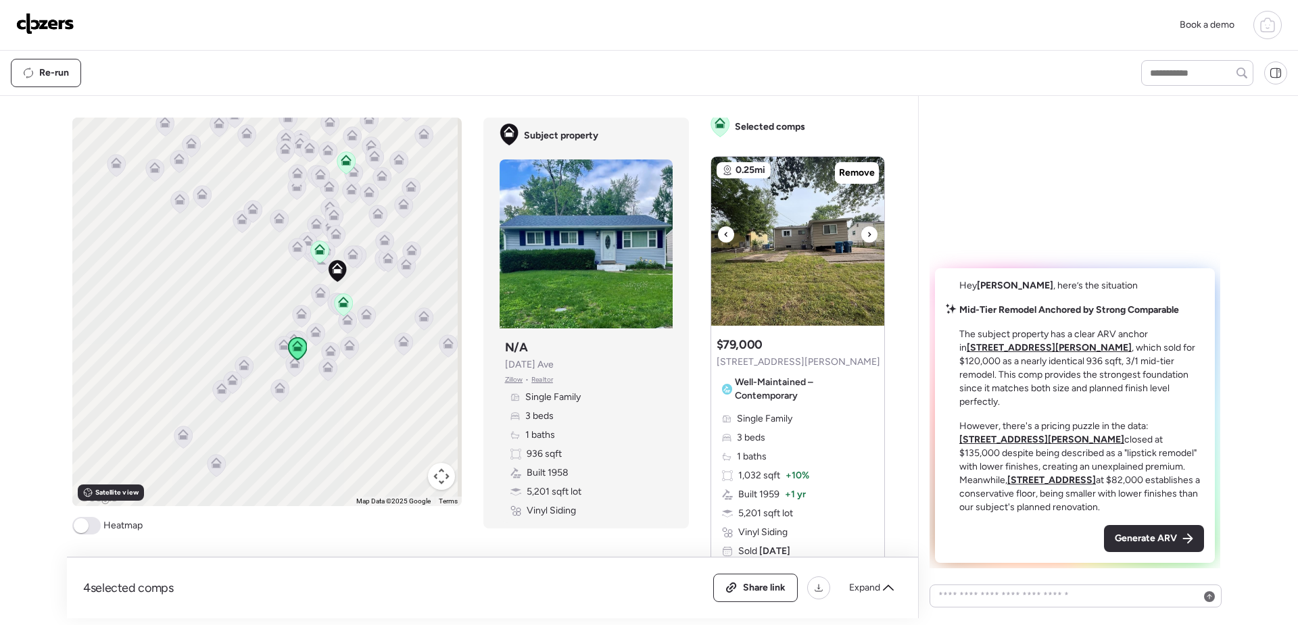
click at [866, 233] on div at bounding box center [869, 234] width 16 height 16
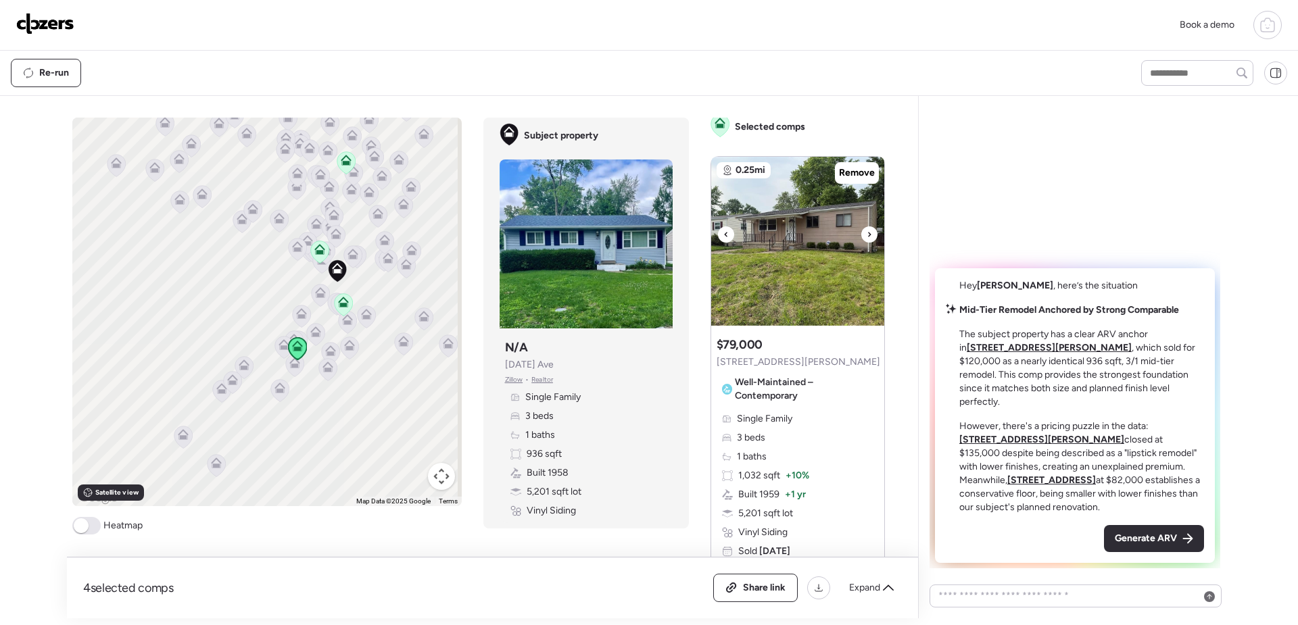
click at [867, 233] on icon at bounding box center [869, 234] width 5 height 16
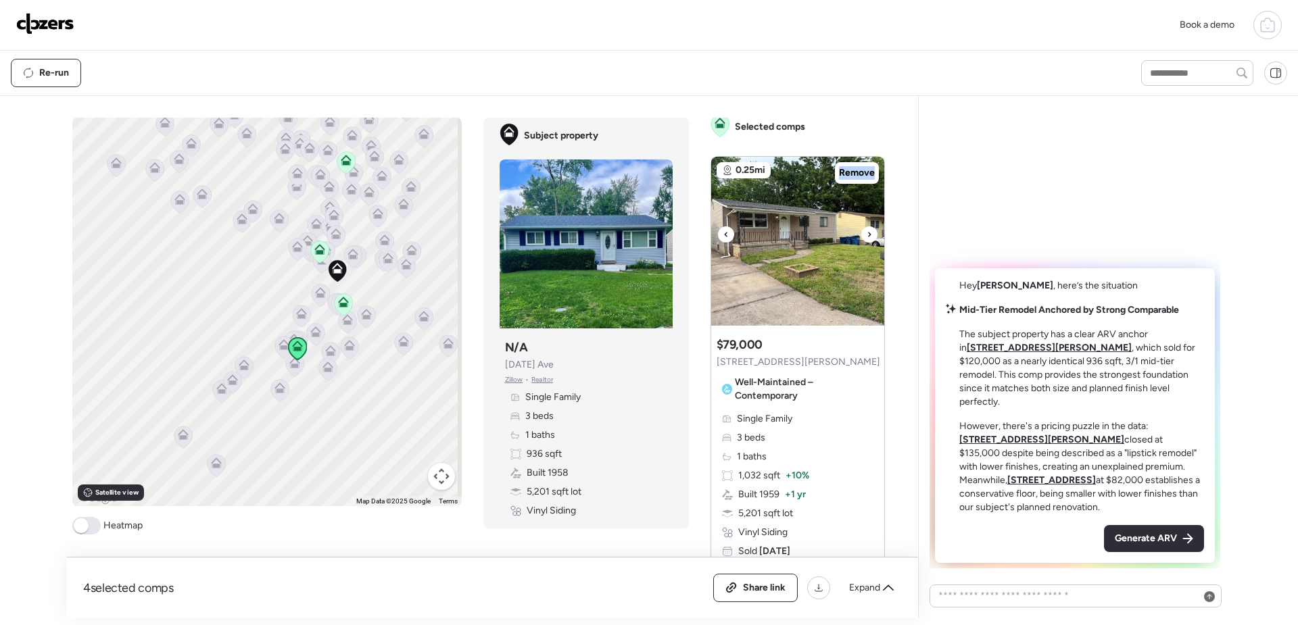
click at [867, 233] on icon at bounding box center [869, 234] width 5 height 16
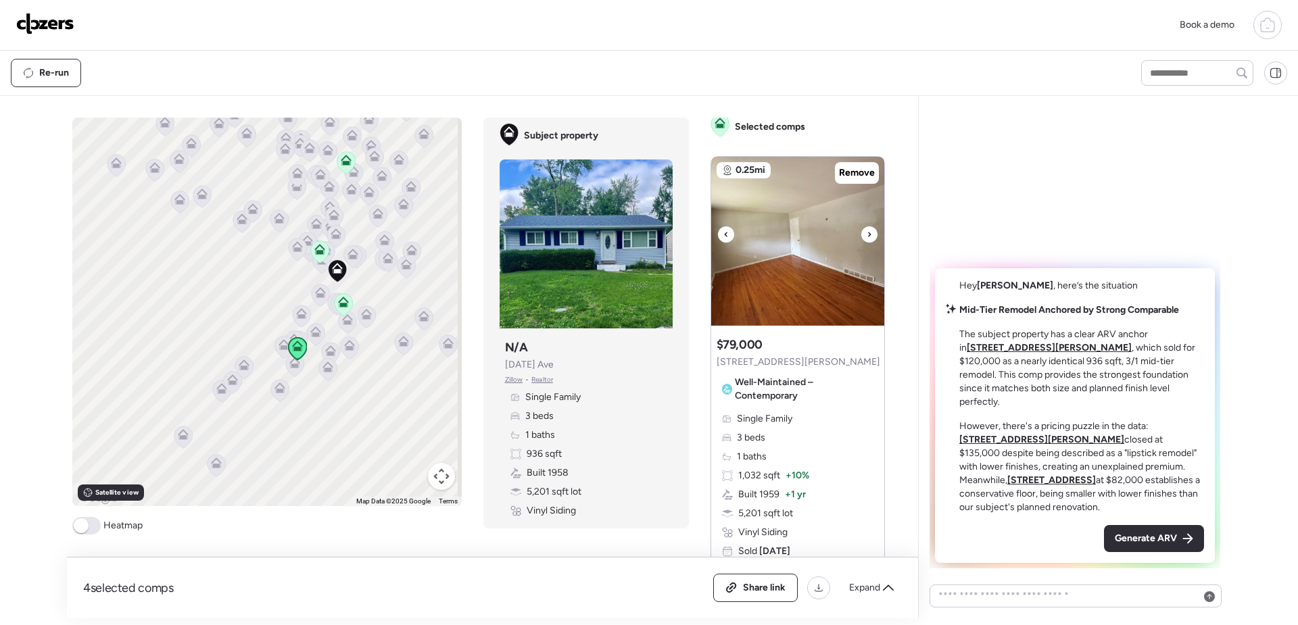
click at [867, 233] on icon at bounding box center [869, 234] width 5 height 16
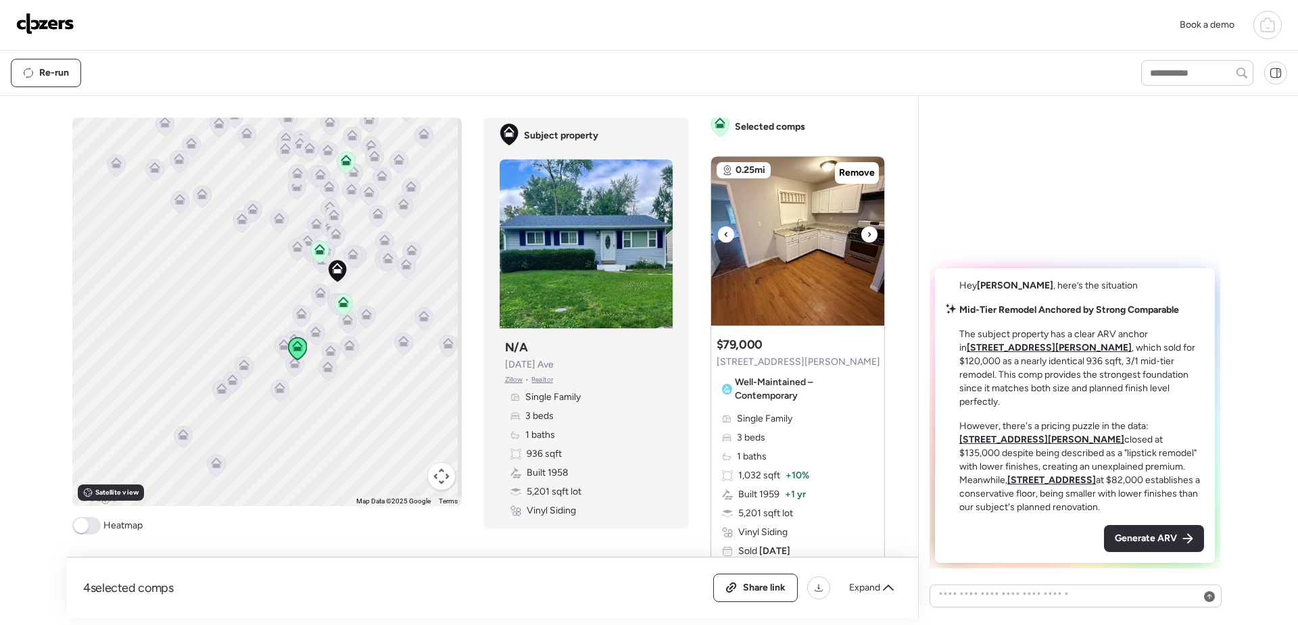
click at [867, 234] on icon at bounding box center [869, 234] width 5 height 16
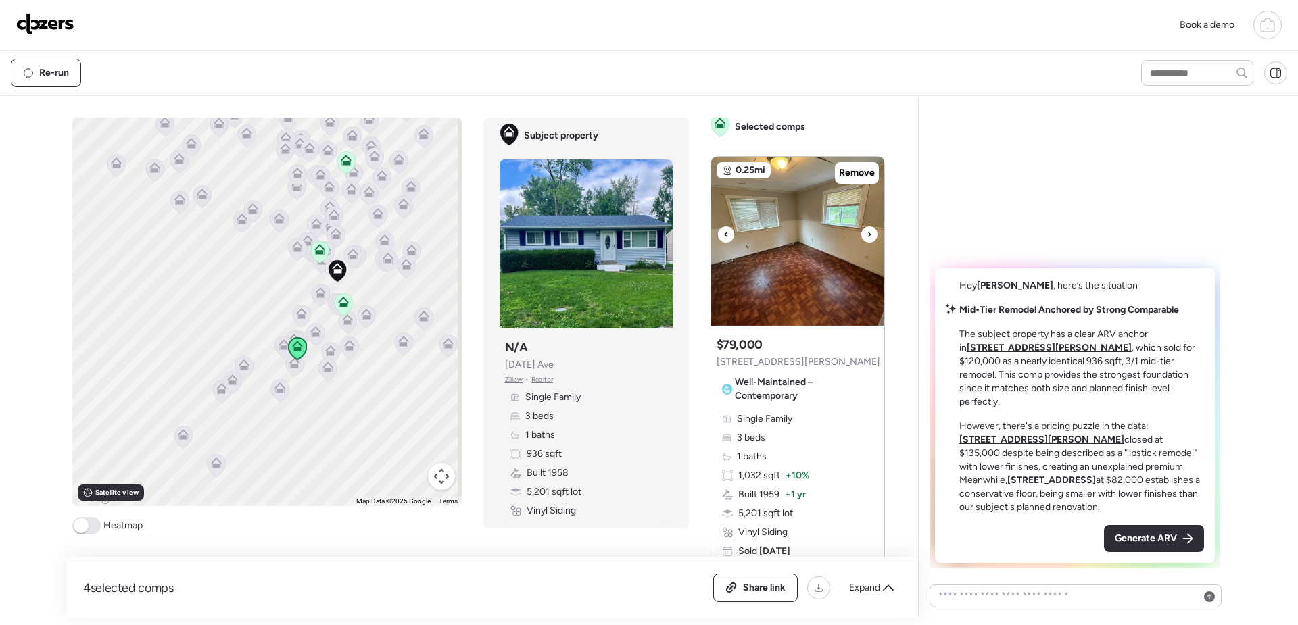
click at [867, 235] on icon at bounding box center [869, 234] width 5 height 16
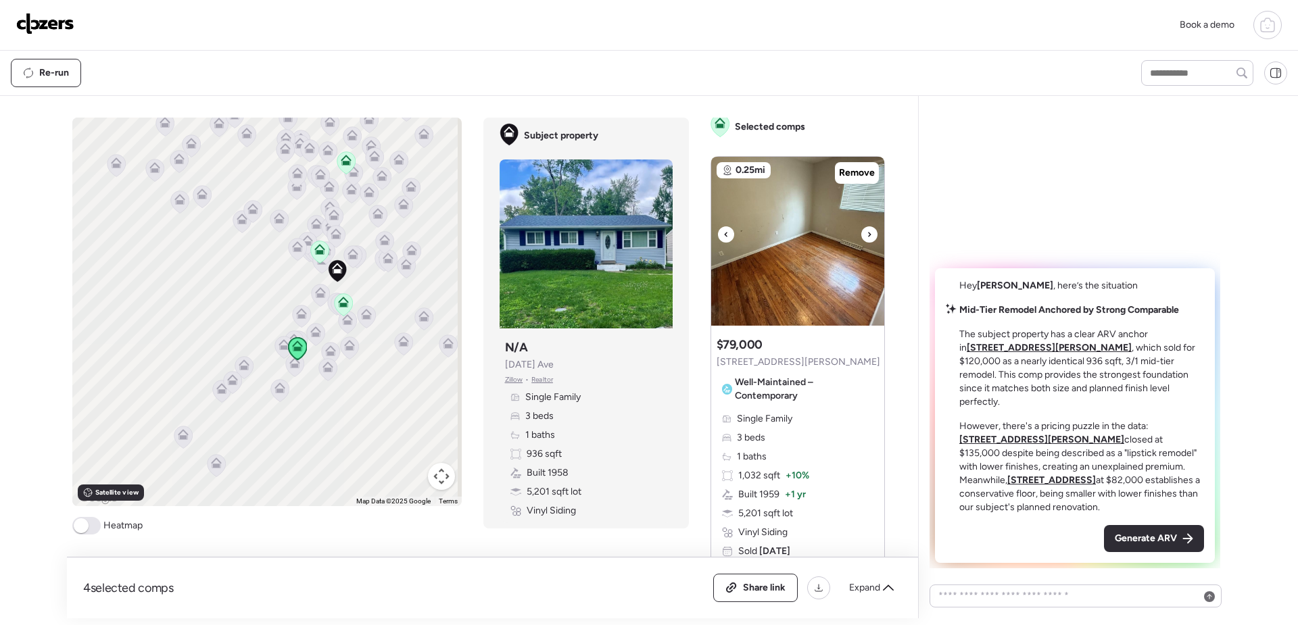
click at [867, 235] on icon at bounding box center [869, 234] width 5 height 16
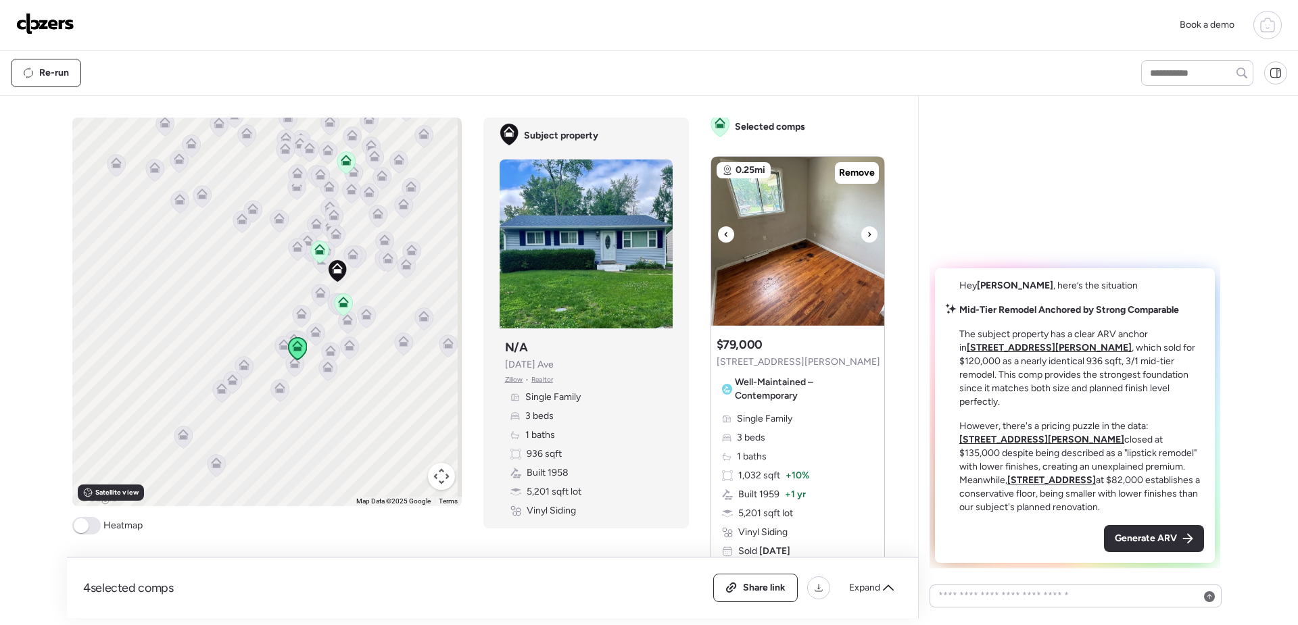
click at [867, 235] on icon at bounding box center [869, 234] width 5 height 16
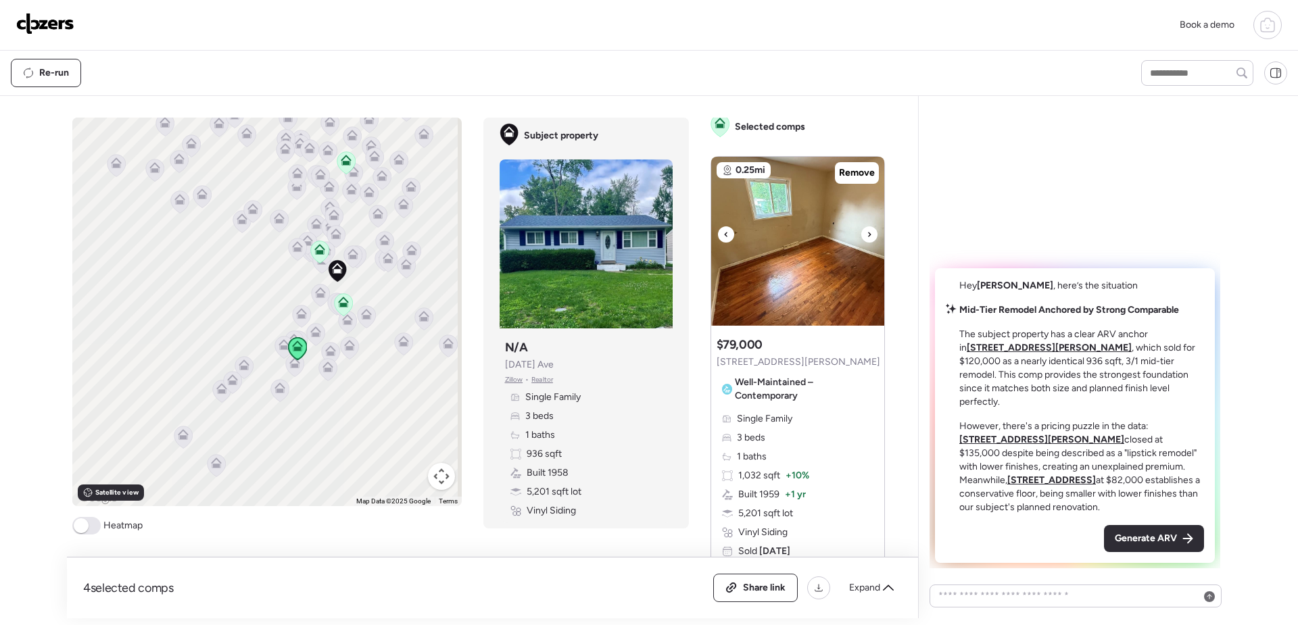
click at [867, 235] on icon at bounding box center [869, 234] width 5 height 16
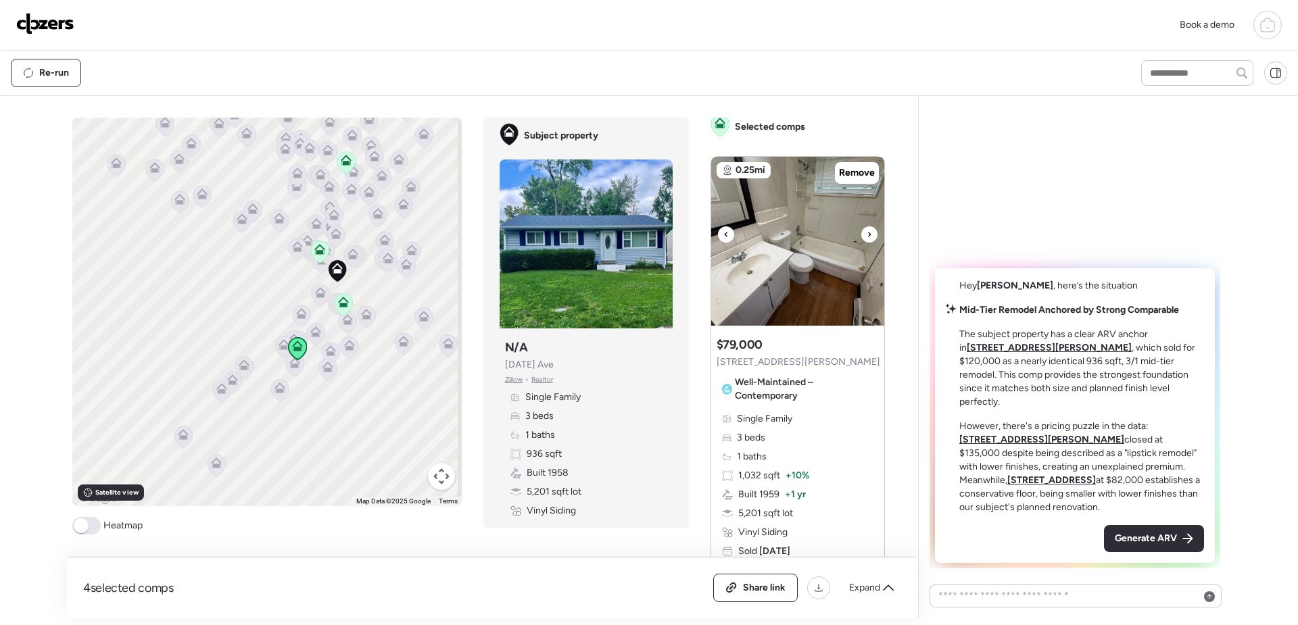
click at [867, 235] on icon at bounding box center [869, 234] width 5 height 16
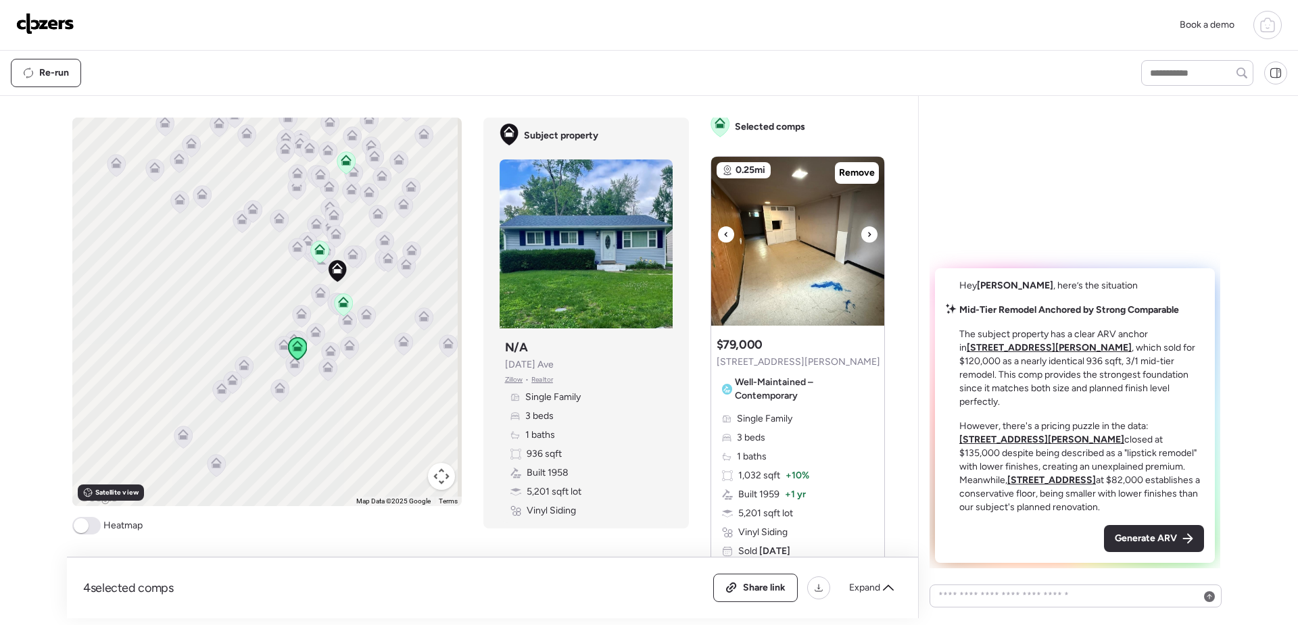
click at [867, 235] on icon at bounding box center [869, 234] width 5 height 16
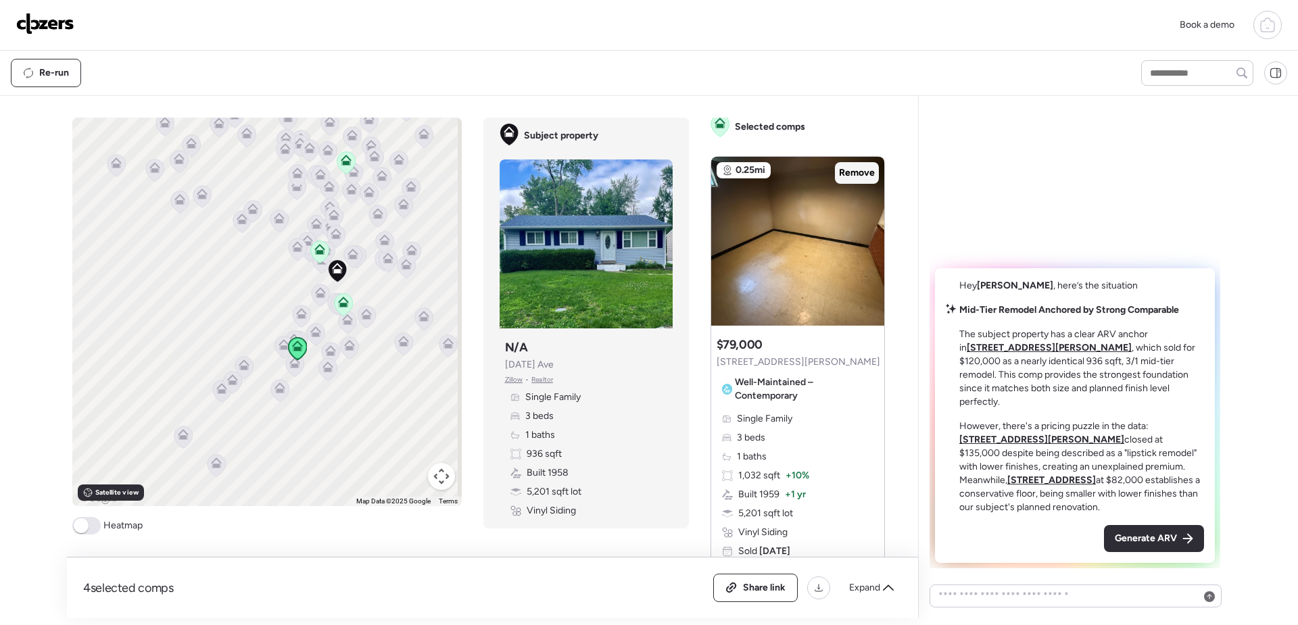
click at [851, 164] on div "Remove" at bounding box center [857, 173] width 44 height 22
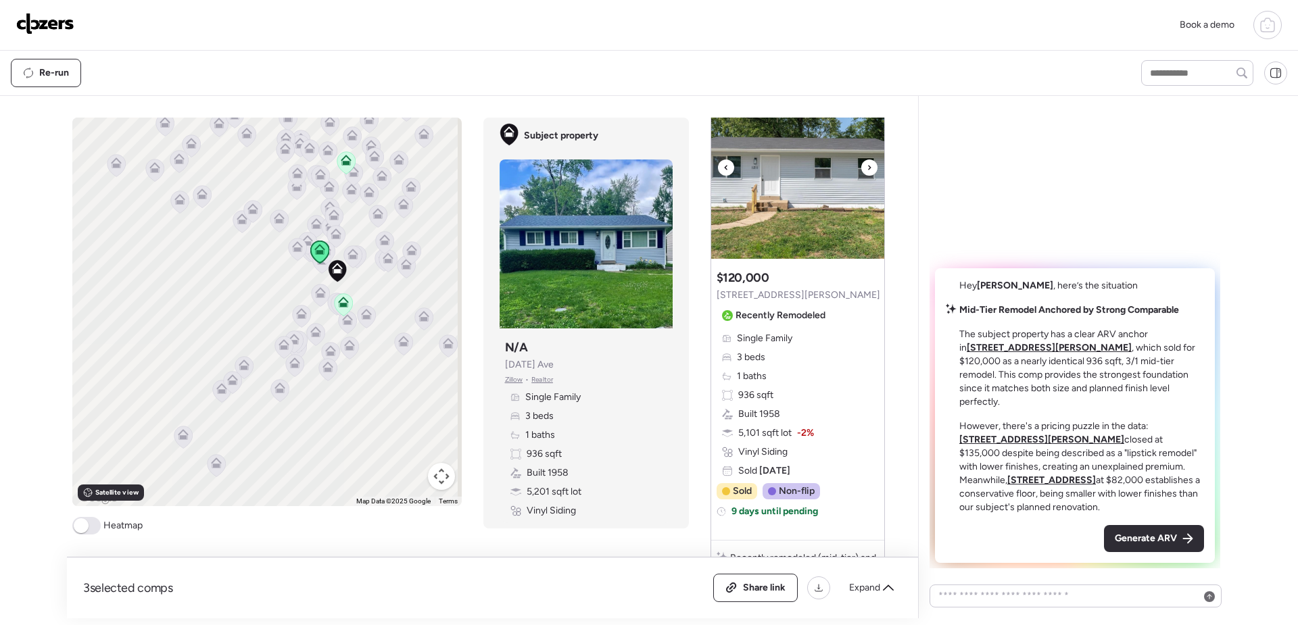
scroll to position [654, 0]
click at [867, 163] on icon at bounding box center [869, 167] width 5 height 16
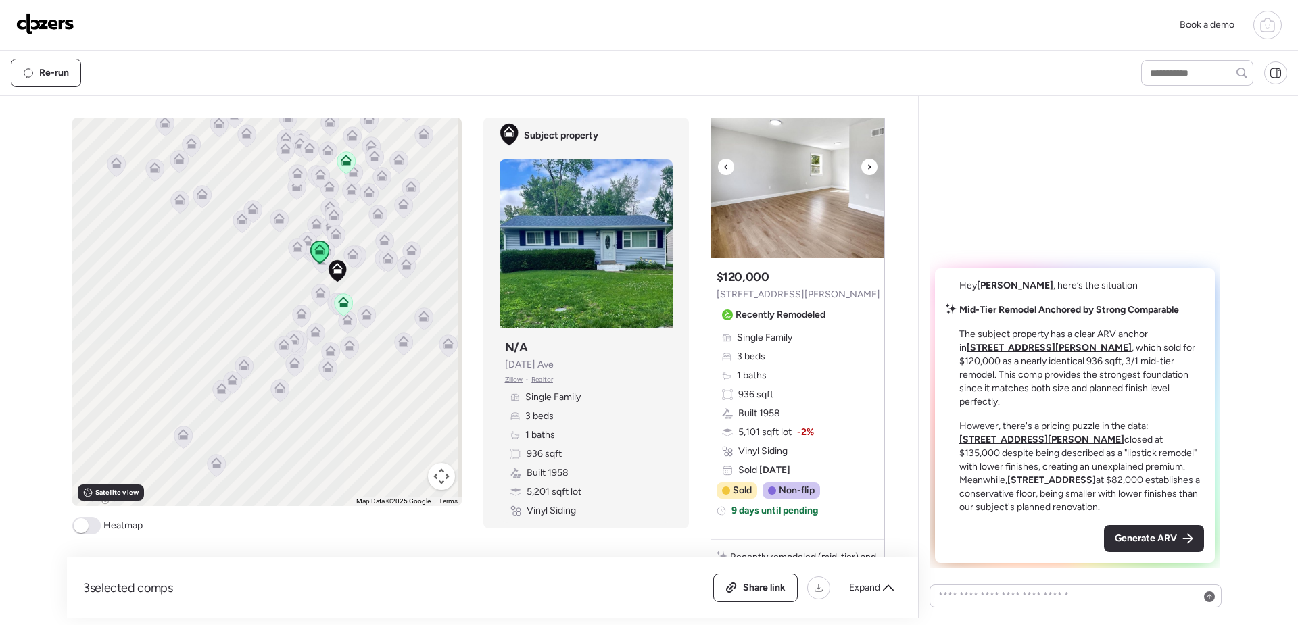
click at [867, 164] on icon at bounding box center [869, 167] width 5 height 16
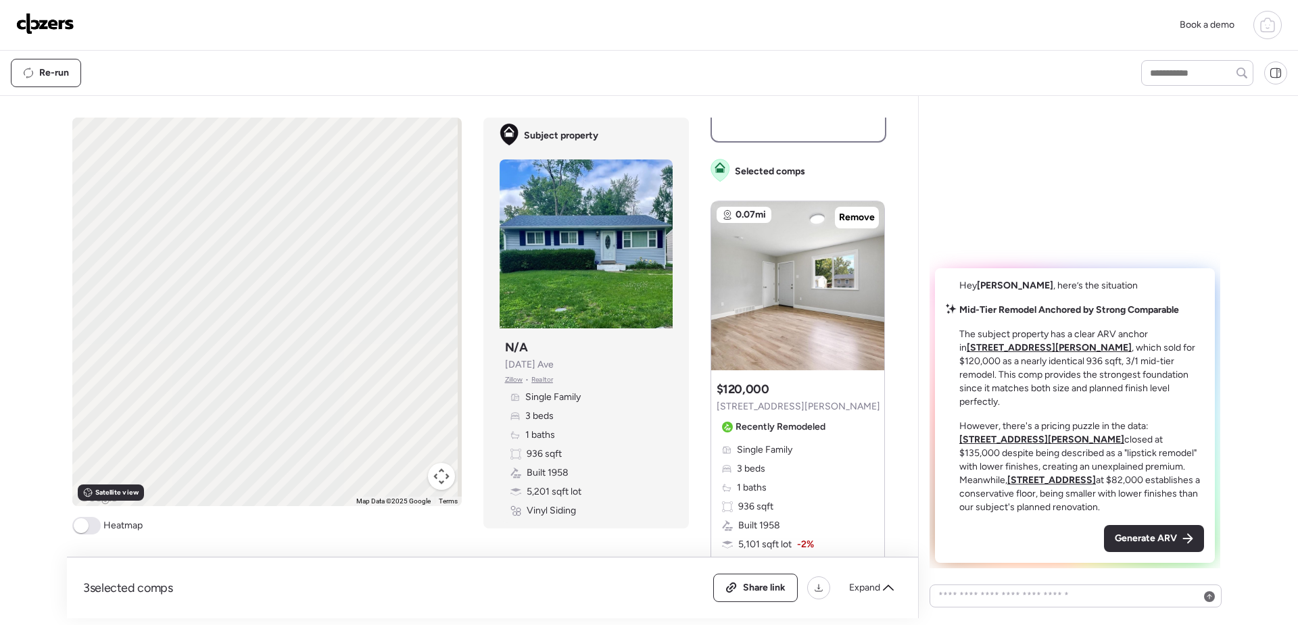
scroll to position [519, 0]
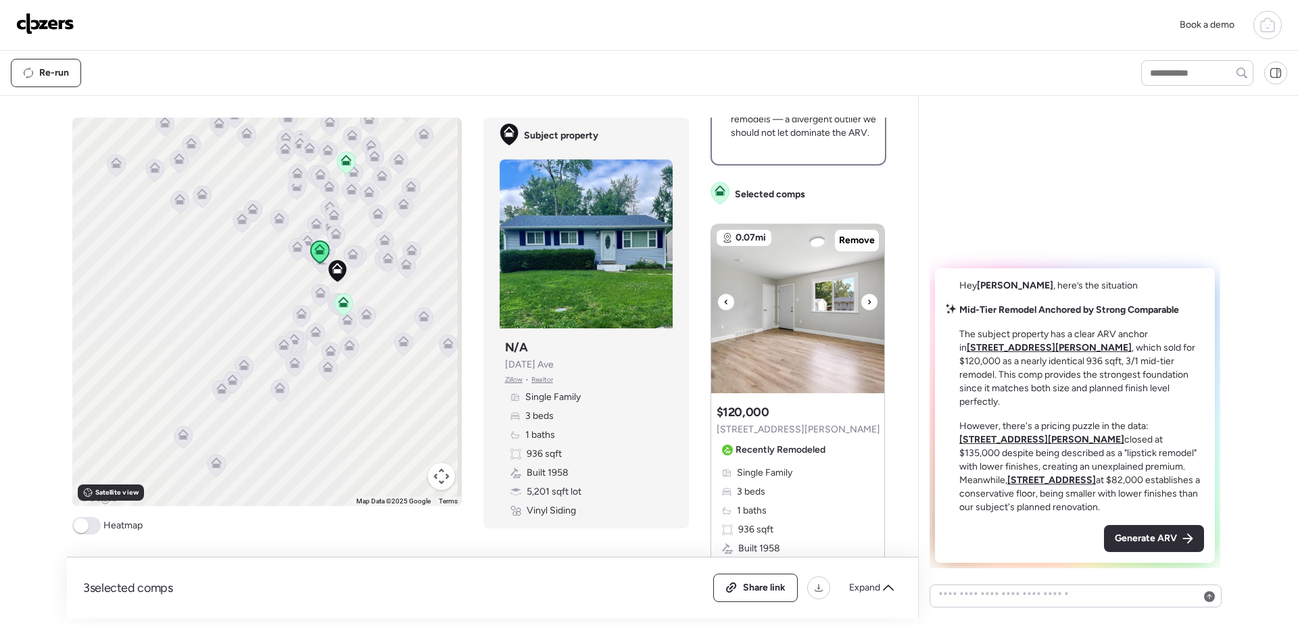
click at [866, 304] on div at bounding box center [869, 302] width 16 height 16
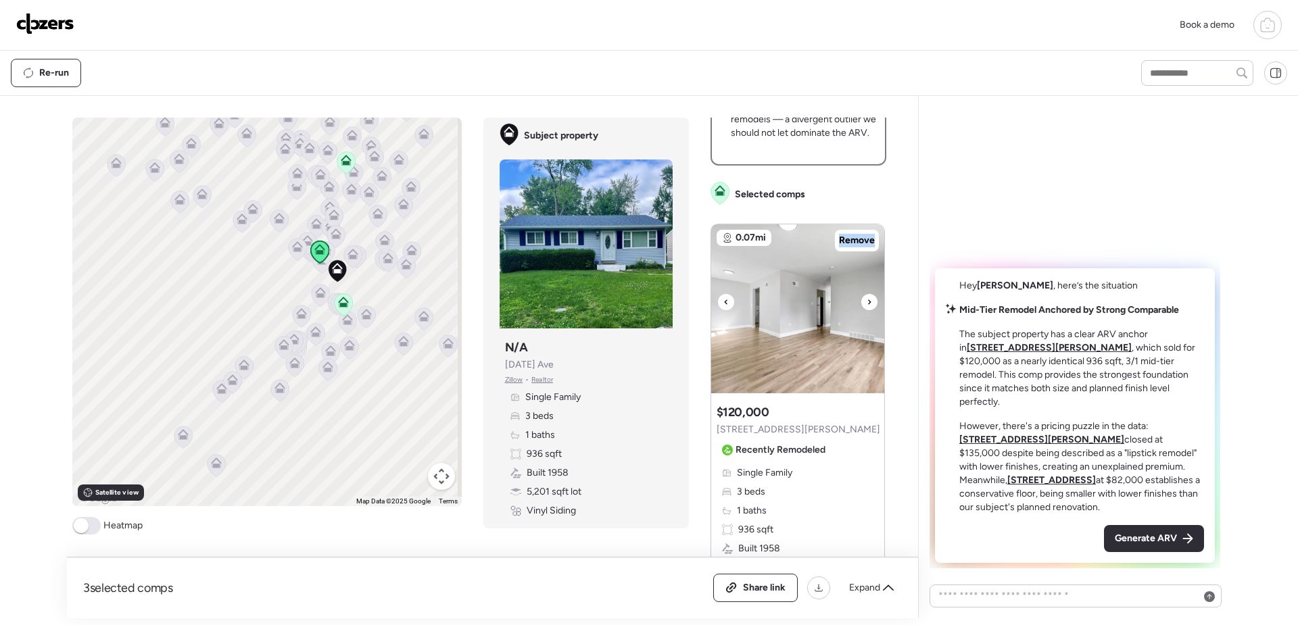
click at [867, 304] on div at bounding box center [869, 302] width 16 height 16
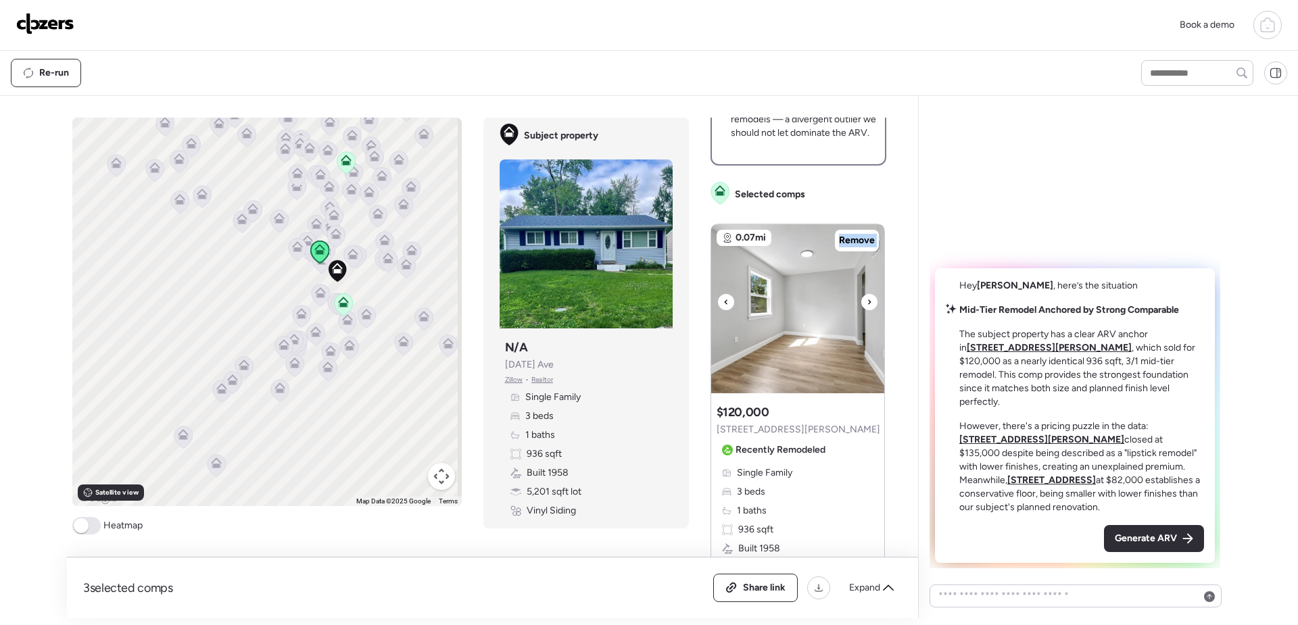
click at [867, 304] on div at bounding box center [869, 302] width 16 height 16
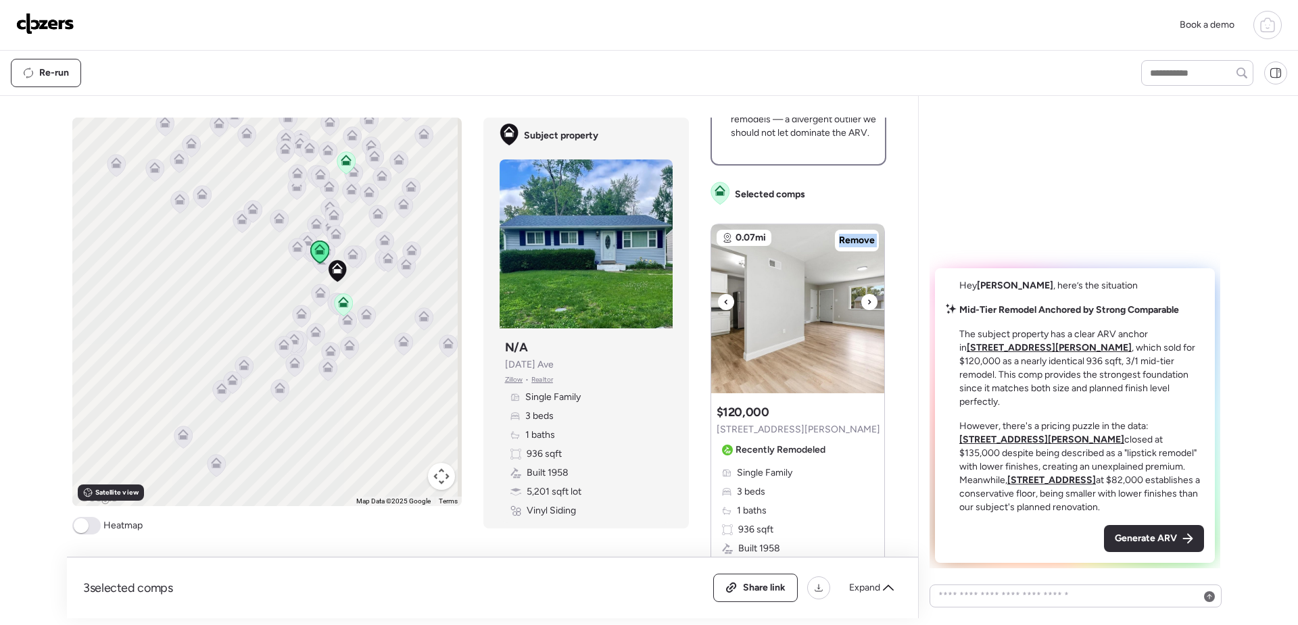
click at [867, 304] on icon at bounding box center [869, 302] width 5 height 16
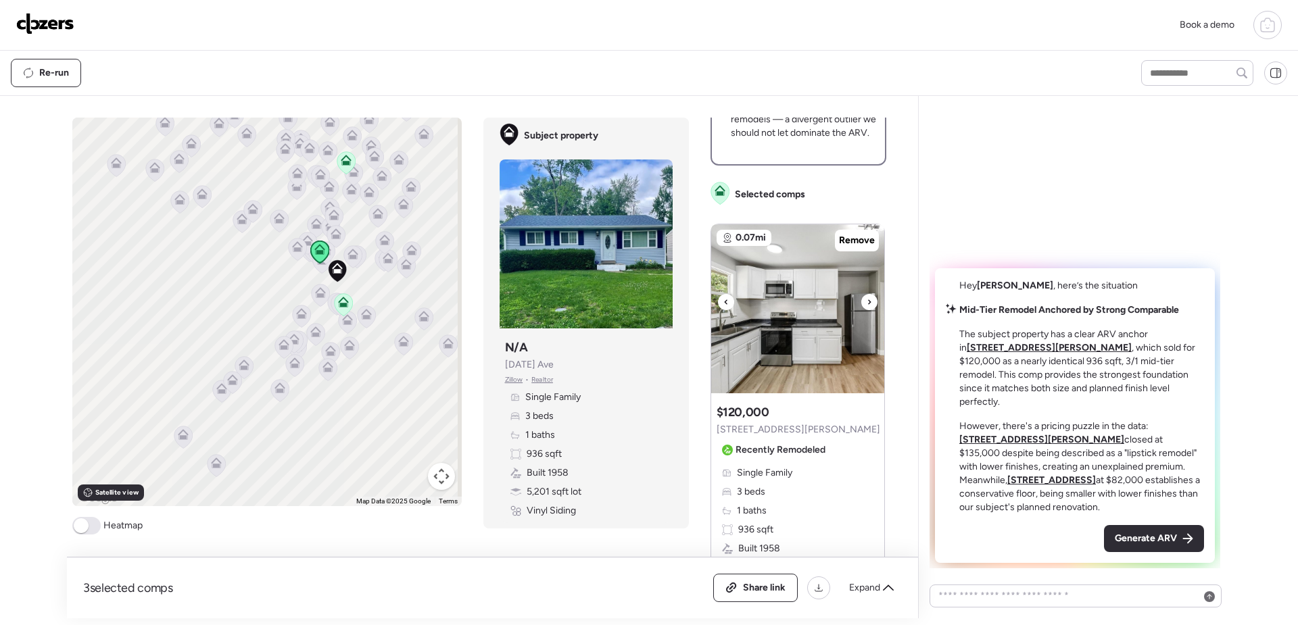
click at [868, 304] on icon at bounding box center [869, 301] width 3 height 5
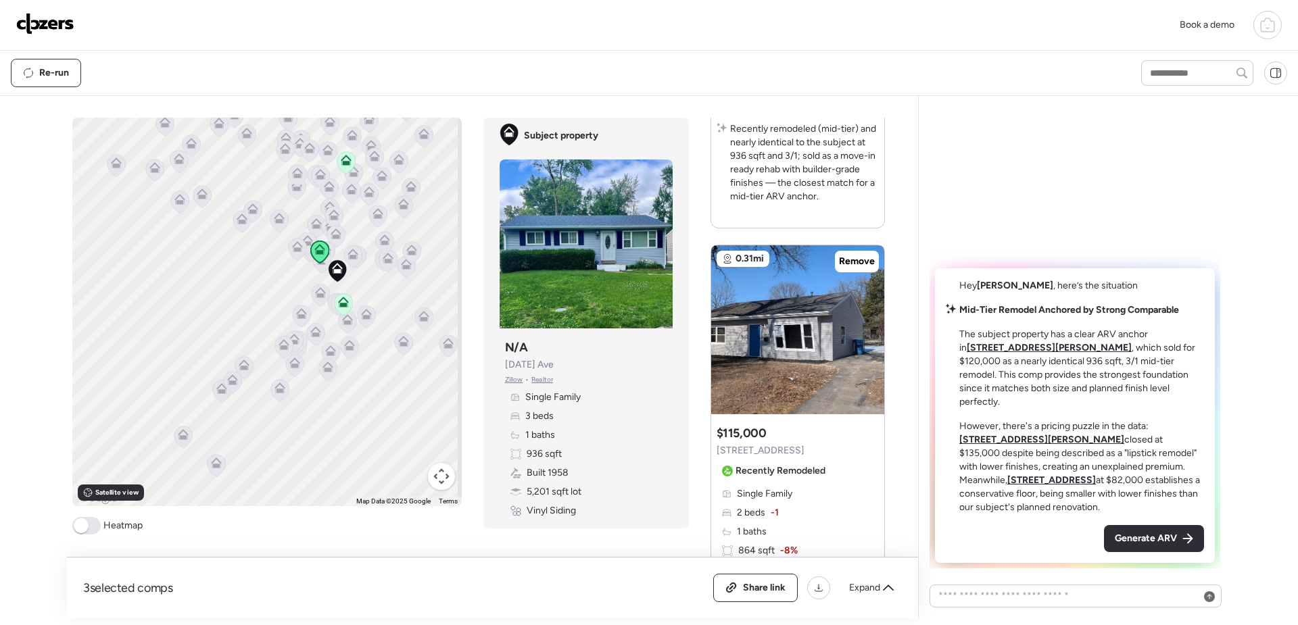
scroll to position [1128, 0]
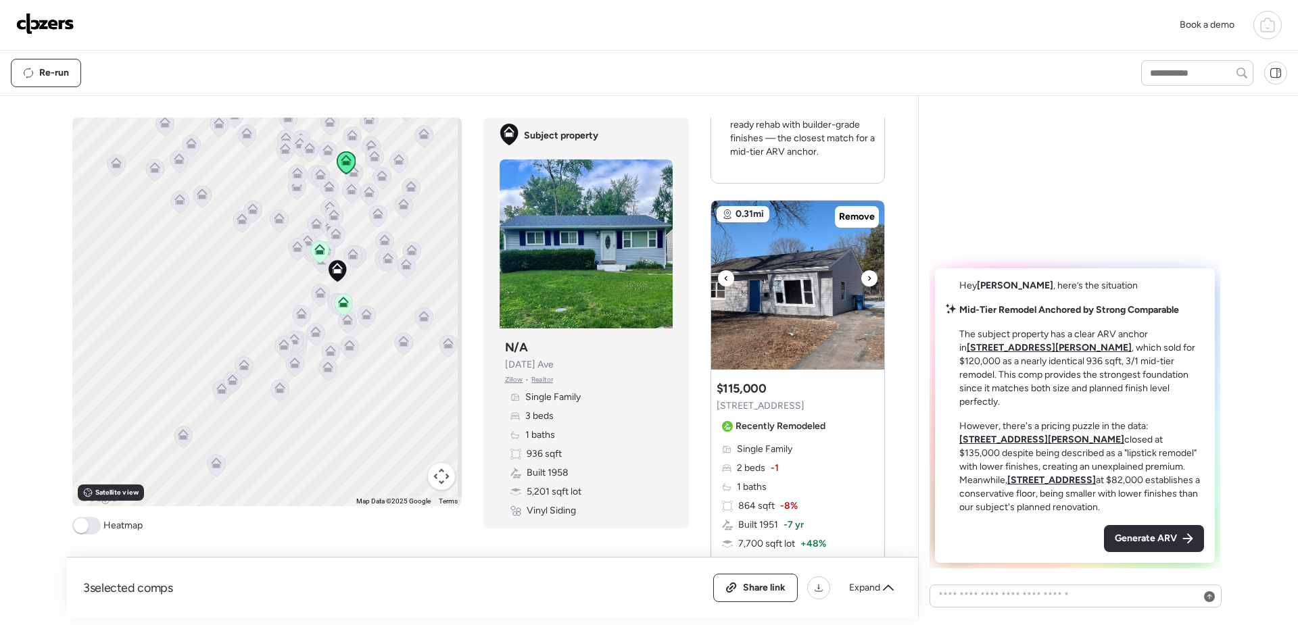
click at [867, 283] on icon at bounding box center [869, 278] width 5 height 16
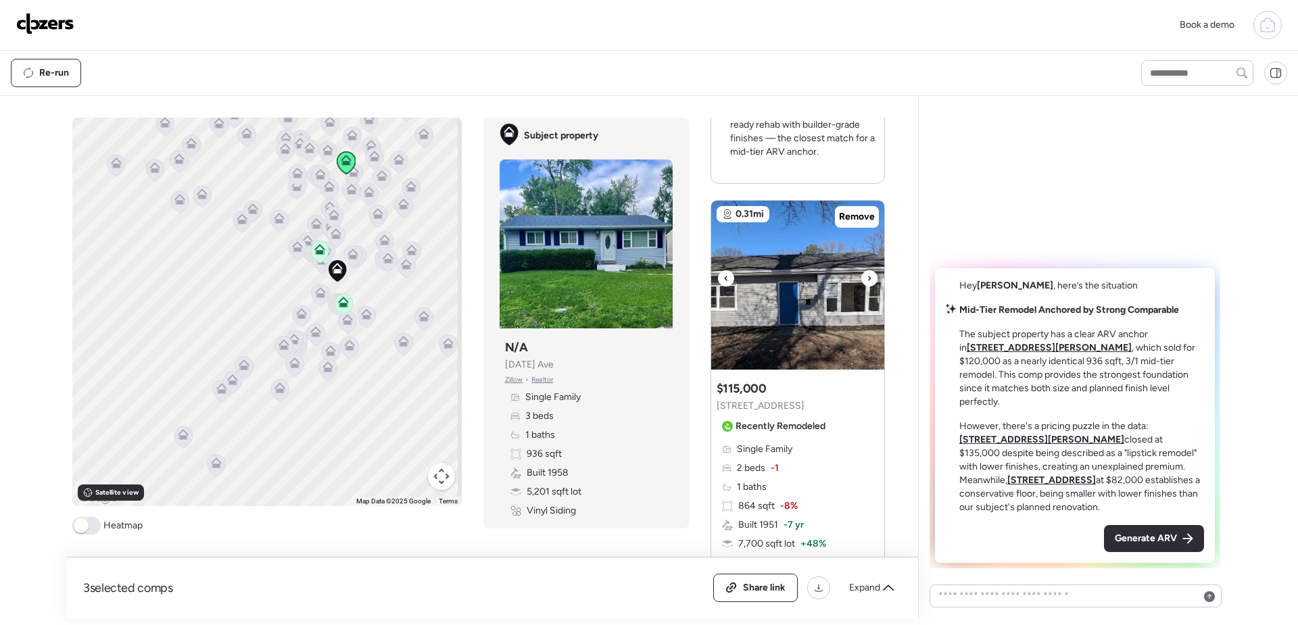
click at [867, 281] on icon at bounding box center [869, 278] width 5 height 16
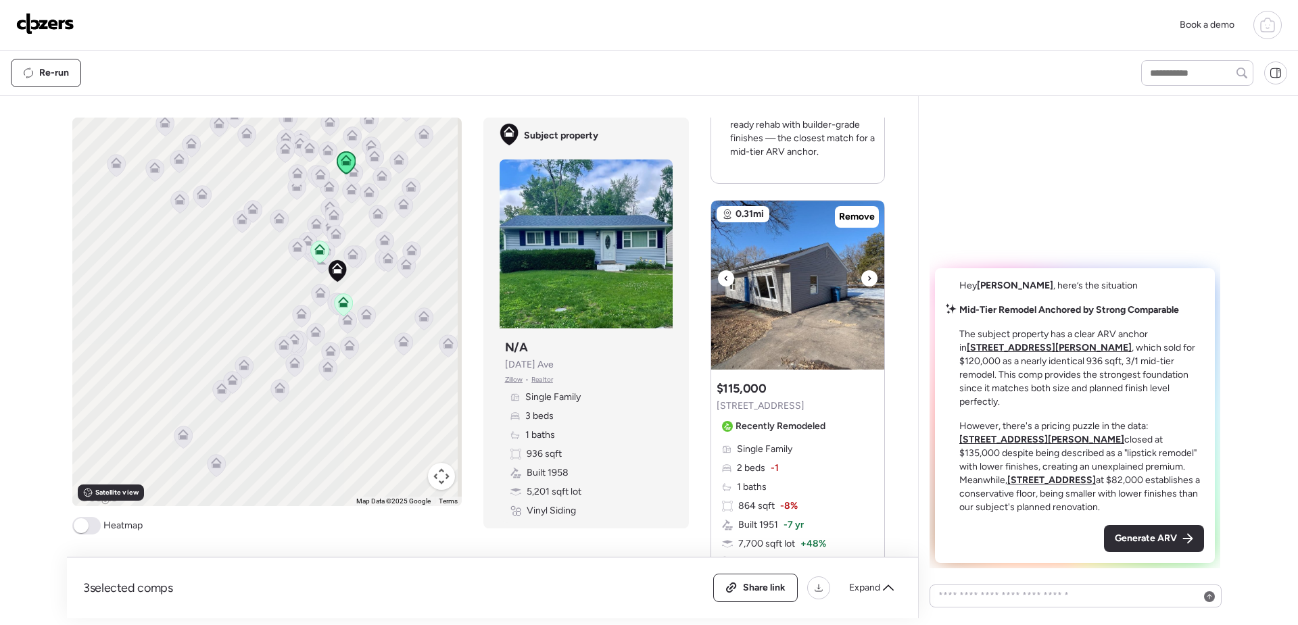
click at [867, 281] on icon at bounding box center [869, 278] width 5 height 16
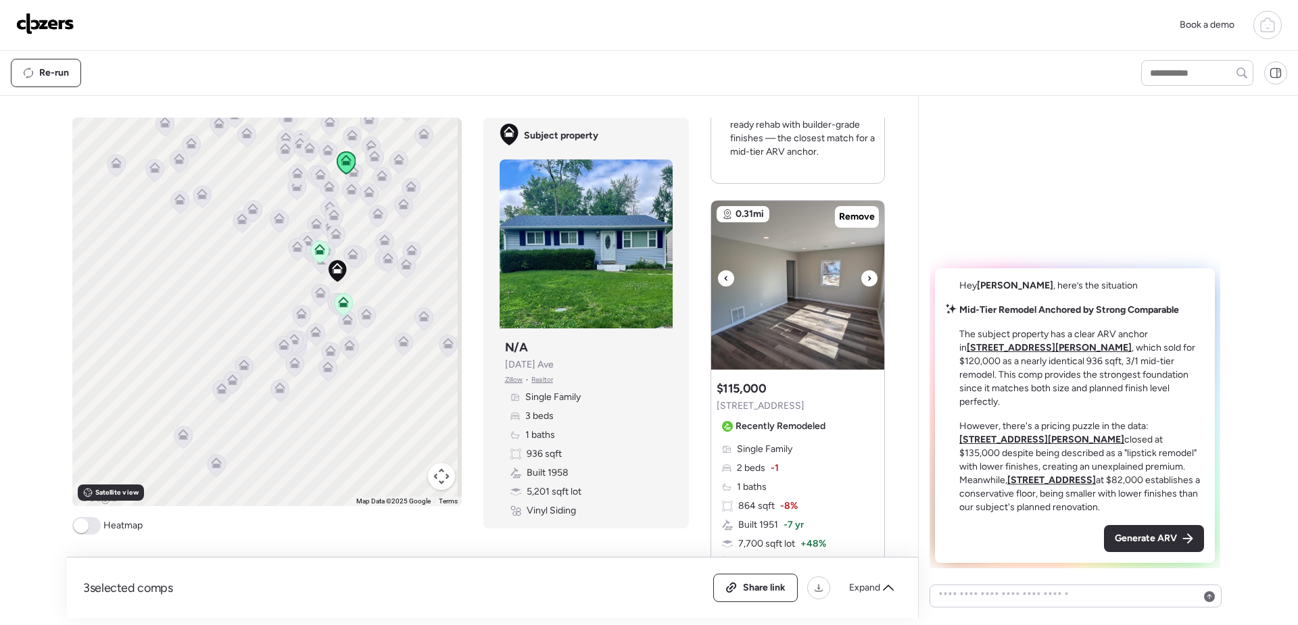
click at [868, 281] on icon at bounding box center [869, 278] width 3 height 5
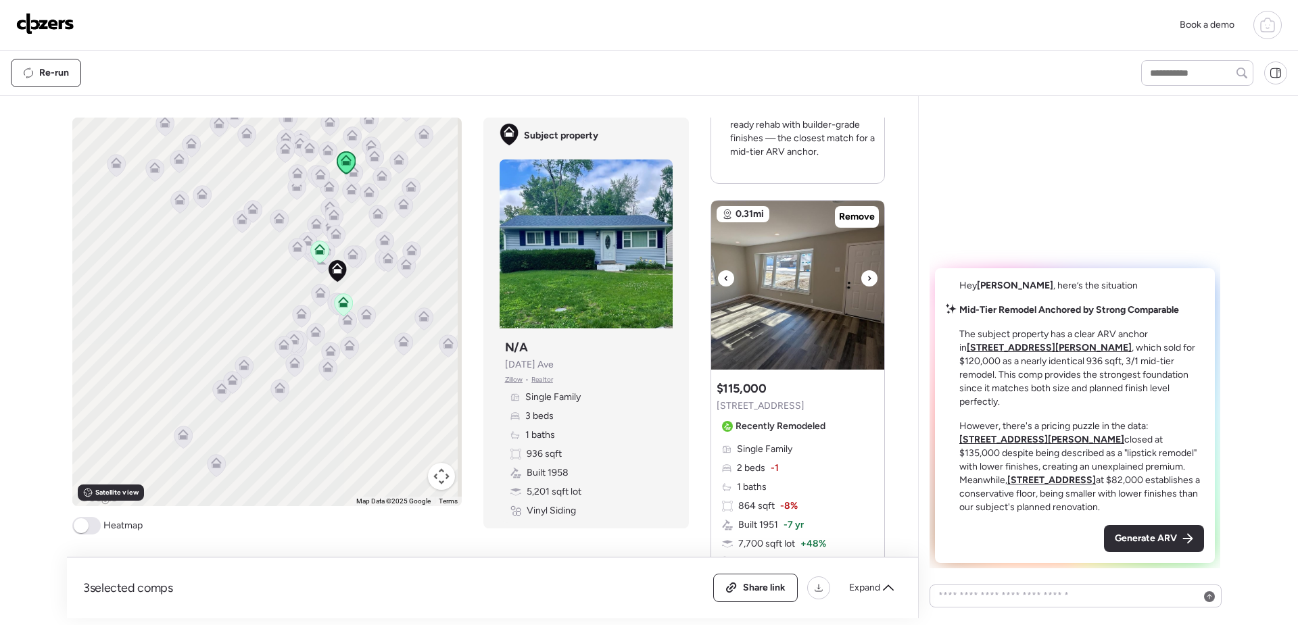
click at [868, 281] on icon at bounding box center [869, 278] width 3 height 5
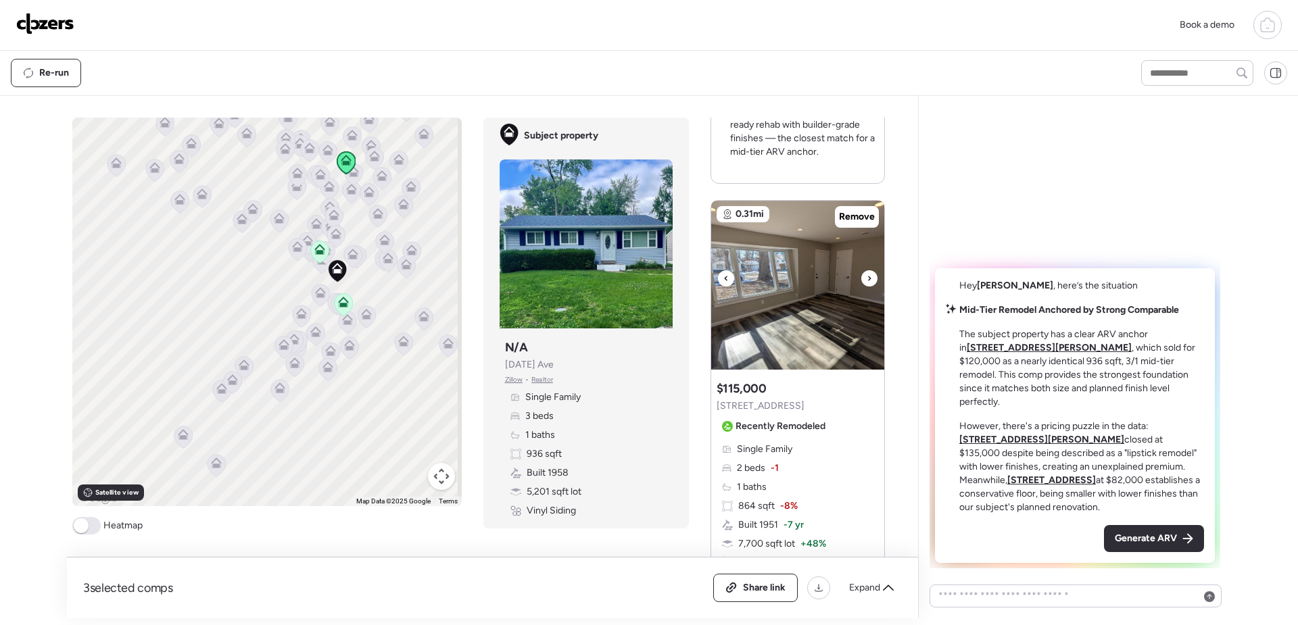
click at [868, 281] on icon at bounding box center [869, 278] width 3 height 5
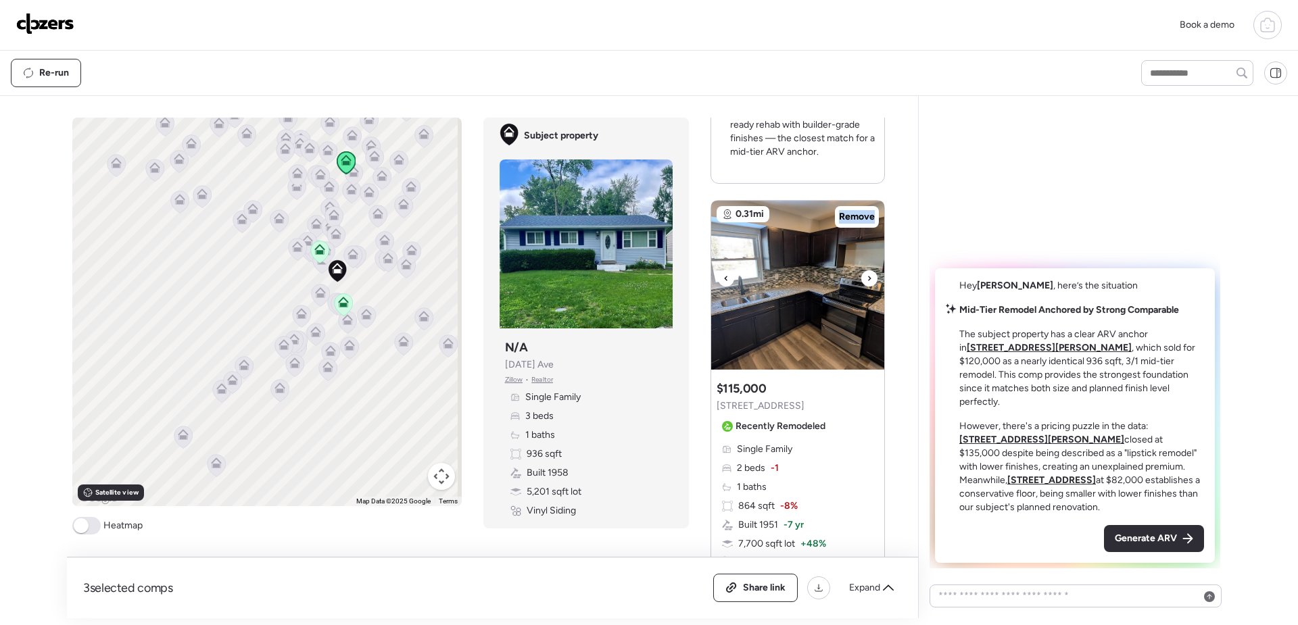
click at [868, 281] on icon at bounding box center [869, 278] width 3 height 5
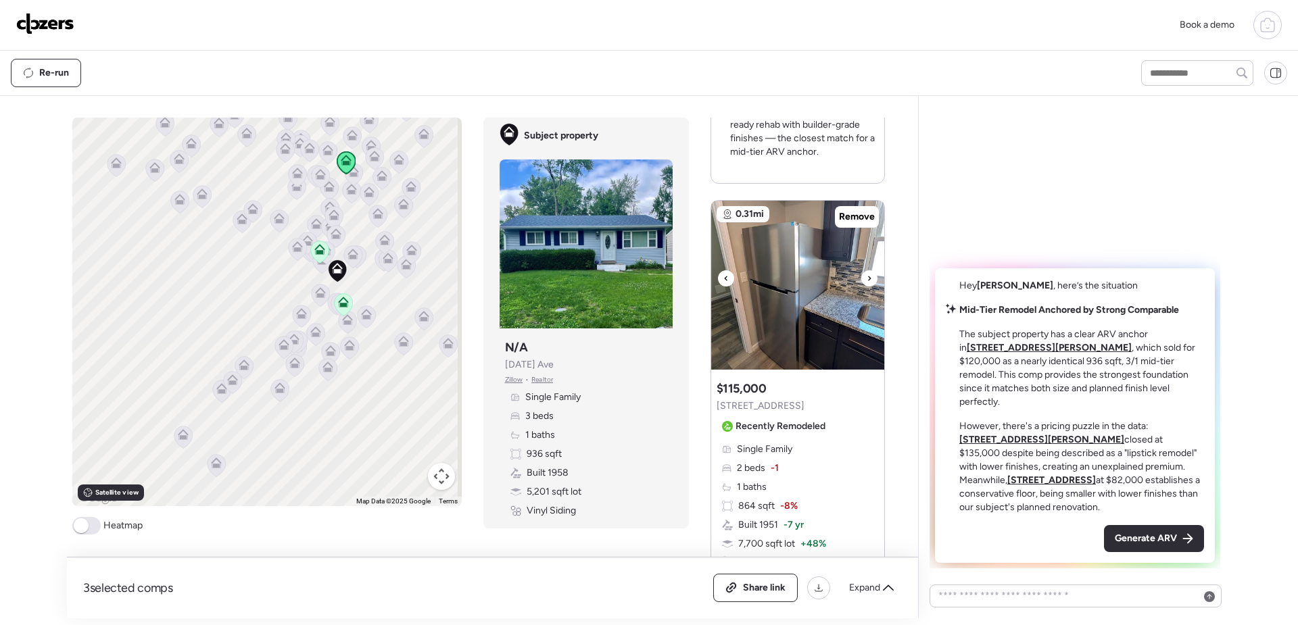
click at [868, 281] on icon at bounding box center [869, 278] width 3 height 5
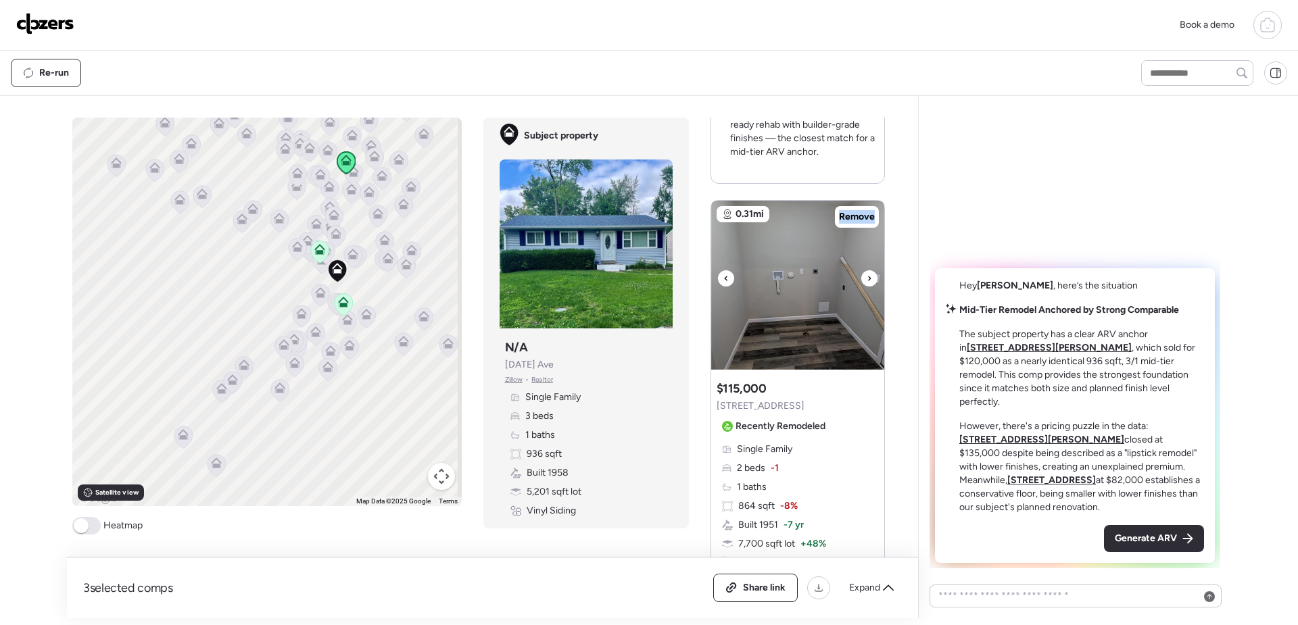
click at [868, 281] on icon at bounding box center [869, 278] width 3 height 5
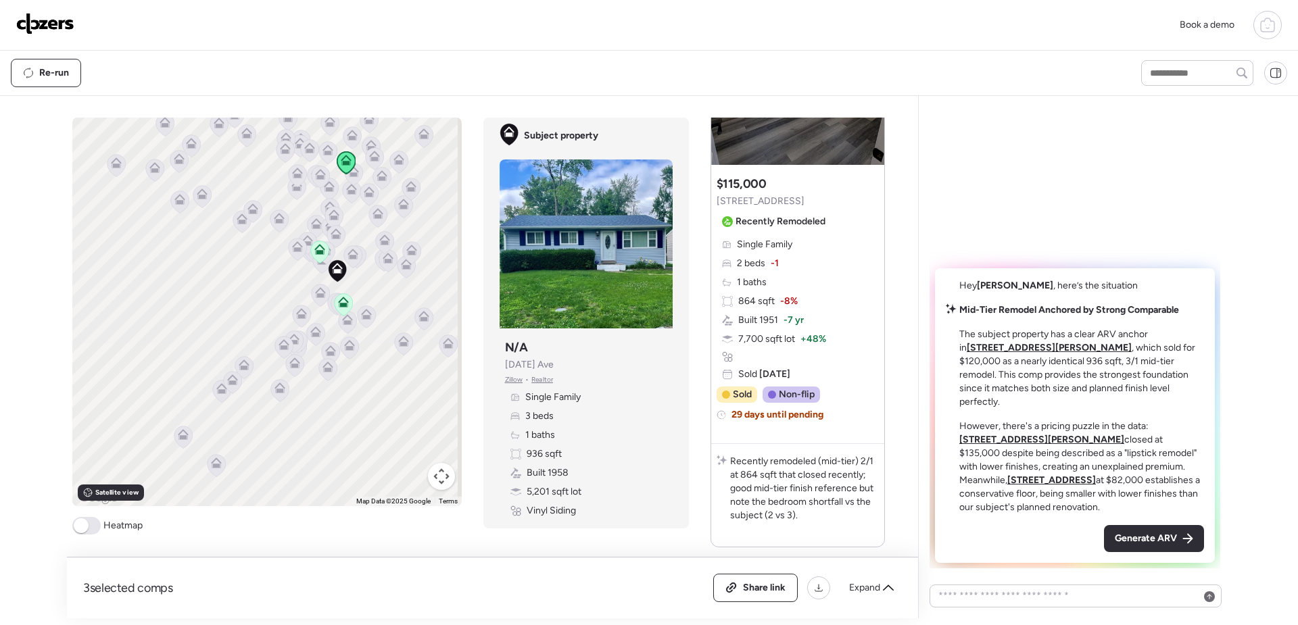
scroll to position [1397, 0]
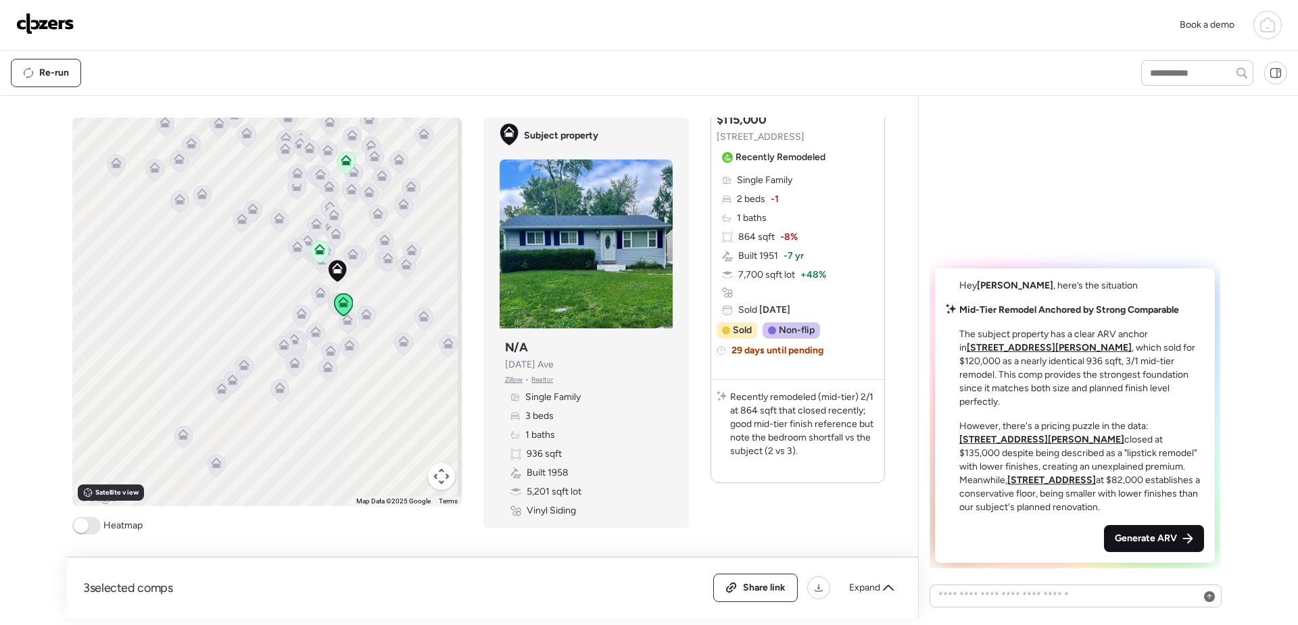
click at [1167, 543] on span "Generate ARV" at bounding box center [1146, 539] width 62 height 14
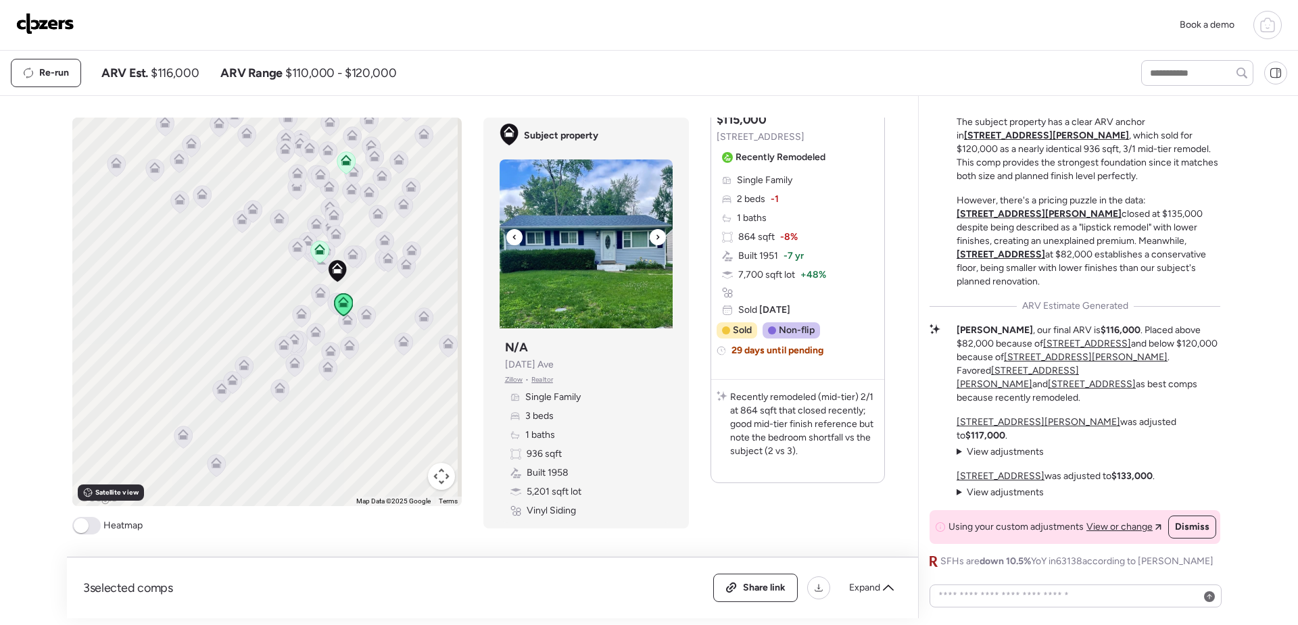
click at [655, 237] on div at bounding box center [658, 237] width 16 height 16
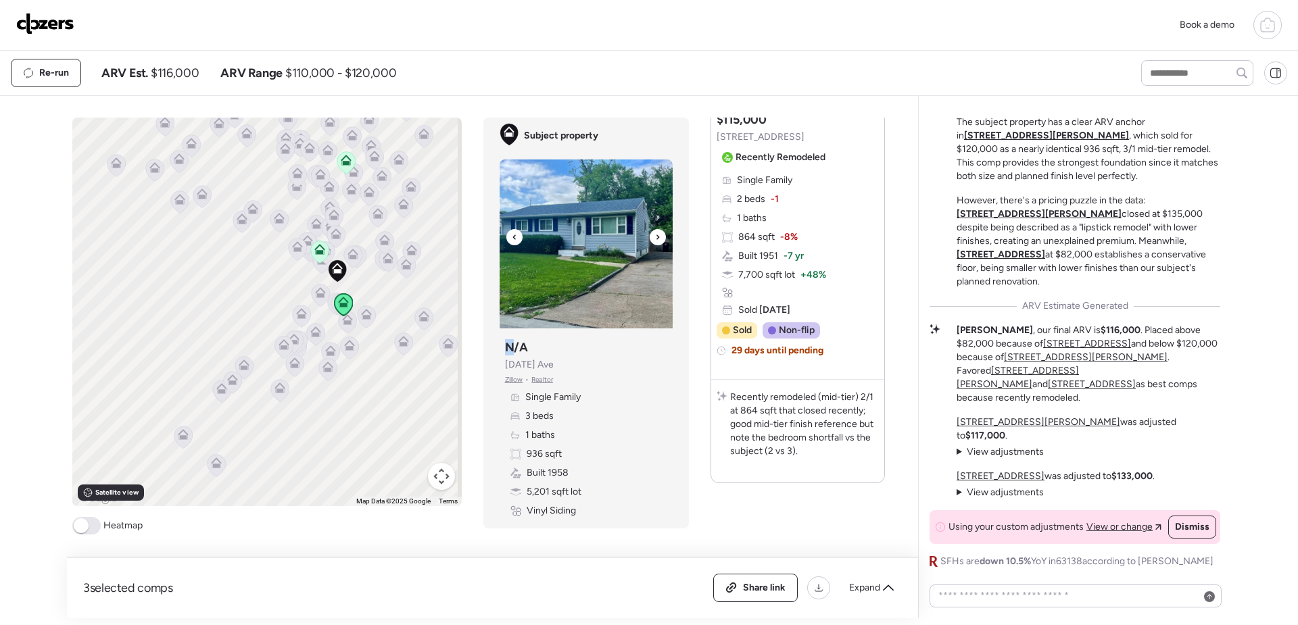
click at [655, 237] on div at bounding box center [658, 237] width 16 height 16
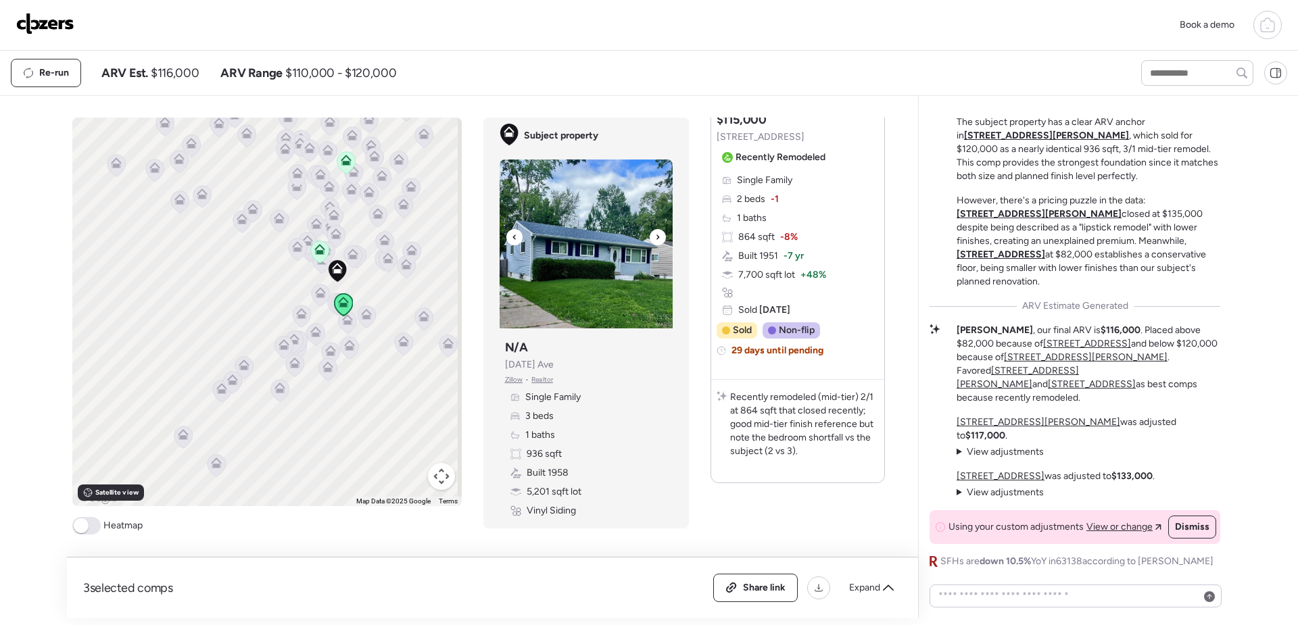
click at [655, 237] on div at bounding box center [658, 237] width 16 height 16
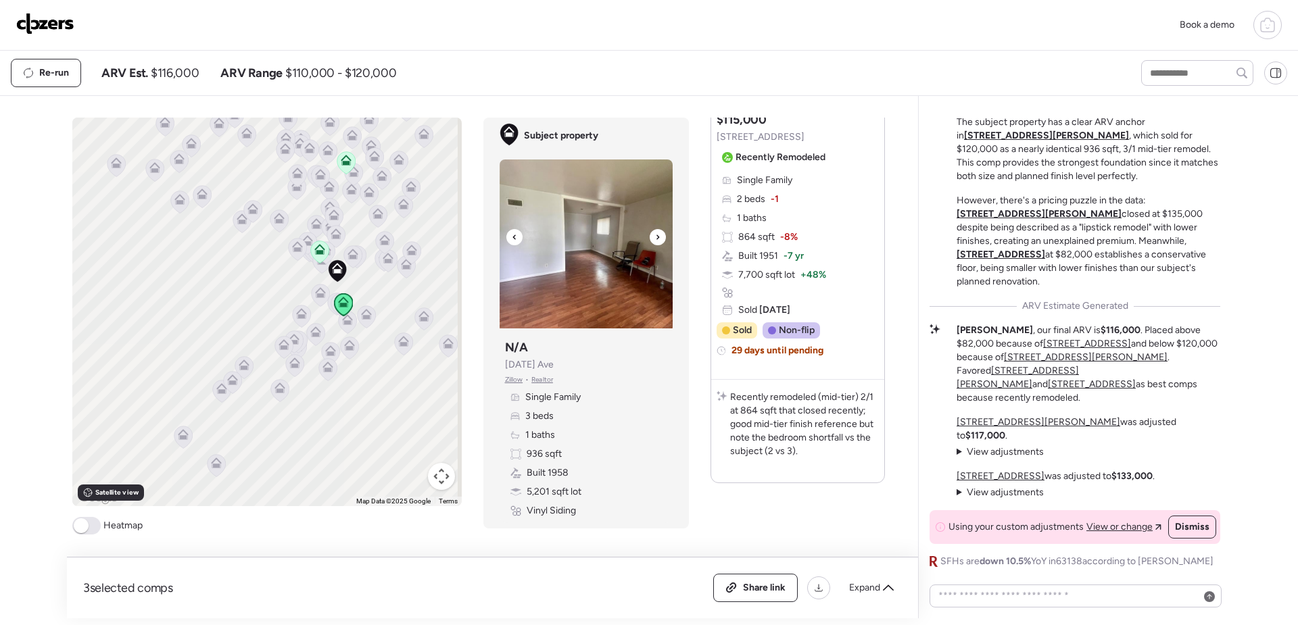
click at [655, 237] on icon at bounding box center [657, 237] width 5 height 16
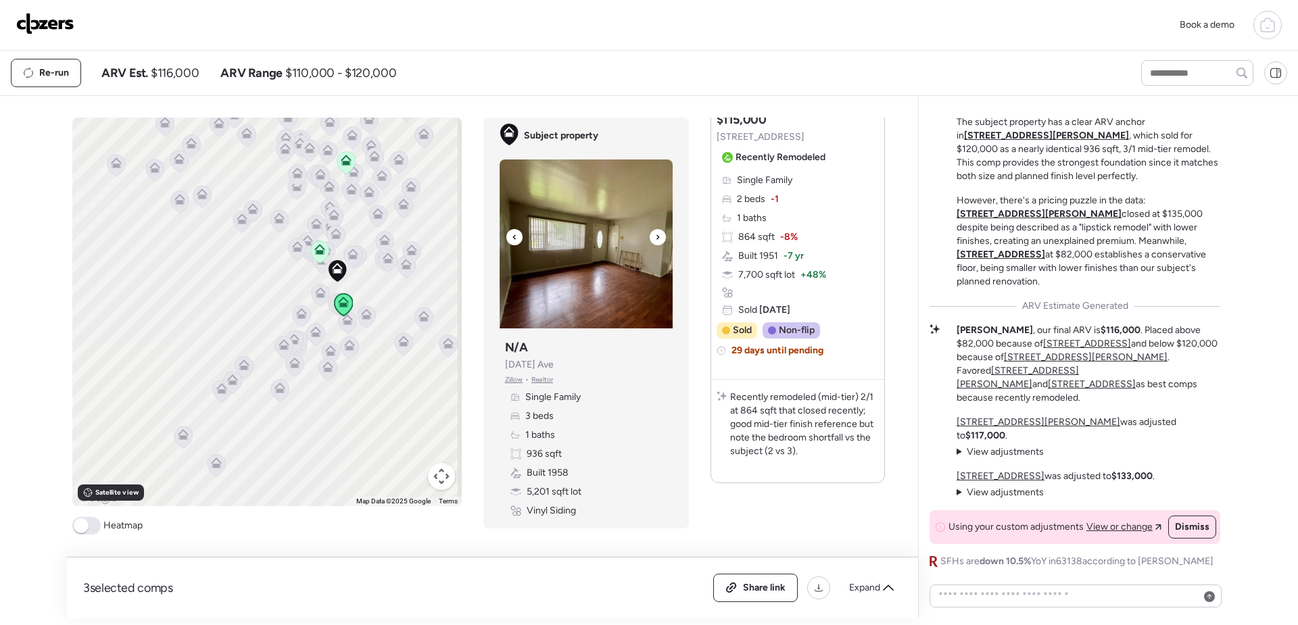
click at [655, 237] on icon at bounding box center [657, 237] width 5 height 16
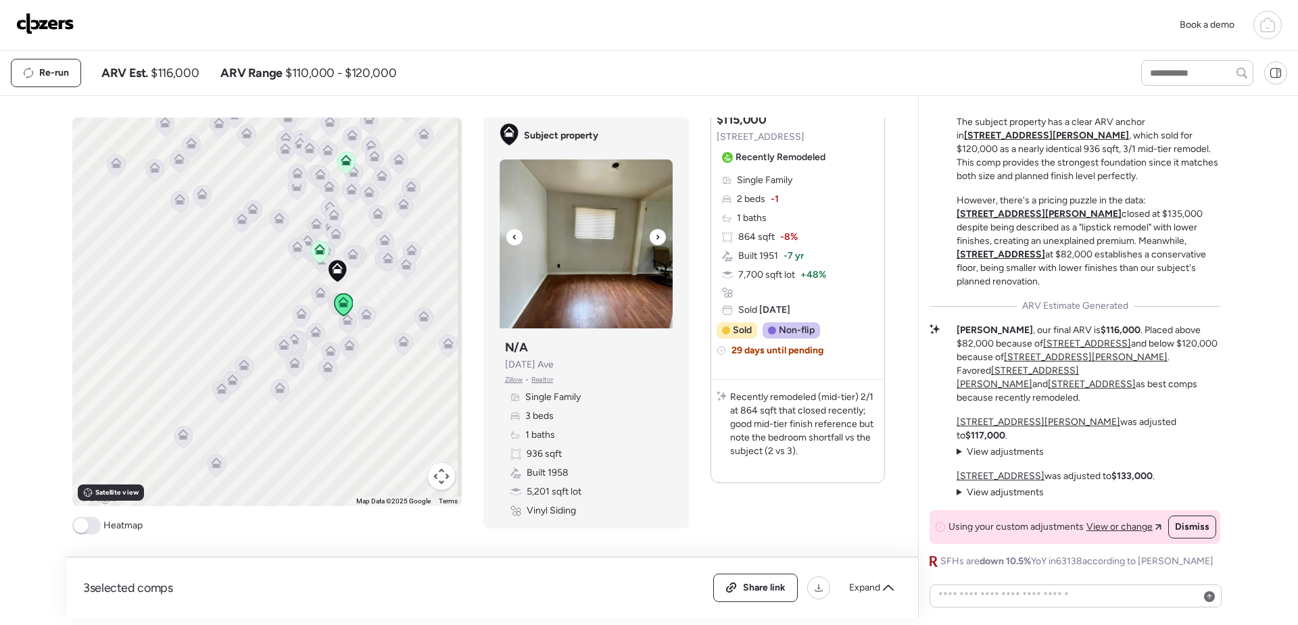
click at [655, 237] on icon at bounding box center [657, 237] width 5 height 16
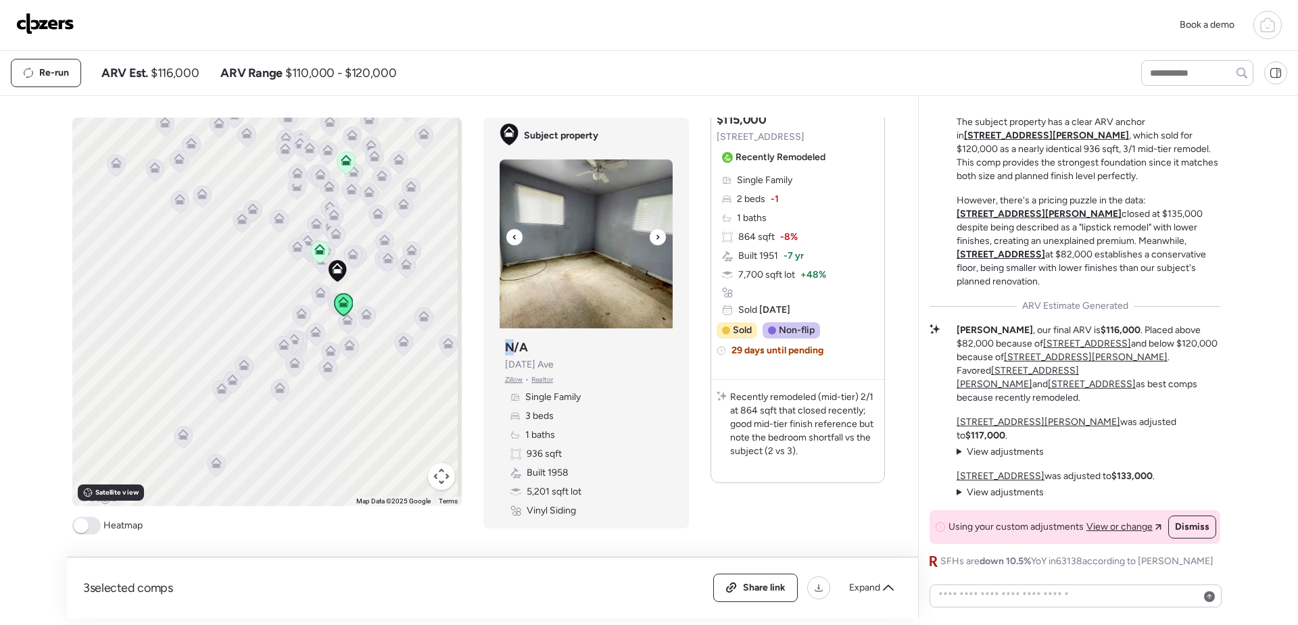
click at [656, 237] on icon at bounding box center [657, 237] width 3 height 5
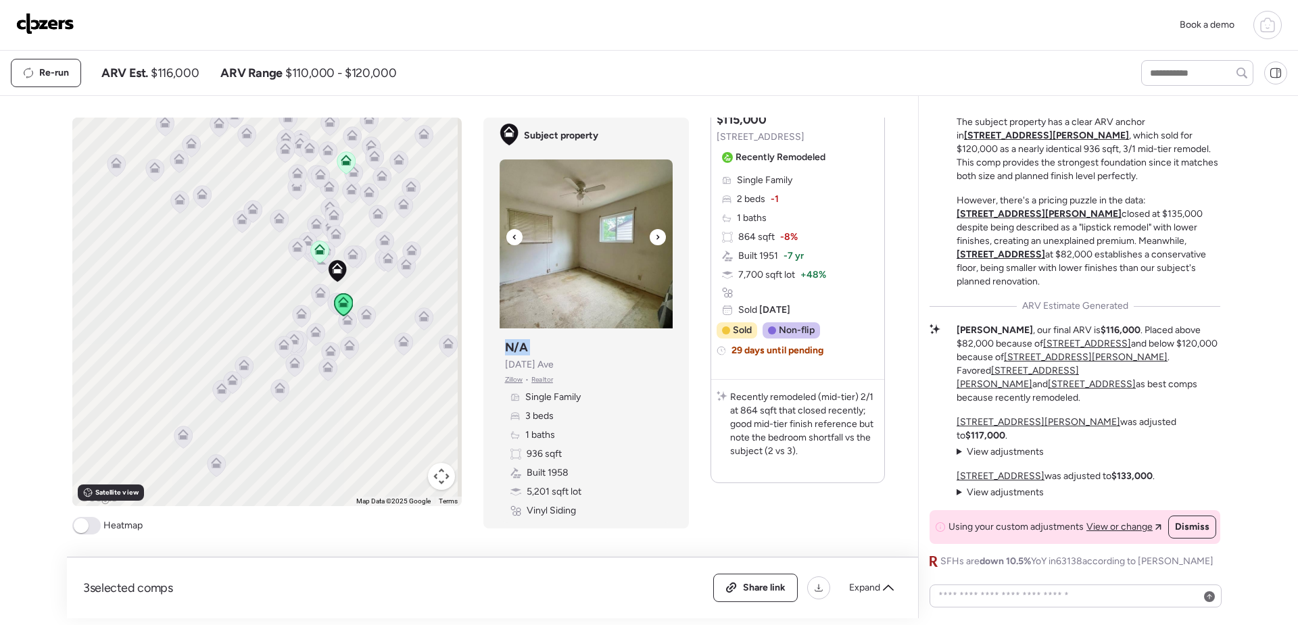
click at [656, 237] on icon at bounding box center [657, 237] width 3 height 5
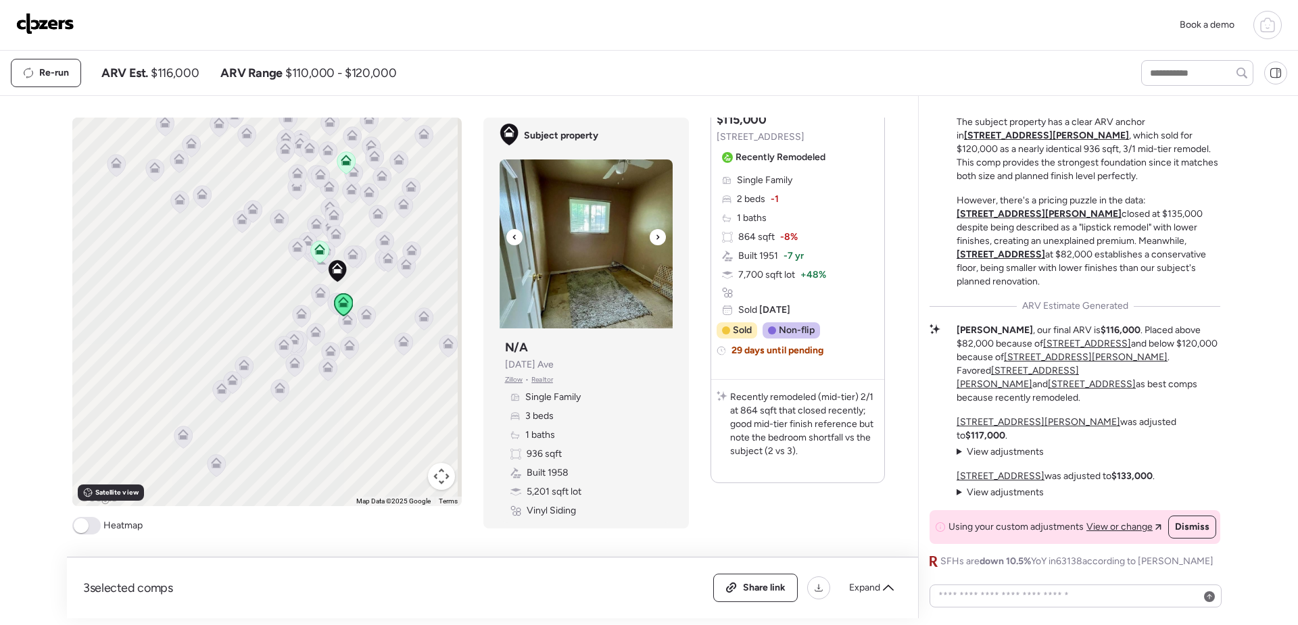
click at [656, 237] on icon at bounding box center [657, 237] width 3 height 5
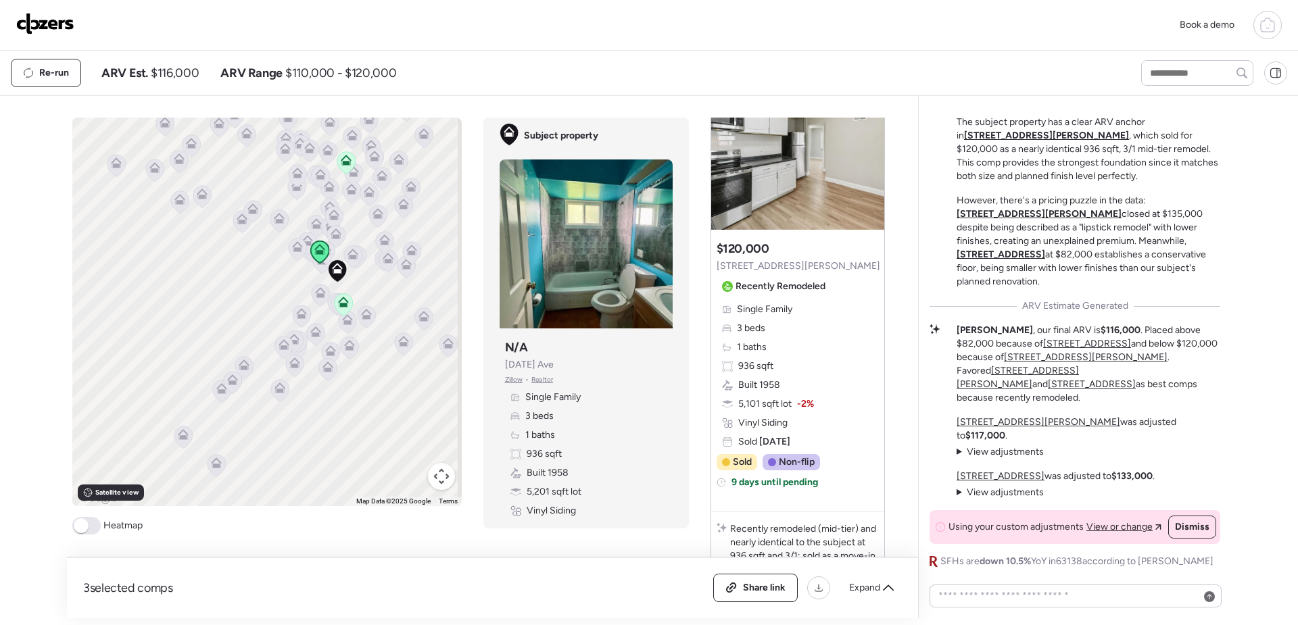
scroll to position [518, 0]
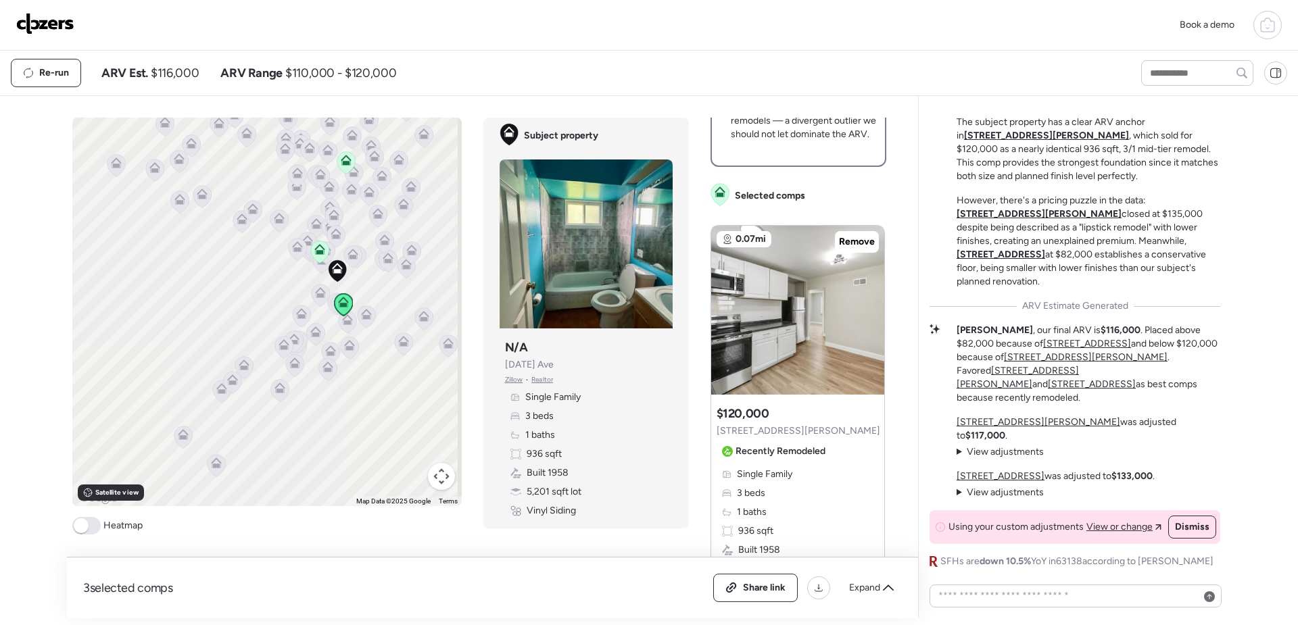
click at [1119, 526] on span "View or change" at bounding box center [1119, 528] width 66 height 14
click at [1199, 523] on span "Dismiss" at bounding box center [1192, 528] width 34 height 14
